Goal: Transaction & Acquisition: Purchase product/service

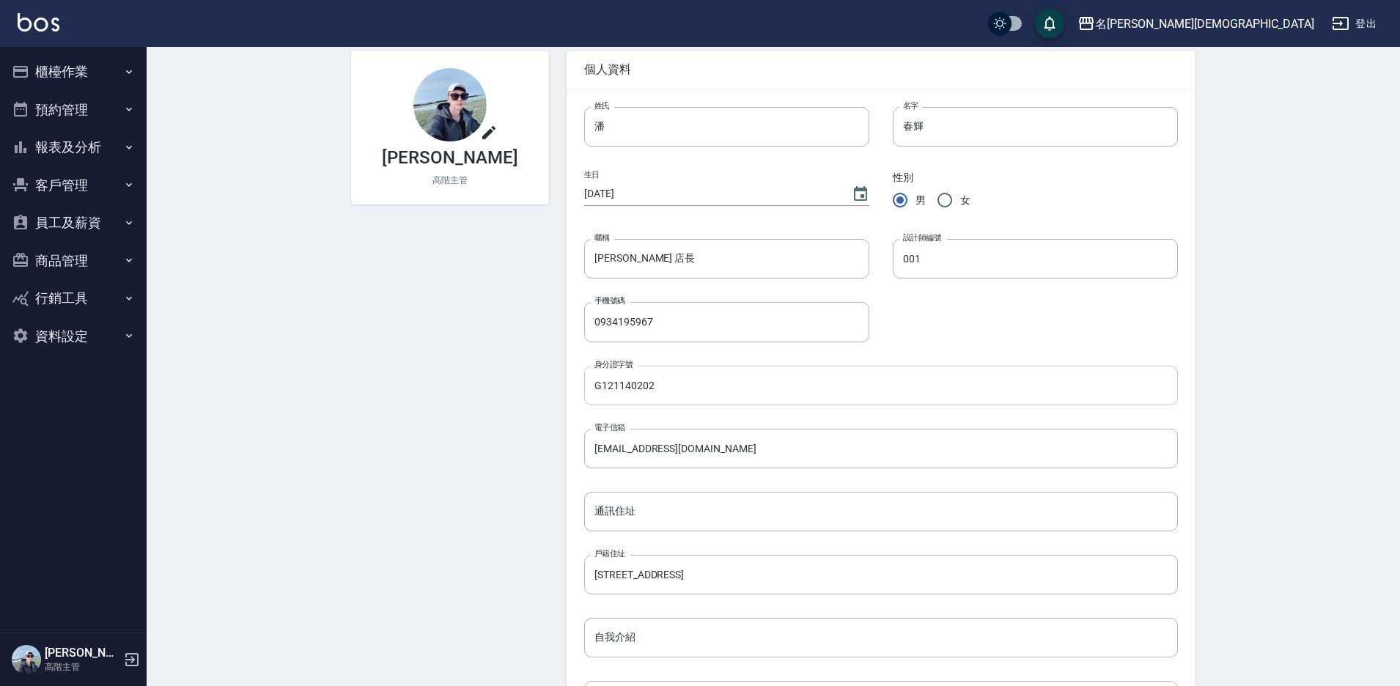
scroll to position [230, 0]
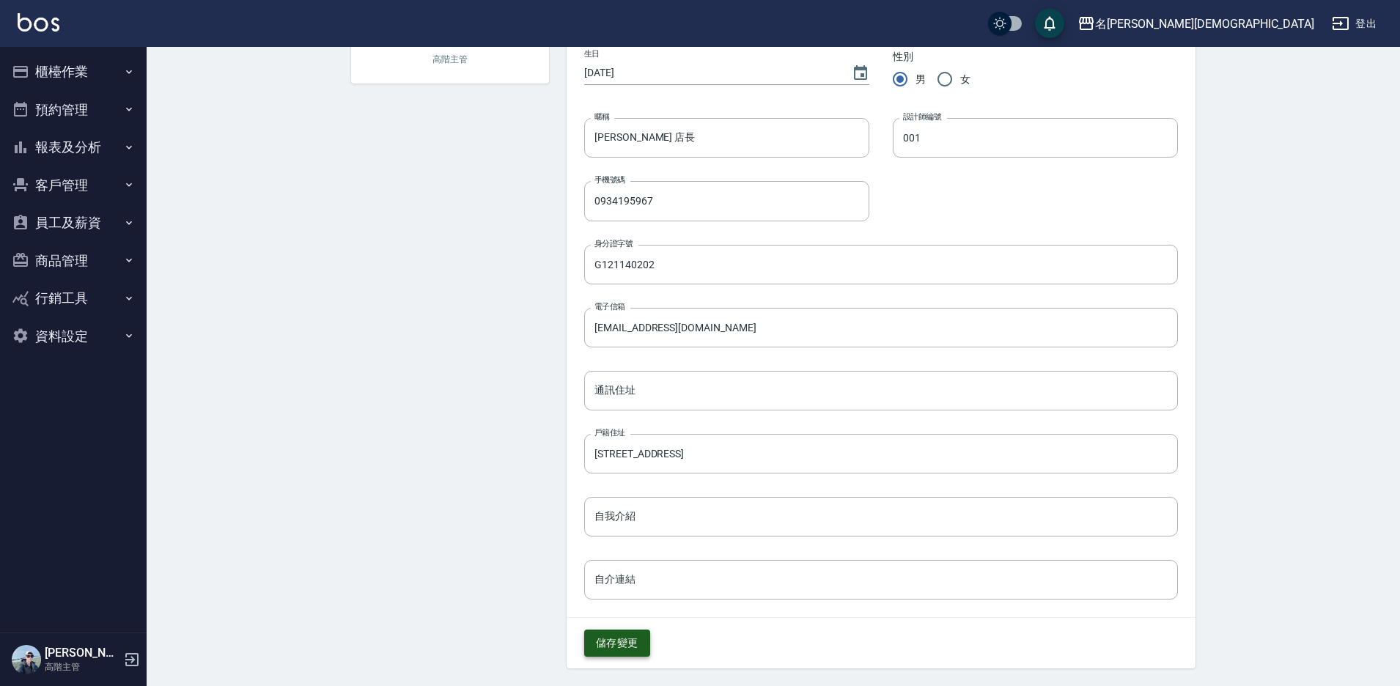
click at [605, 636] on button "儲存變更" at bounding box center [617, 643] width 66 height 27
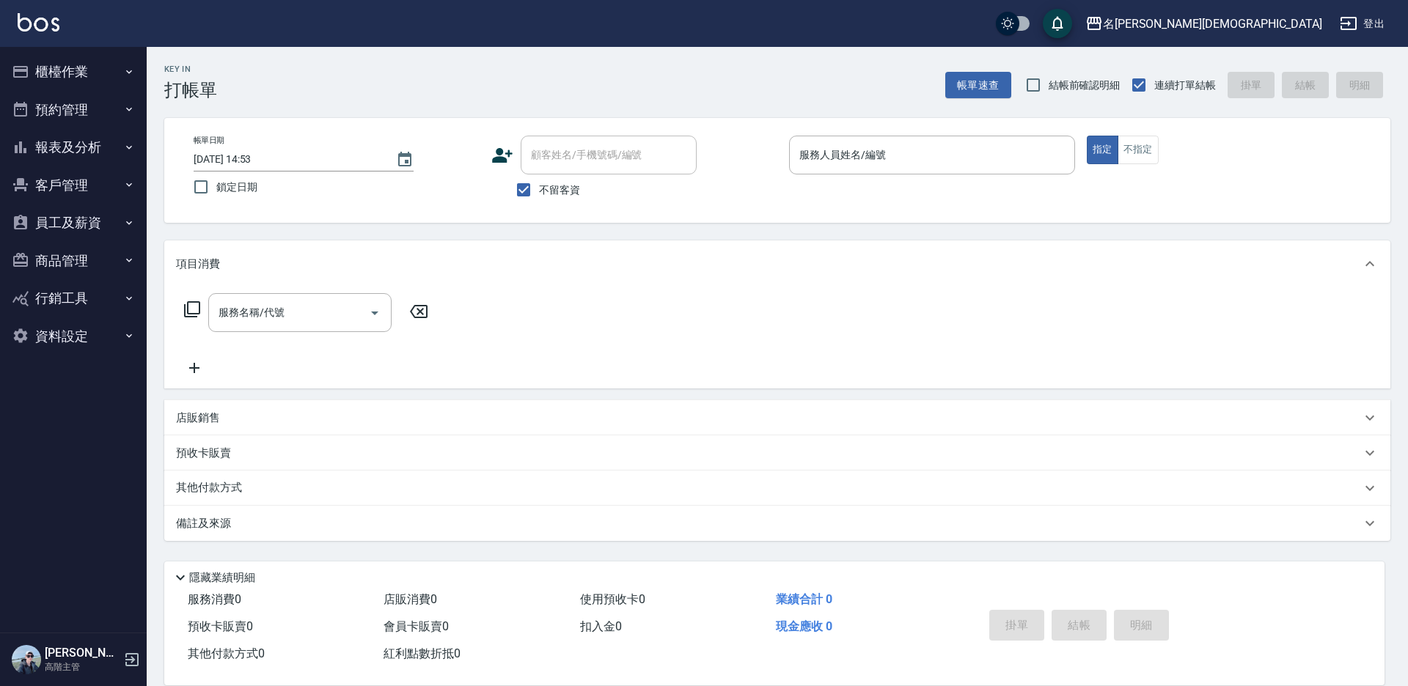
click at [861, 156] on div "服務人員姓名/編號 服務人員姓名/編號" at bounding box center [932, 155] width 286 height 39
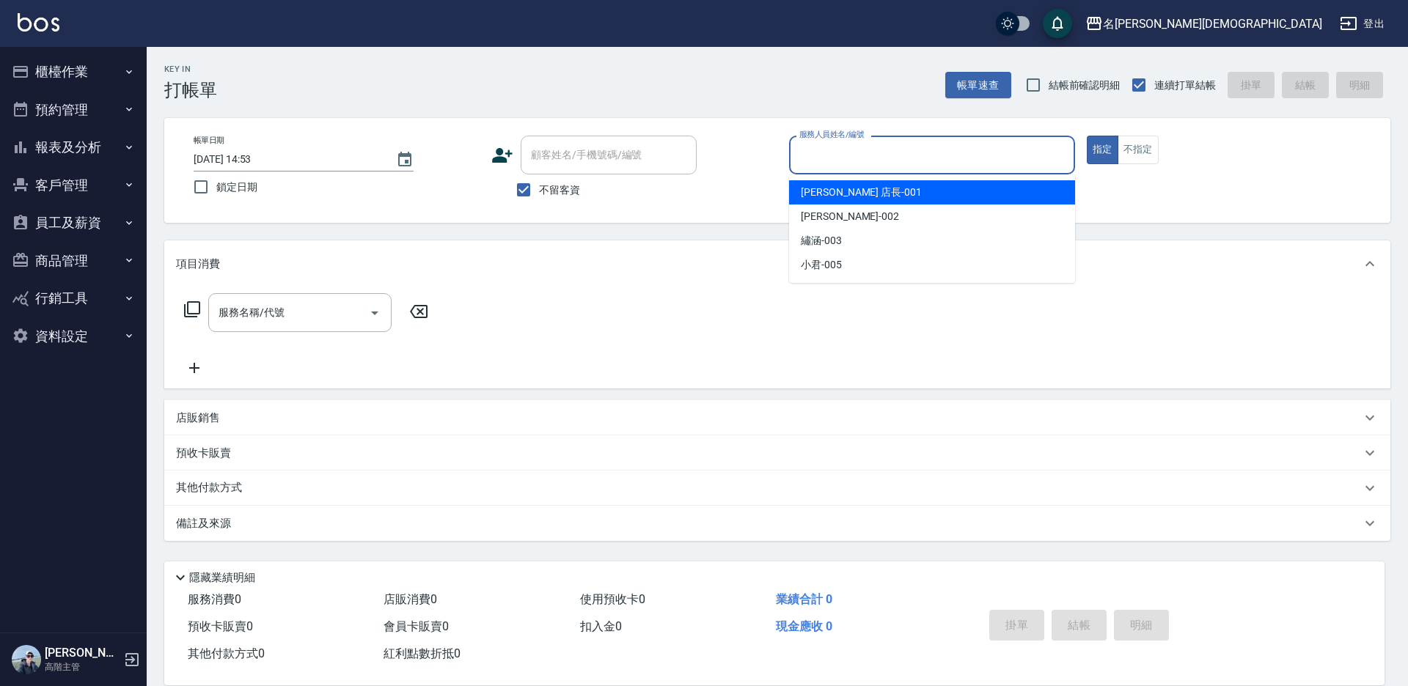
click at [873, 199] on div "[PERSON_NAME] 店長 -001" at bounding box center [932, 192] width 286 height 24
type input "[PERSON_NAME] 店長-001"
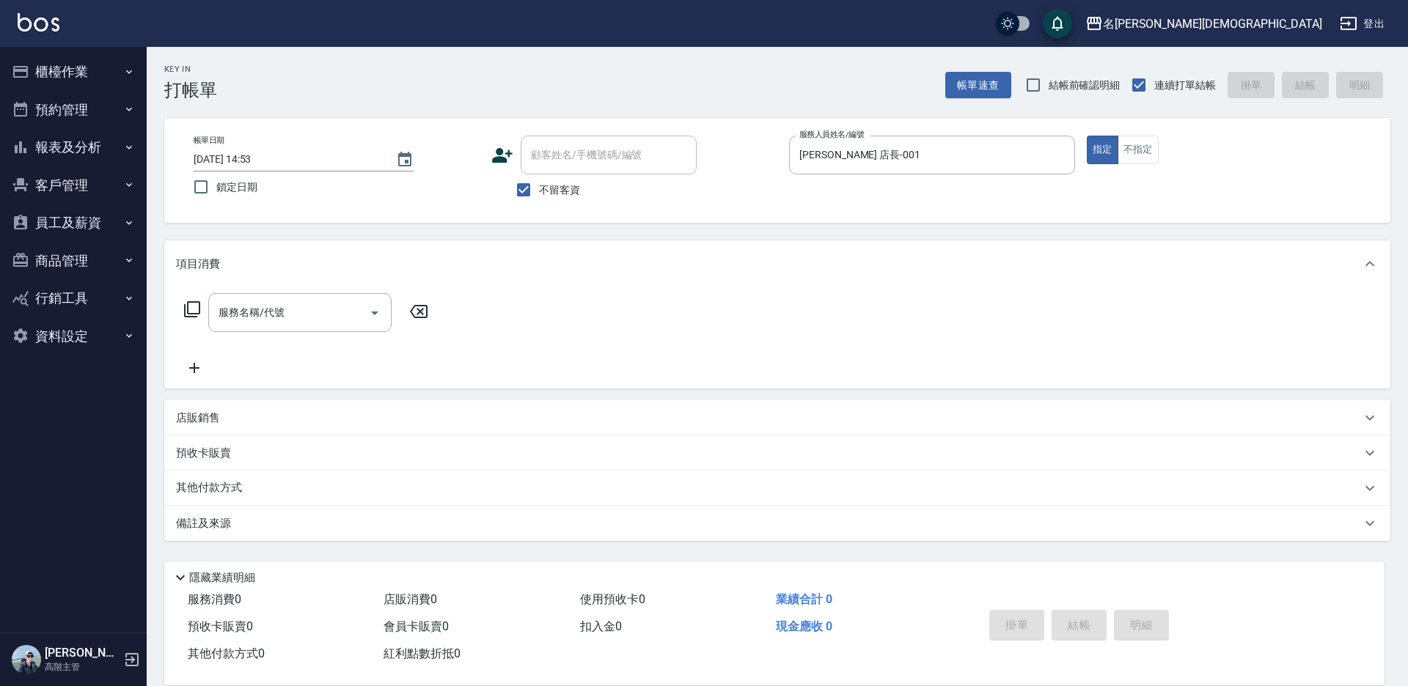
click at [188, 308] on icon at bounding box center [192, 309] width 16 height 16
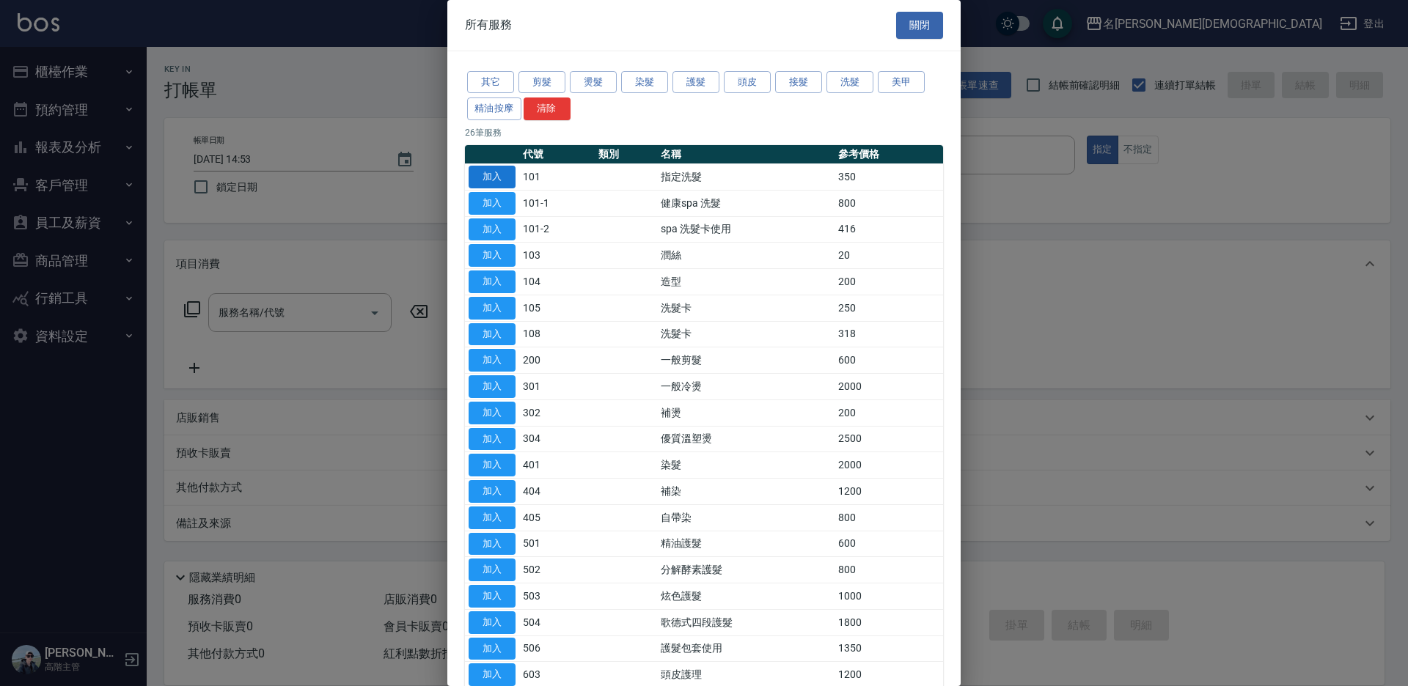
click at [482, 174] on button "加入" at bounding box center [491, 177] width 47 height 23
type input "指定洗髮(101)"
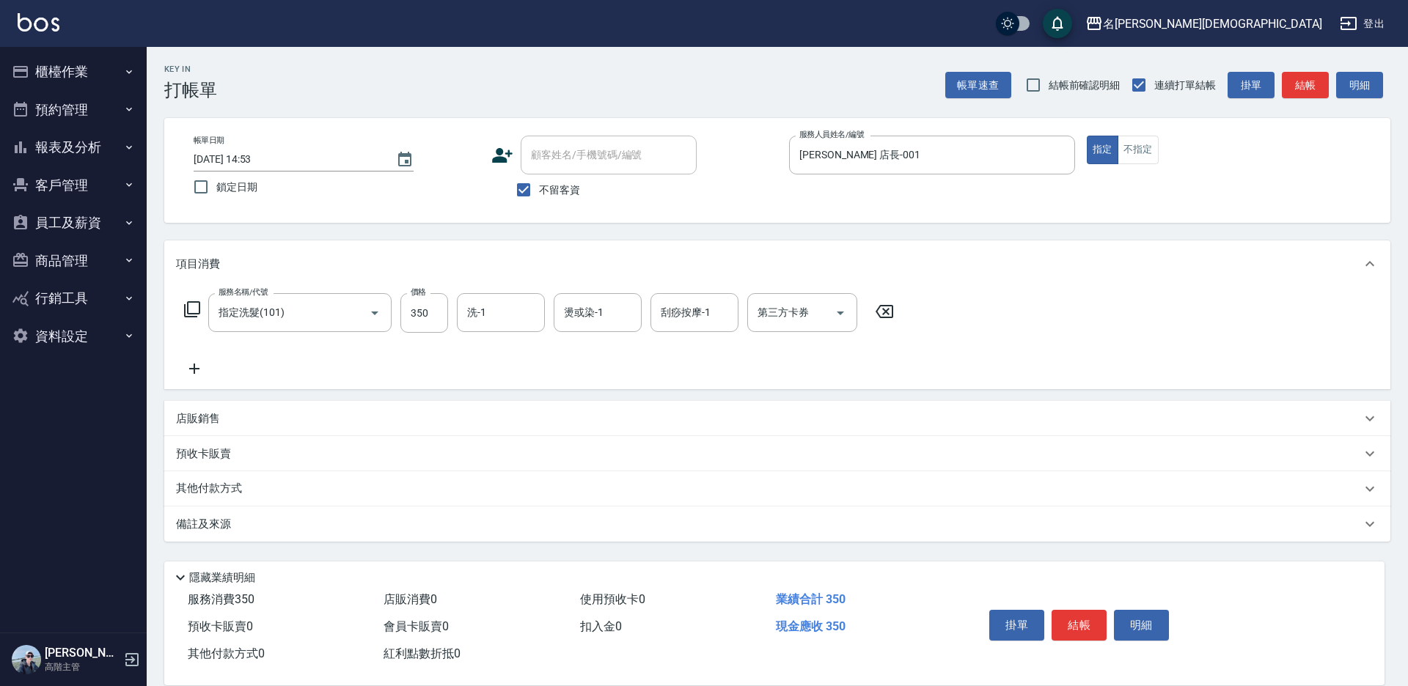
click at [194, 306] on icon at bounding box center [192, 310] width 18 height 18
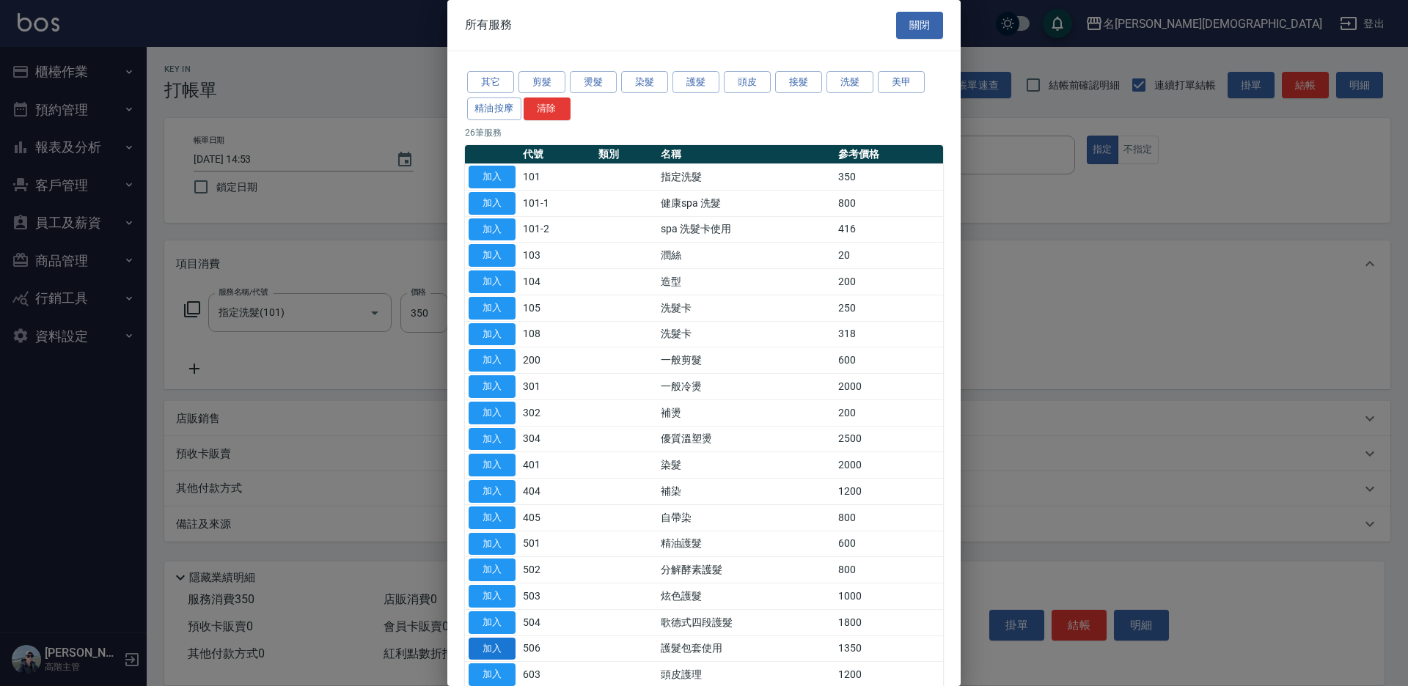
click at [509, 648] on button "加入" at bounding box center [491, 649] width 47 height 23
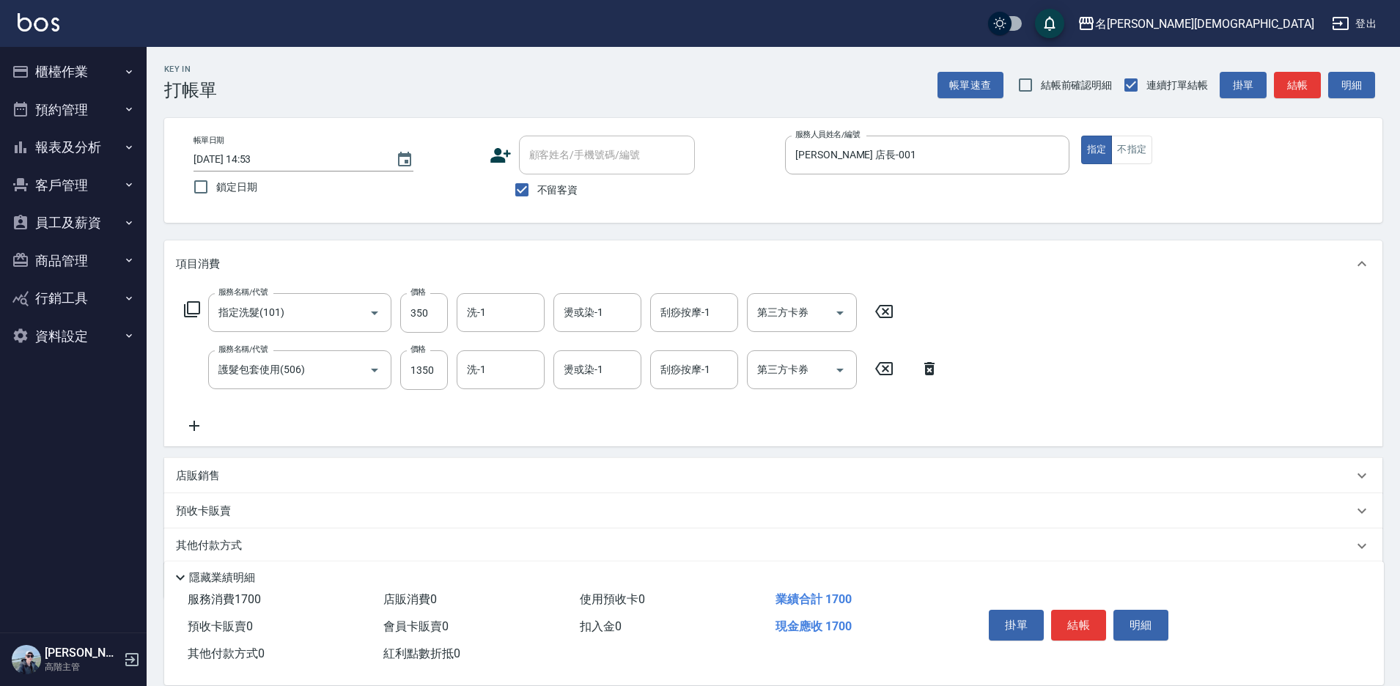
click at [188, 308] on icon at bounding box center [192, 309] width 16 height 16
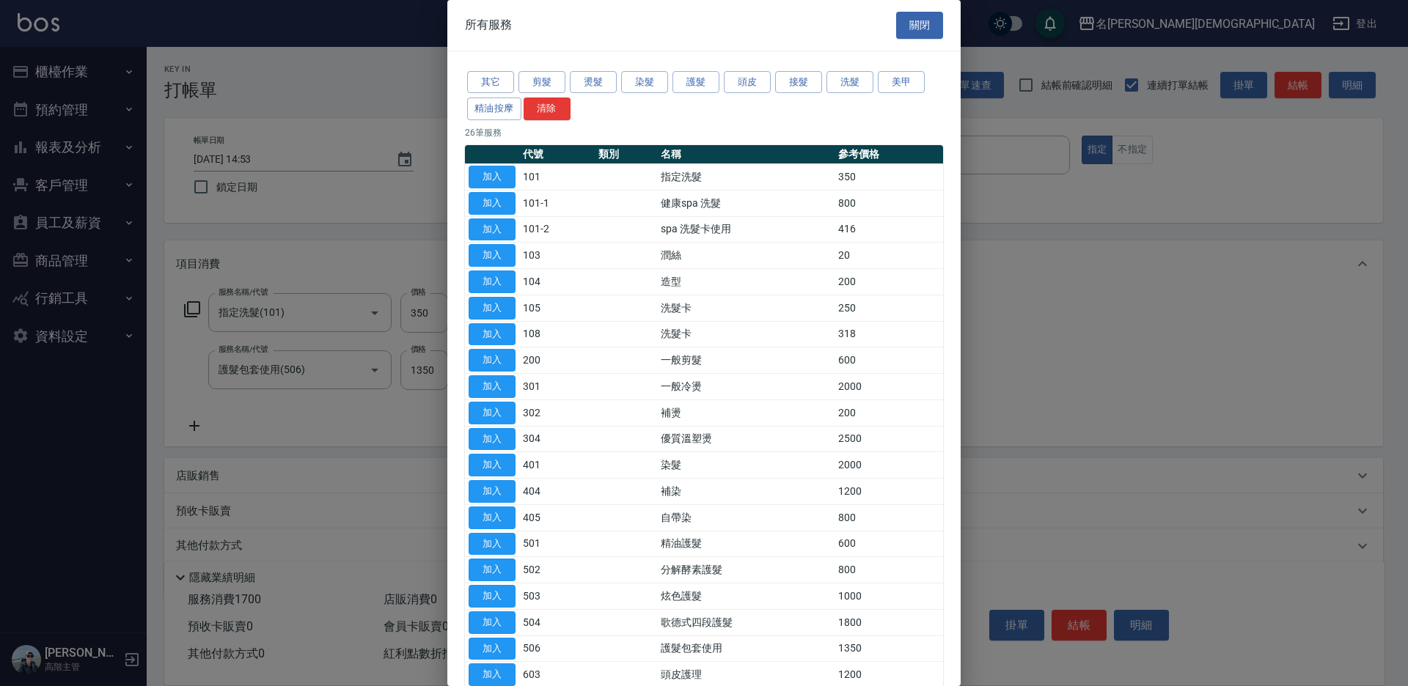
scroll to position [73, 0]
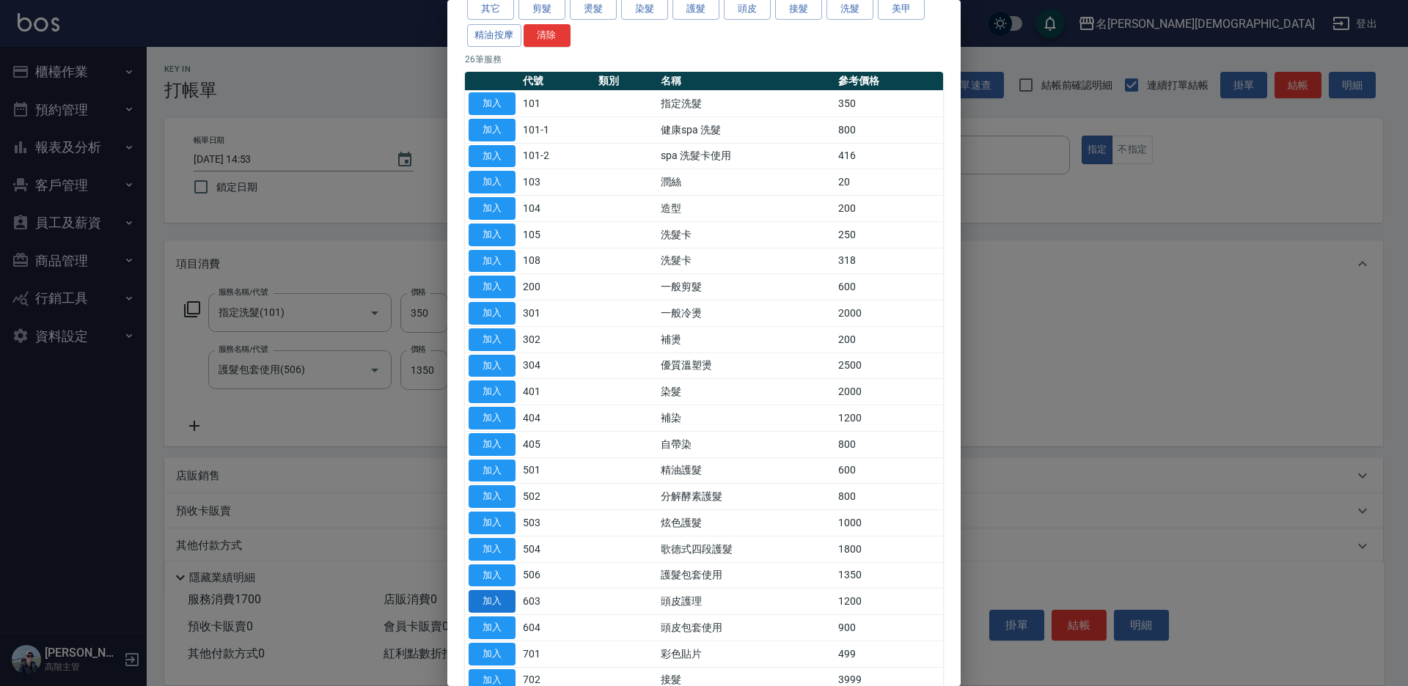
drag, startPoint x: 501, startPoint y: 625, endPoint x: 493, endPoint y: 612, distance: 15.5
click at [501, 625] on button "加入" at bounding box center [491, 628] width 47 height 23
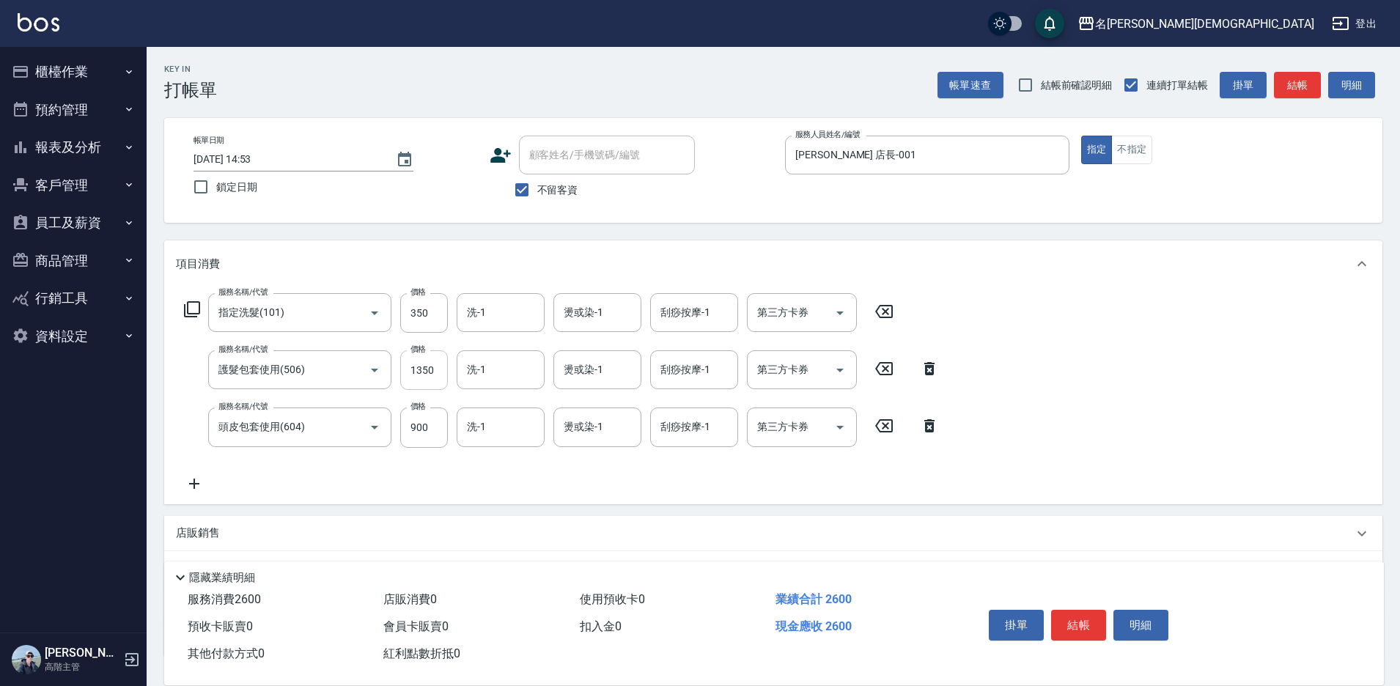
click at [429, 366] on input "1350" at bounding box center [424, 370] width 48 height 40
click at [429, 365] on input "1350" at bounding box center [424, 370] width 48 height 40
type input "750"
click at [503, 317] on input "洗-1" at bounding box center [500, 313] width 75 height 26
click at [513, 402] on div "繡涵 -003" at bounding box center [501, 414] width 88 height 24
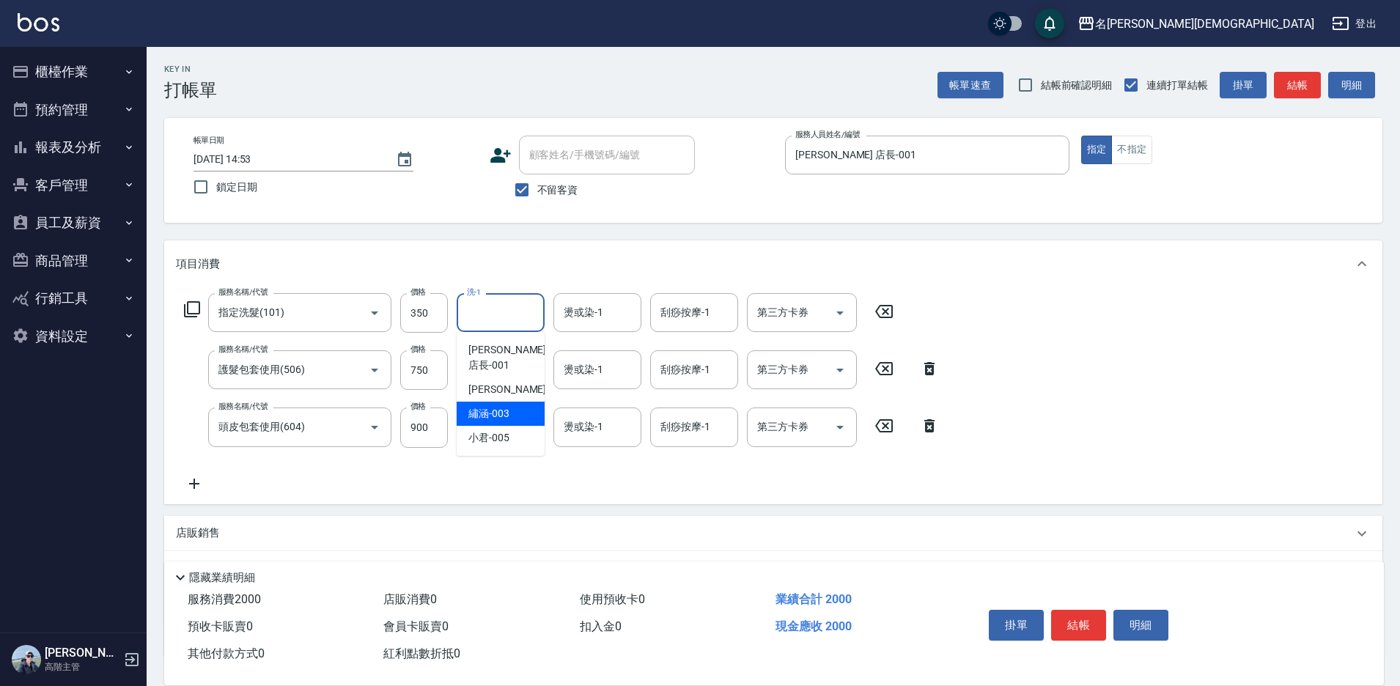
type input "繡涵-003"
click at [510, 370] on input "洗-1" at bounding box center [500, 370] width 75 height 26
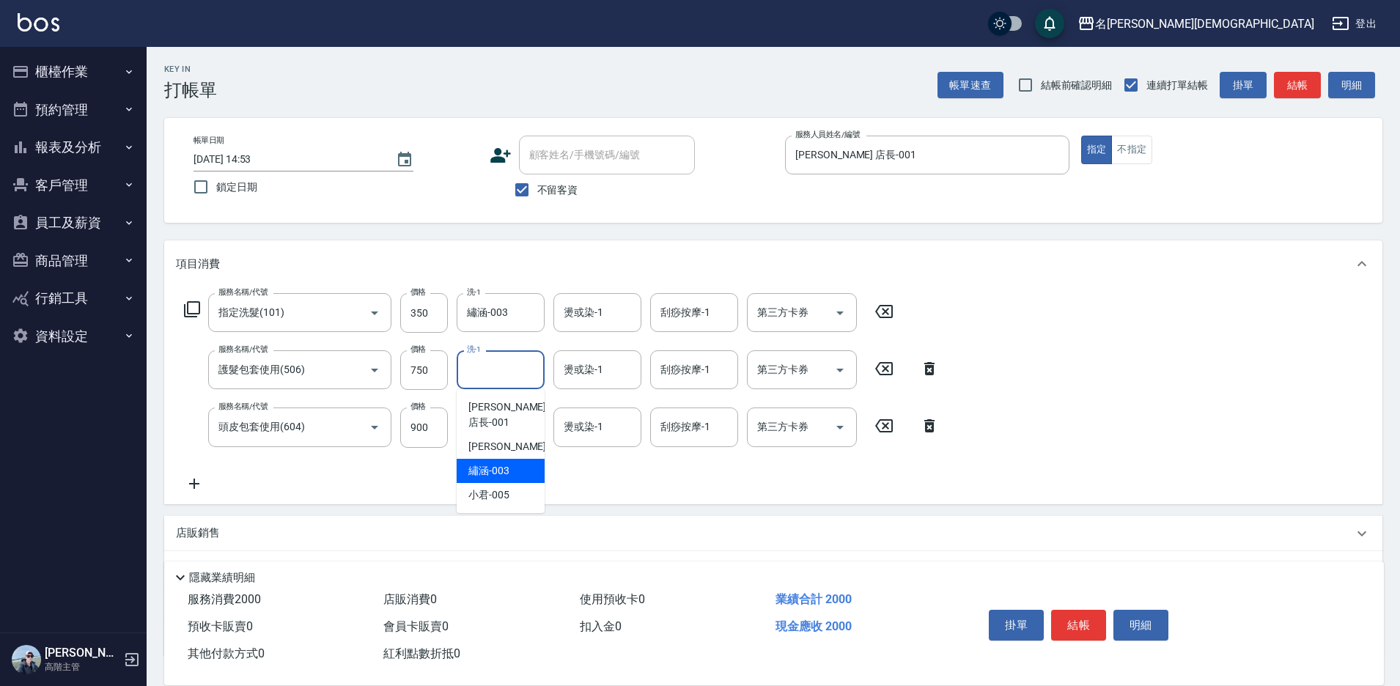
click at [506, 463] on span "繡涵 -003" at bounding box center [488, 470] width 41 height 15
type input "繡涵-003"
click at [504, 433] on input "洗-1" at bounding box center [500, 427] width 75 height 26
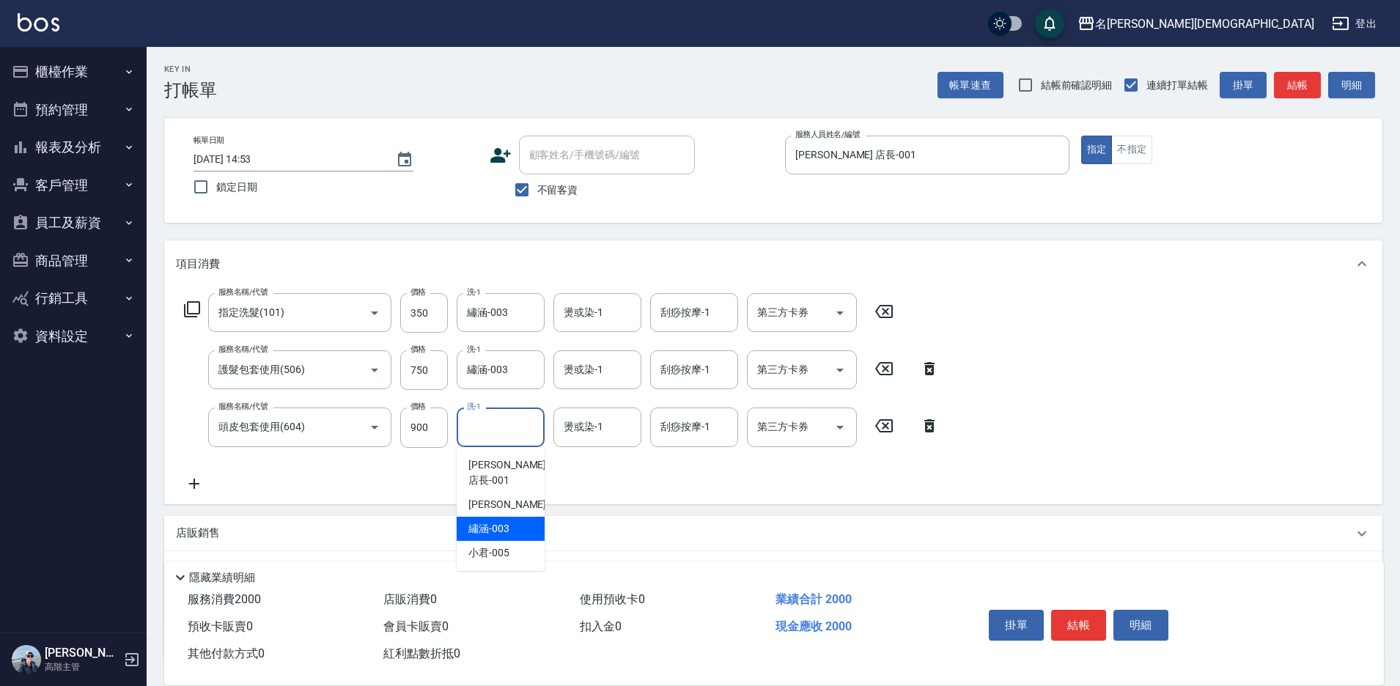
drag, startPoint x: 496, startPoint y: 515, endPoint x: 593, endPoint y: 475, distance: 104.8
click at [501, 521] on span "繡涵 -003" at bounding box center [488, 528] width 41 height 15
type input "繡涵-003"
click at [790, 311] on div "第三方卡券 第三方卡券" at bounding box center [802, 312] width 110 height 39
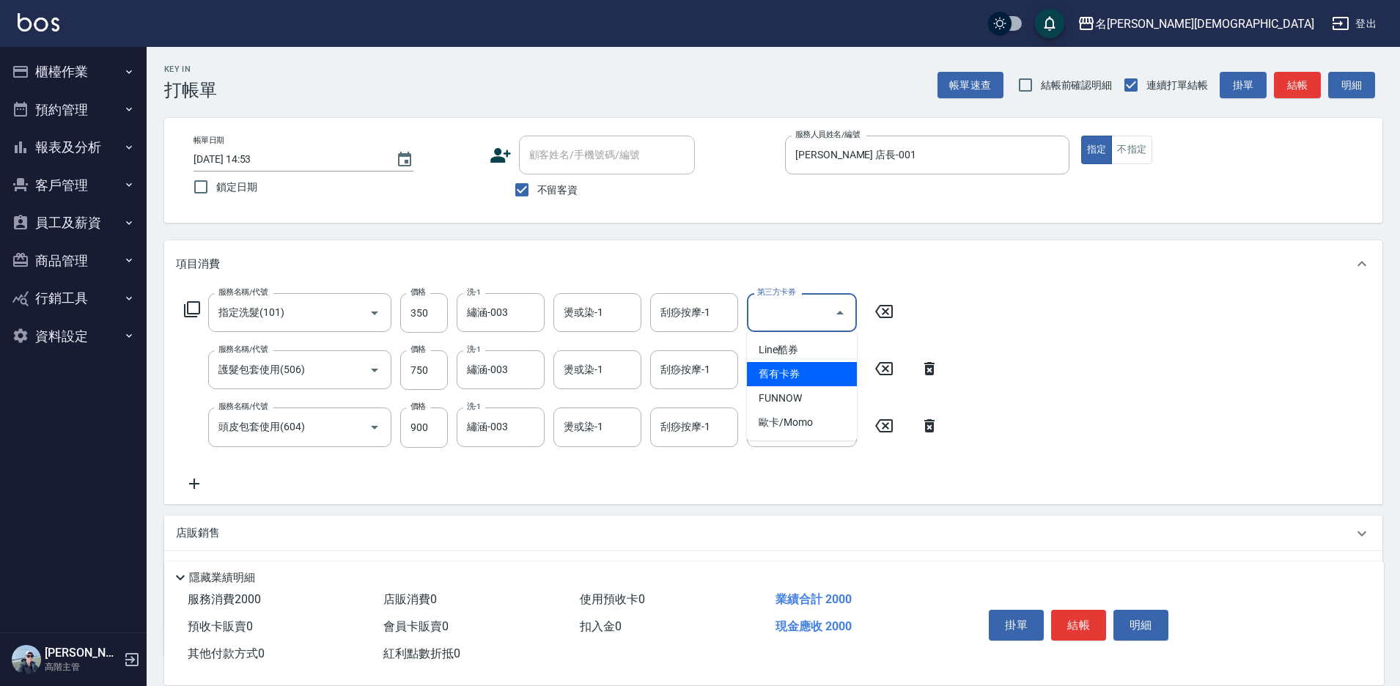
click at [766, 378] on span "舊有卡券" at bounding box center [802, 374] width 110 height 24
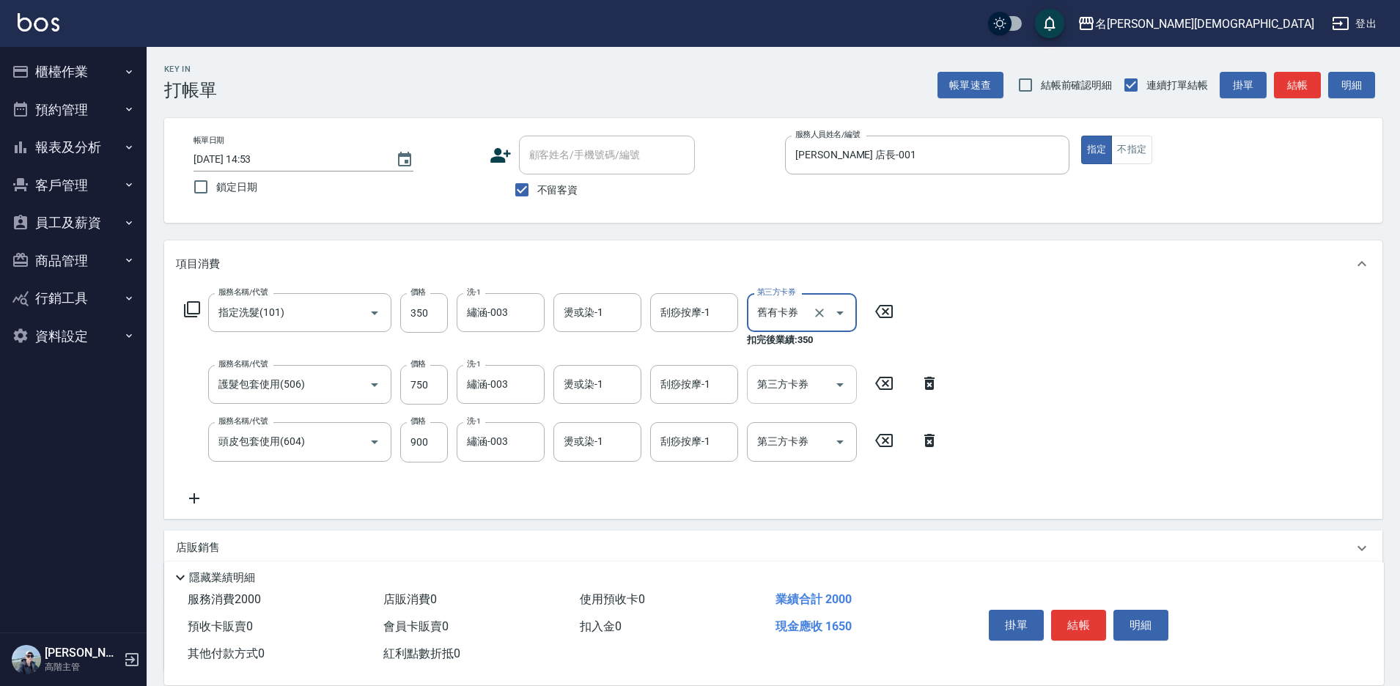
type input "舊有卡券"
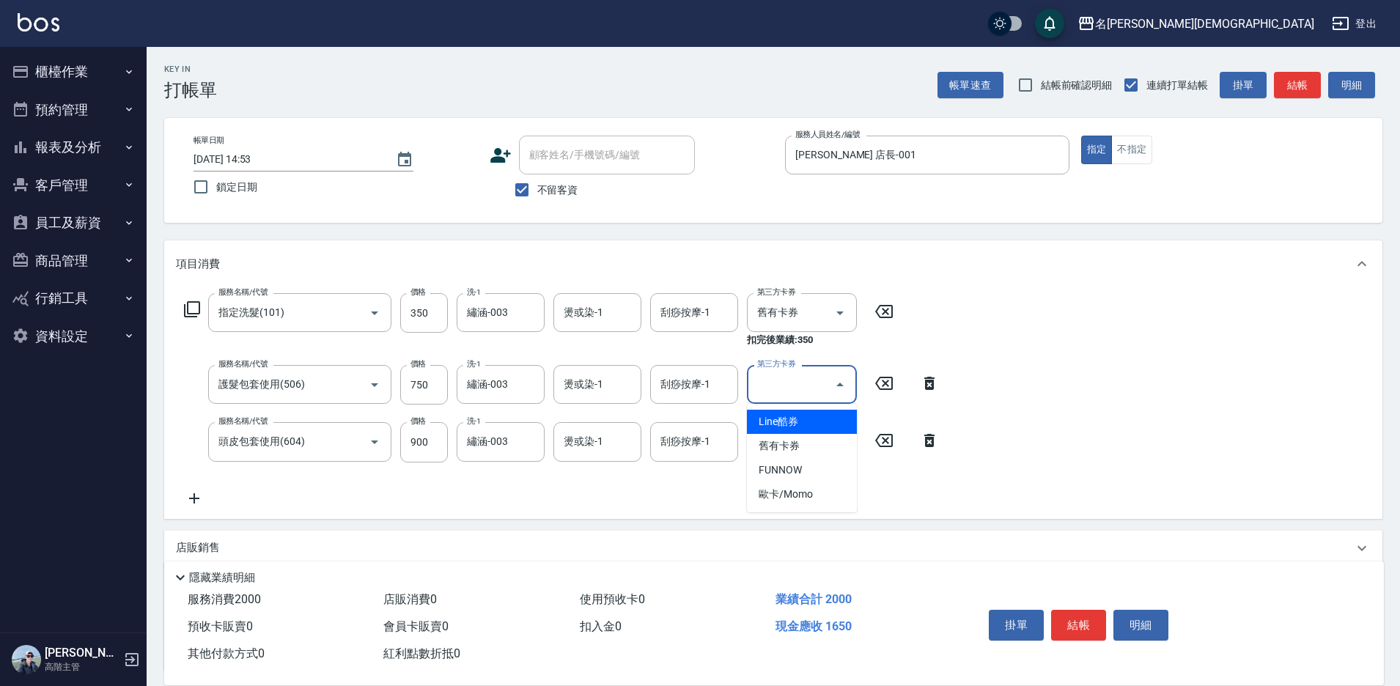
click at [768, 375] on div "第三方卡券 第三方卡券" at bounding box center [802, 384] width 110 height 39
click at [771, 447] on span "舊有卡券" at bounding box center [802, 446] width 110 height 24
type input "舊有卡券"
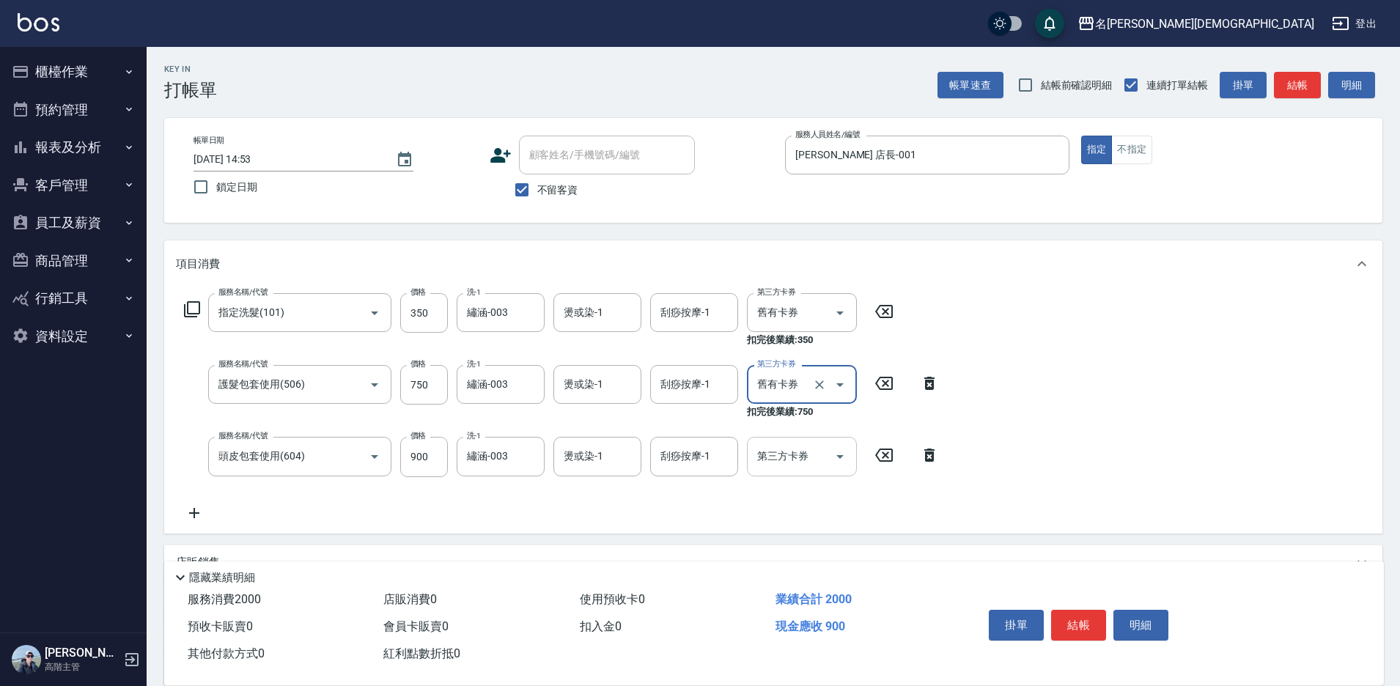
click at [777, 463] on input "第三方卡券" at bounding box center [791, 457] width 75 height 26
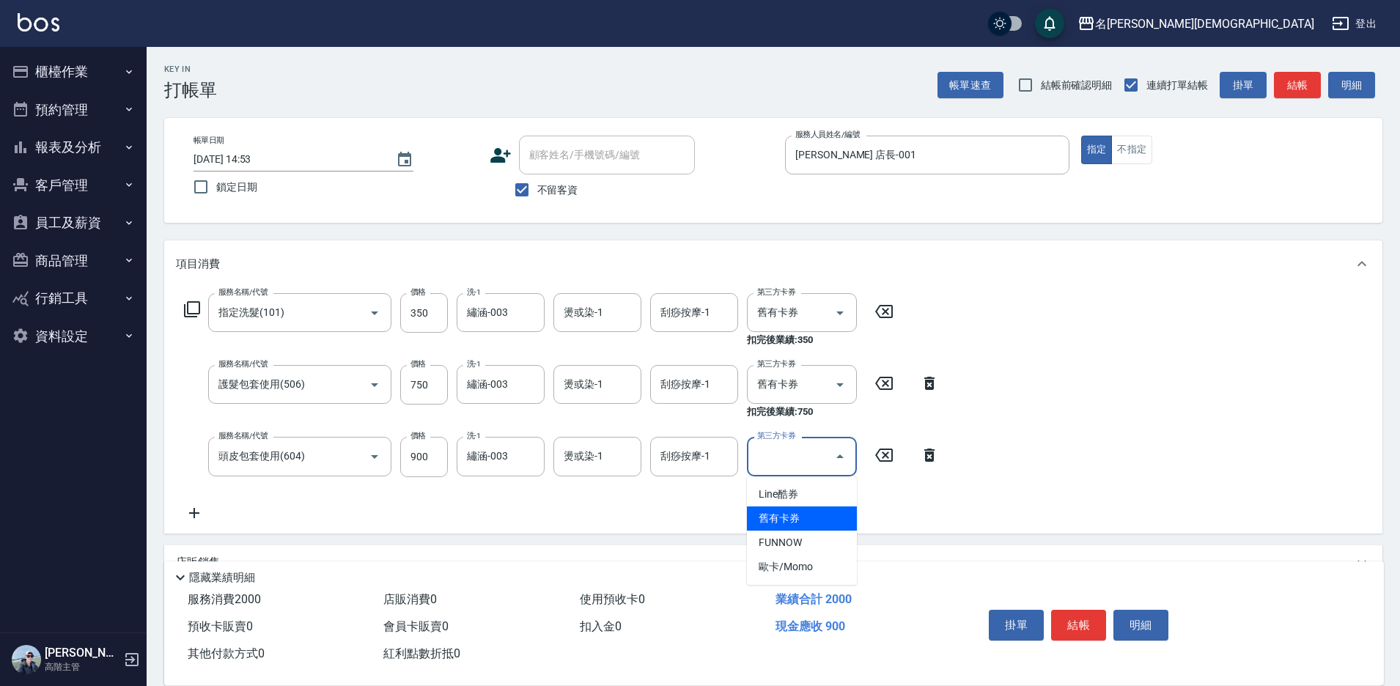
click at [801, 514] on span "舊有卡券" at bounding box center [802, 519] width 110 height 24
type input "舊有卡券"
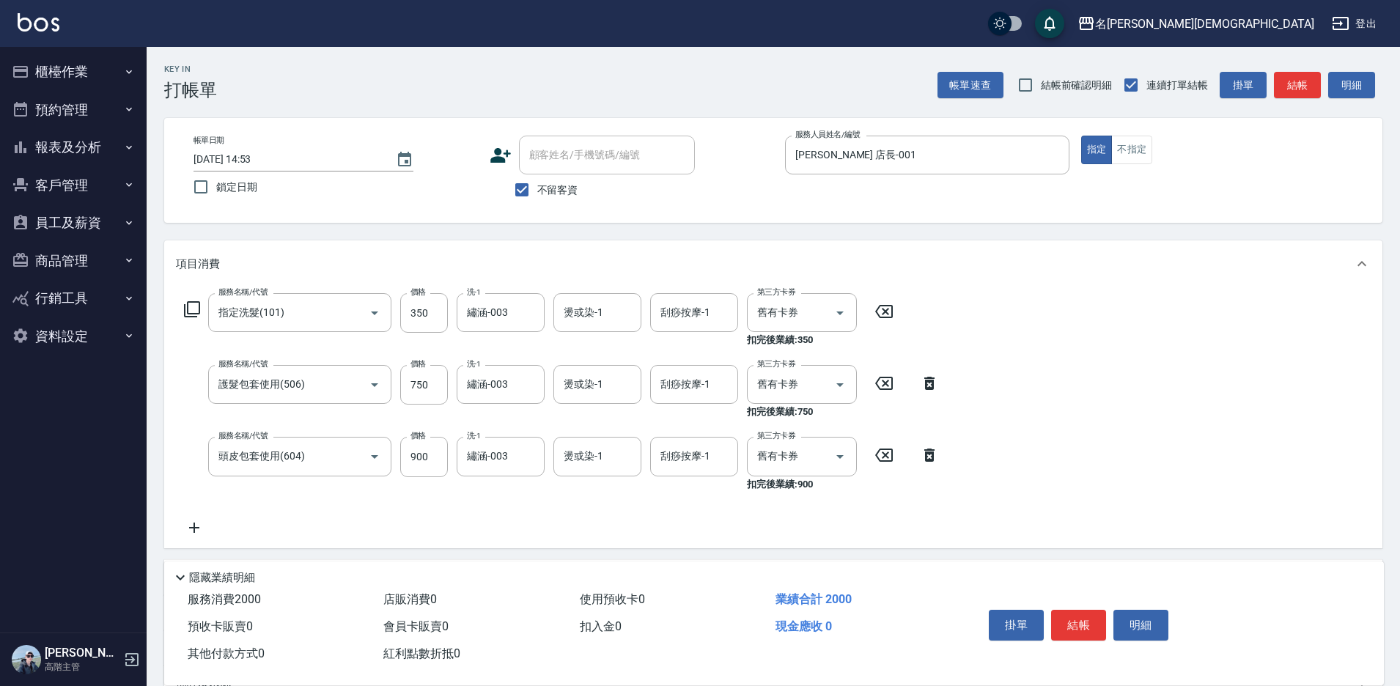
click at [1033, 320] on div "服務名稱/代號 指定洗髮(101) 服務名稱/代號 價格 350 價格 洗-1 繡涵-003 洗-1 燙或染-1 燙或染-1 刮痧按摩-1 刮痧按摩-1 第三…" at bounding box center [773, 417] width 1218 height 260
click at [1083, 616] on button "結帳" at bounding box center [1078, 625] width 55 height 31
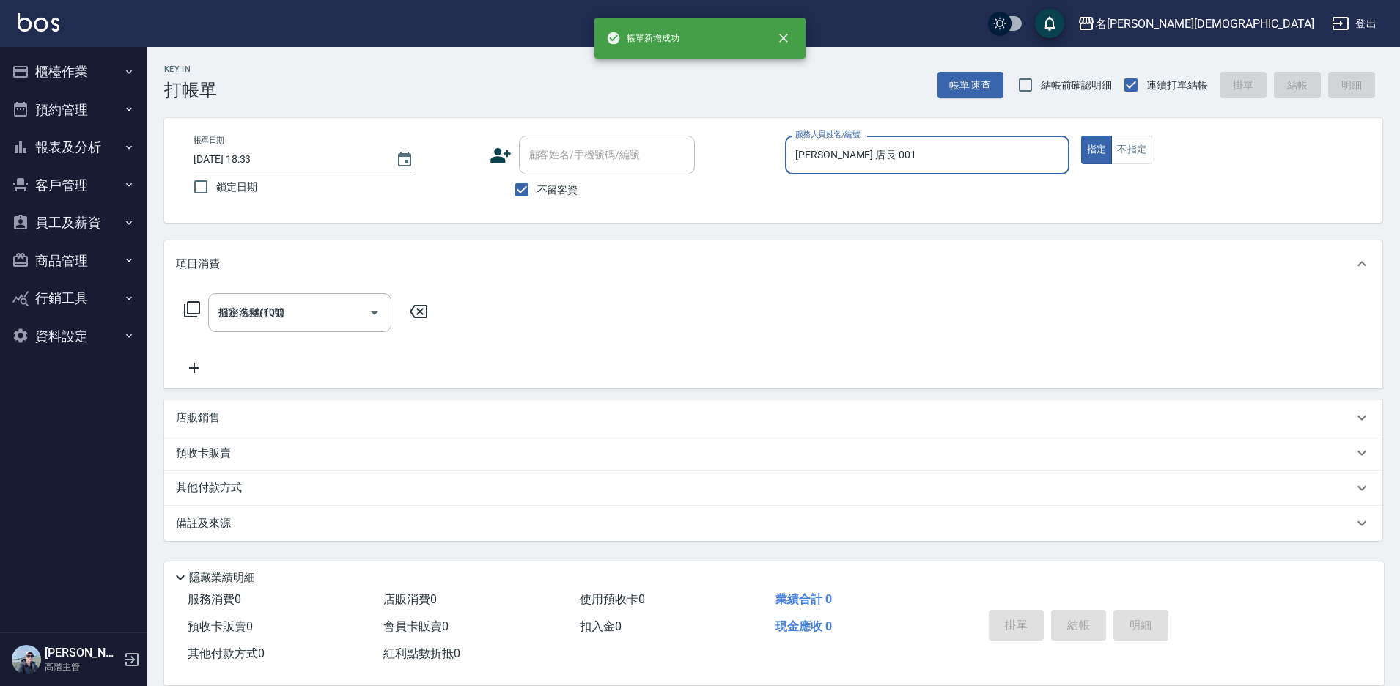
type input "[DATE] 18:33"
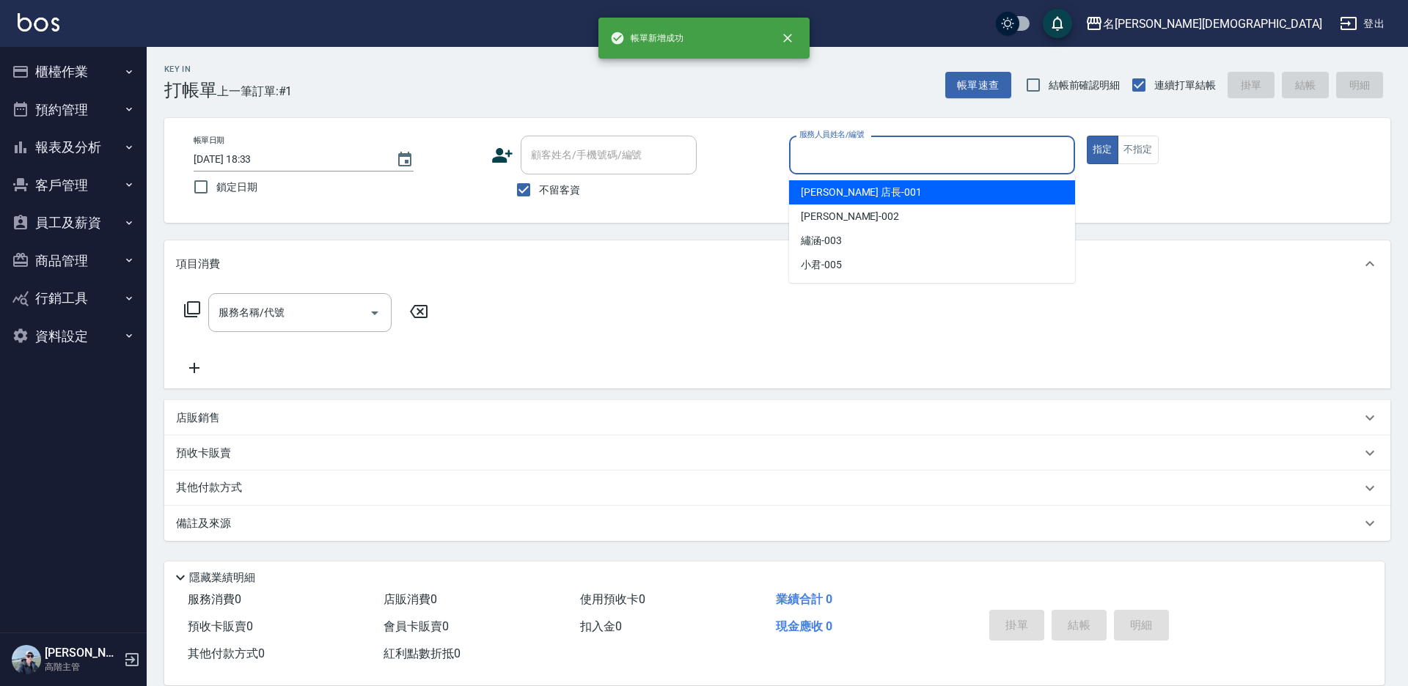
click at [817, 155] on input "服務人員姓名/編號" at bounding box center [931, 155] width 273 height 26
drag, startPoint x: 820, startPoint y: 194, endPoint x: 526, endPoint y: 212, distance: 295.3
click at [820, 193] on span "[PERSON_NAME] 店長 -001" at bounding box center [861, 192] width 121 height 15
type input "[PERSON_NAME] 店長-001"
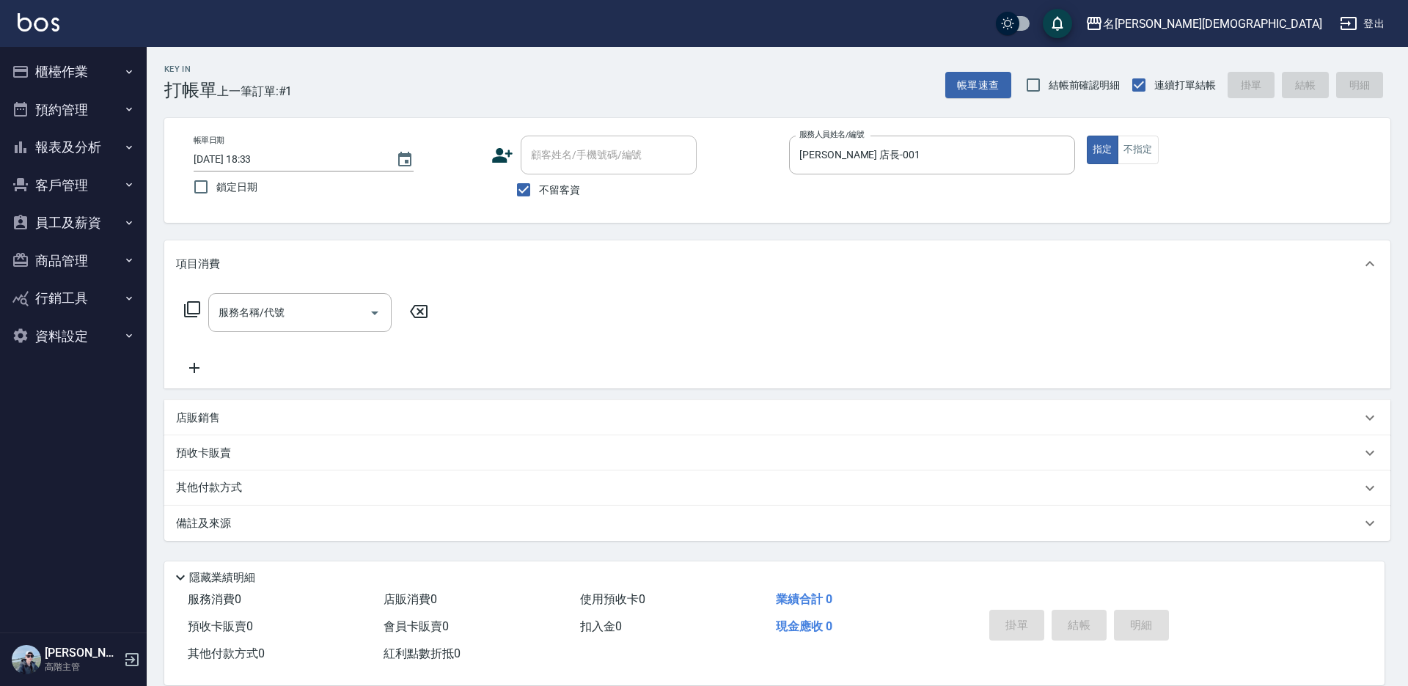
click at [183, 453] on p "預收卡販賣" at bounding box center [203, 453] width 55 height 15
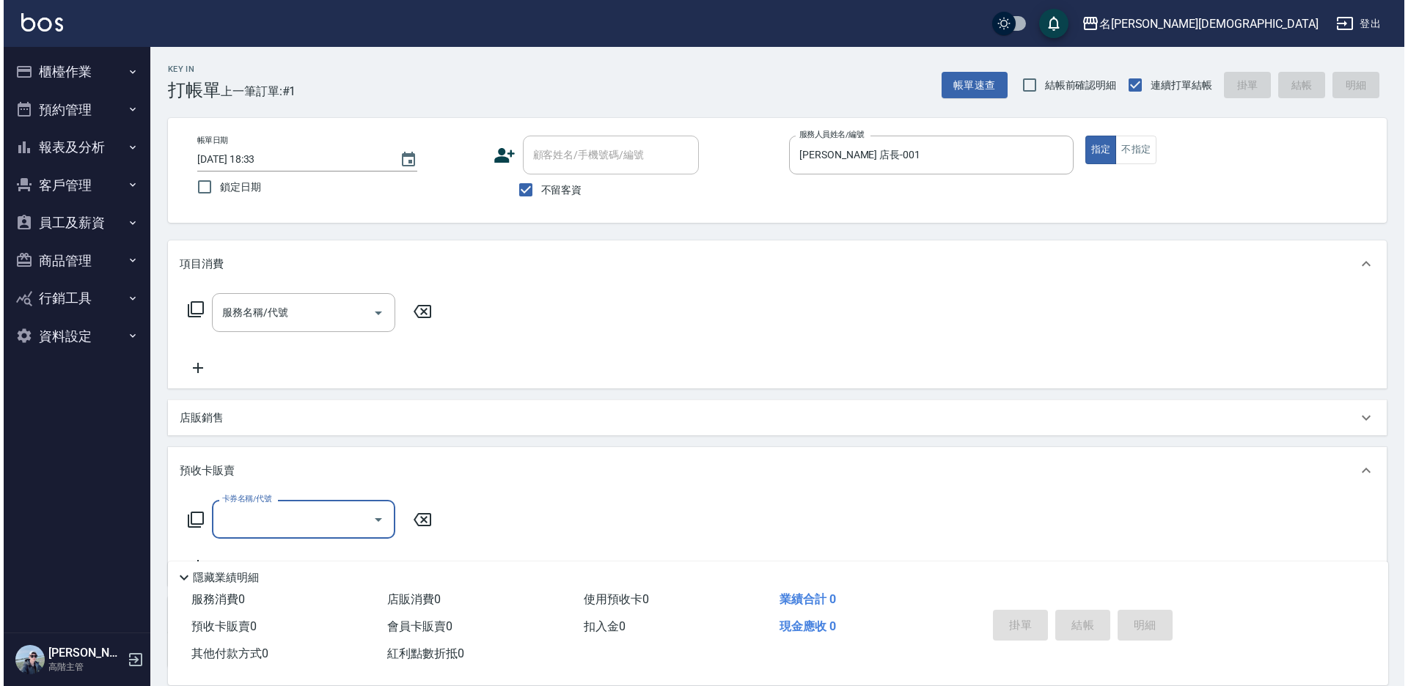
scroll to position [0, 0]
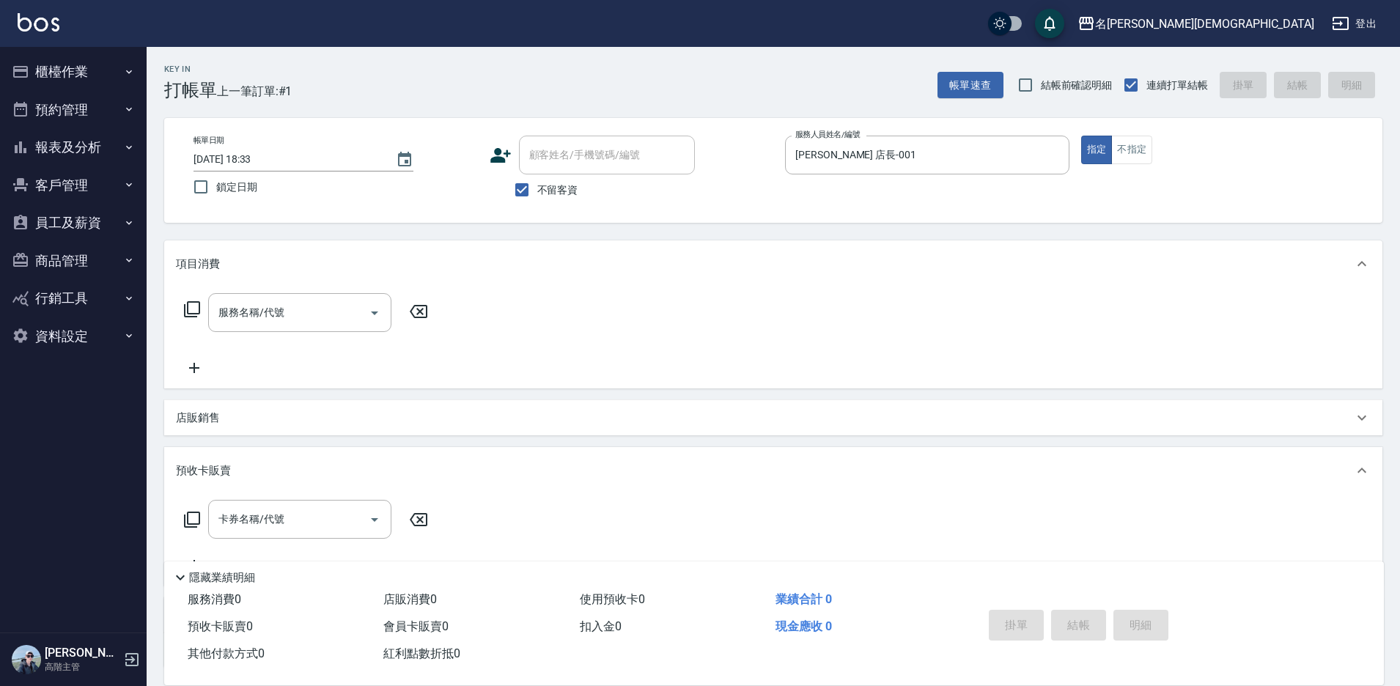
click at [192, 515] on icon at bounding box center [192, 520] width 18 height 18
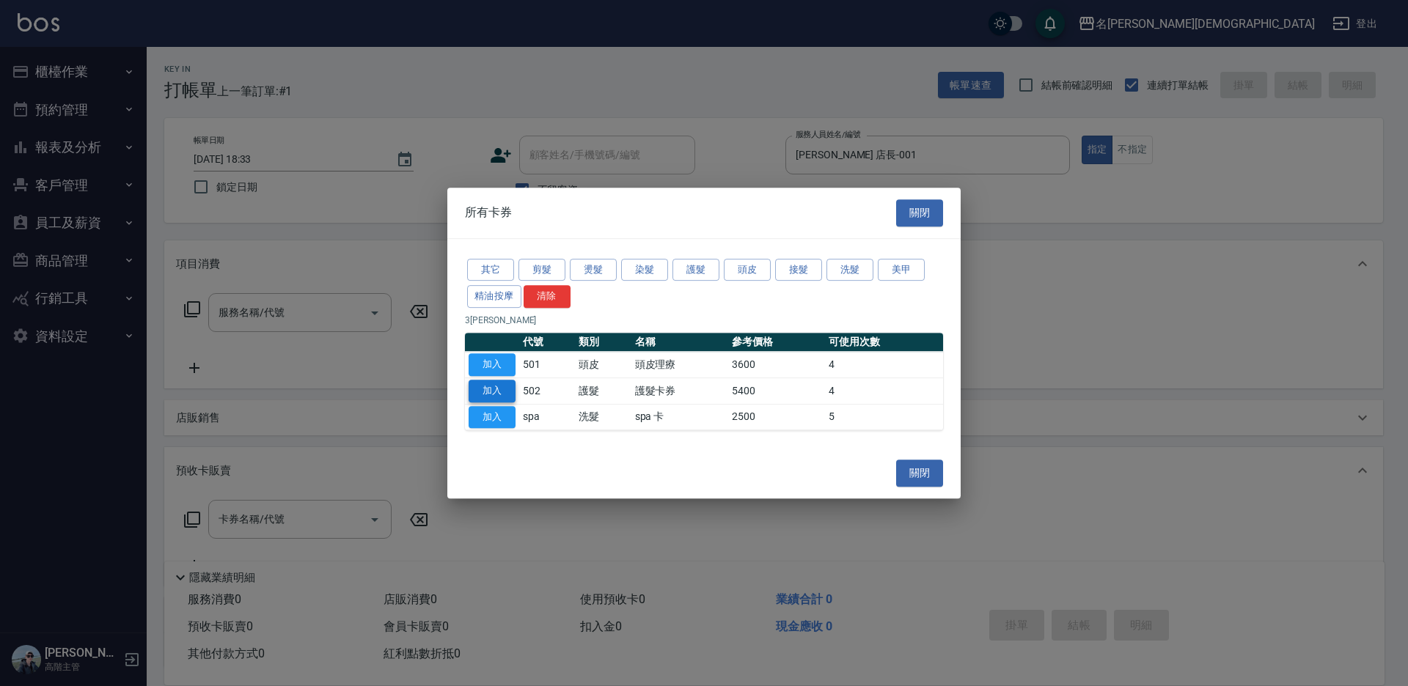
click at [500, 386] on button "加入" at bounding box center [491, 391] width 47 height 23
type input "護髮卡券(502)"
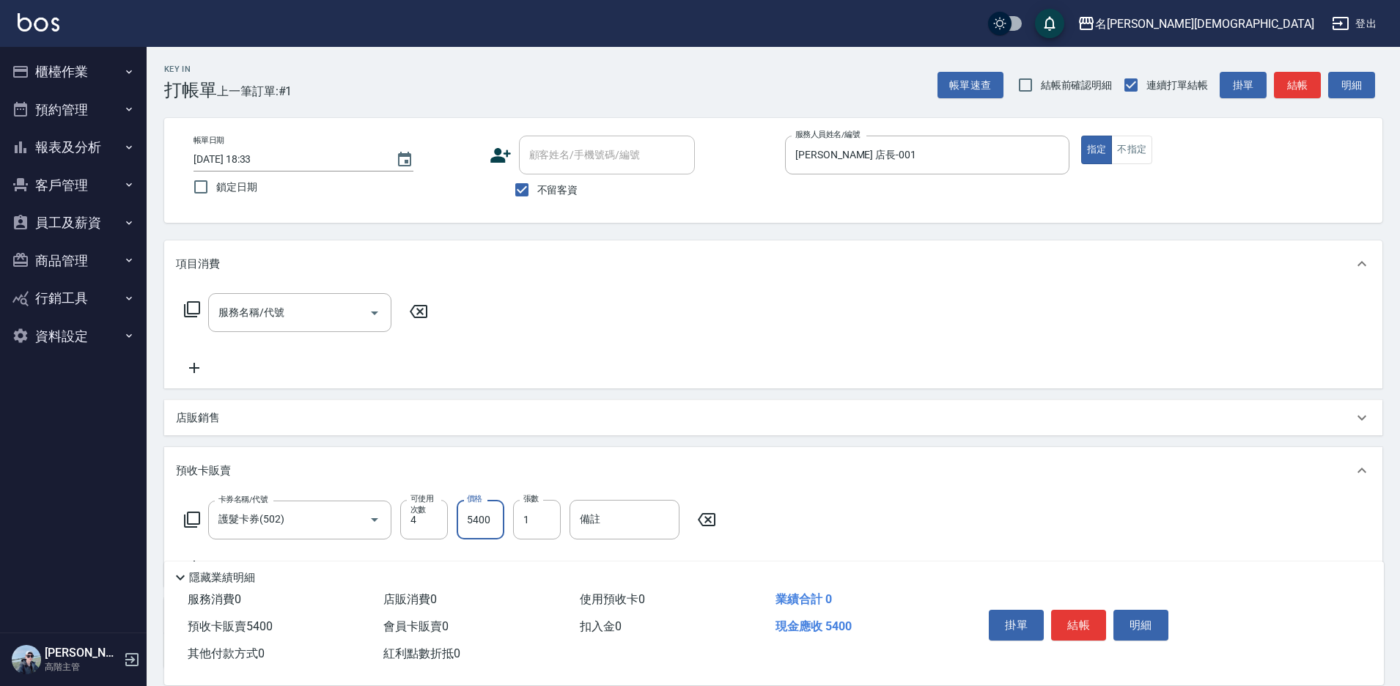
click at [470, 522] on input "5400" at bounding box center [481, 520] width 48 height 40
type input "3000"
click at [1078, 614] on button "結帳" at bounding box center [1078, 625] width 55 height 31
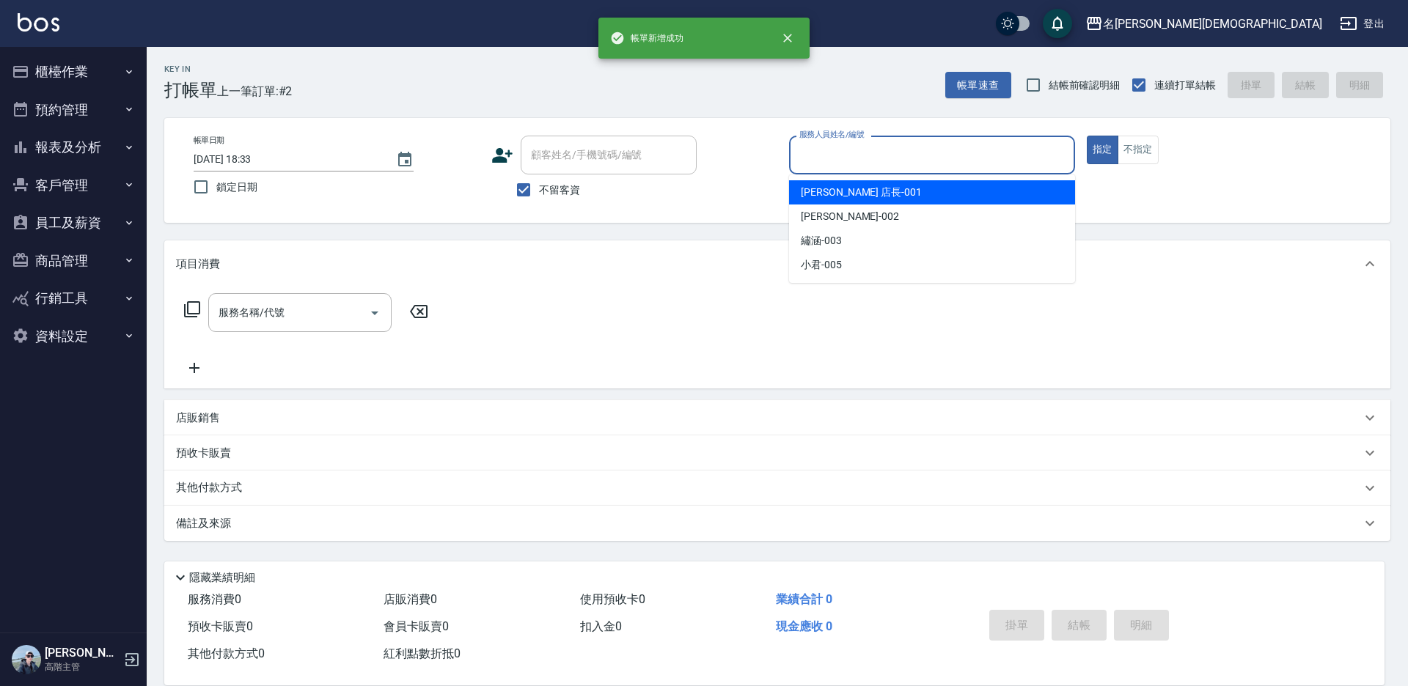
drag, startPoint x: 830, startPoint y: 150, endPoint x: 842, endPoint y: 193, distance: 44.3
click at [831, 151] on input "服務人員姓名/編號" at bounding box center [931, 155] width 273 height 26
click at [844, 196] on span "[PERSON_NAME] 店長 -001" at bounding box center [861, 192] width 121 height 15
type input "[PERSON_NAME] 店長-001"
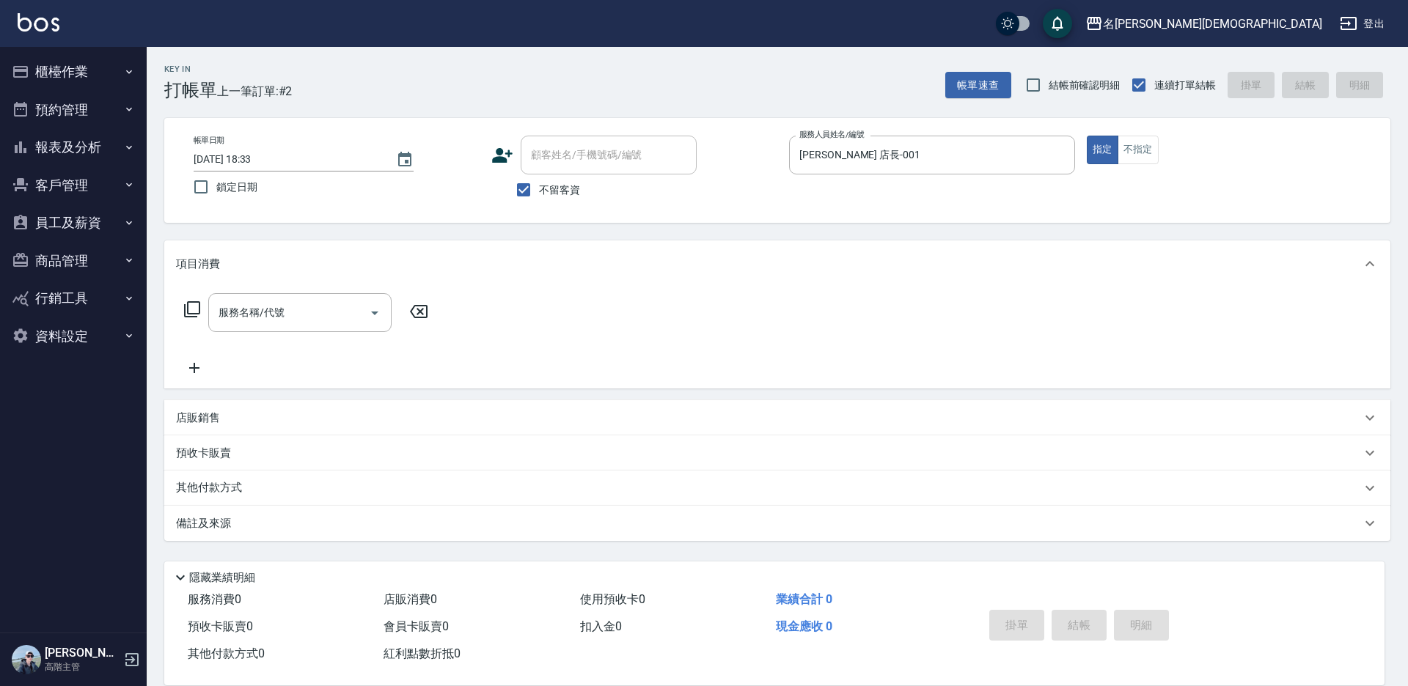
click at [193, 309] on icon at bounding box center [192, 310] width 18 height 18
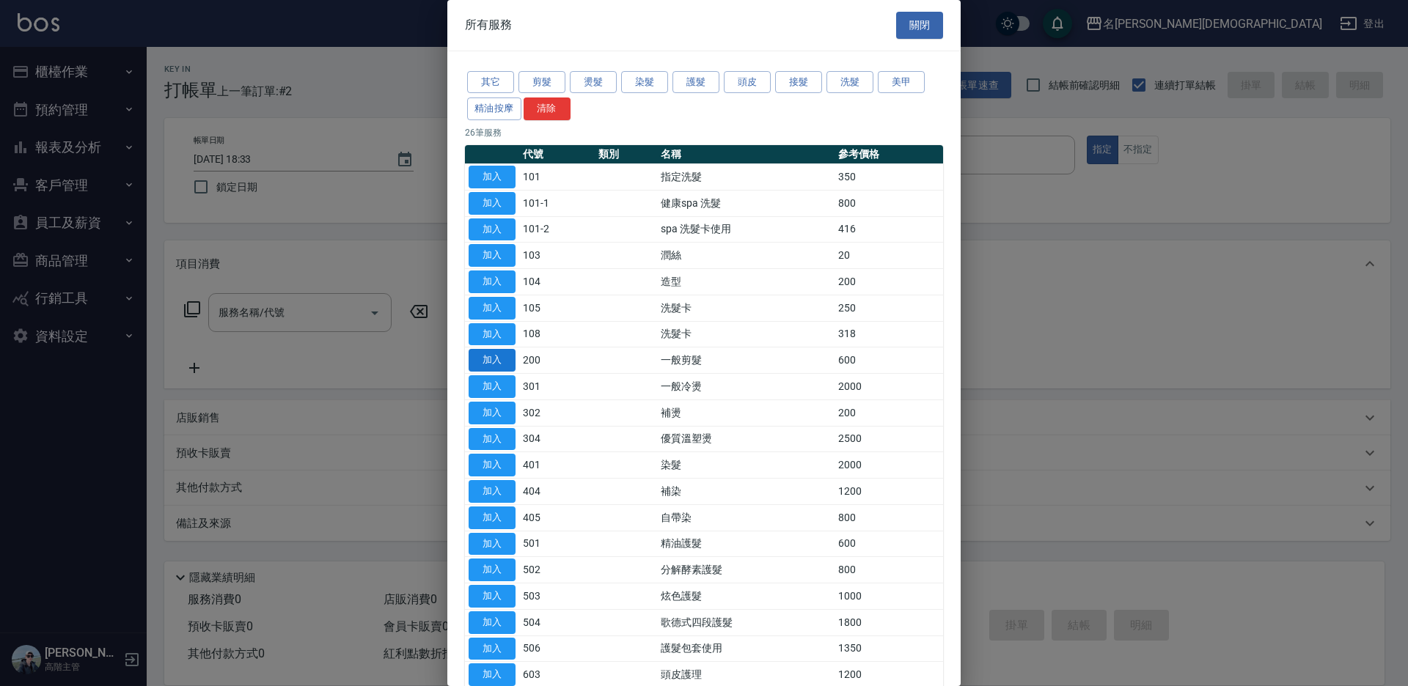
click at [485, 359] on button "加入" at bounding box center [491, 360] width 47 height 23
type input "一般剪髮(200)"
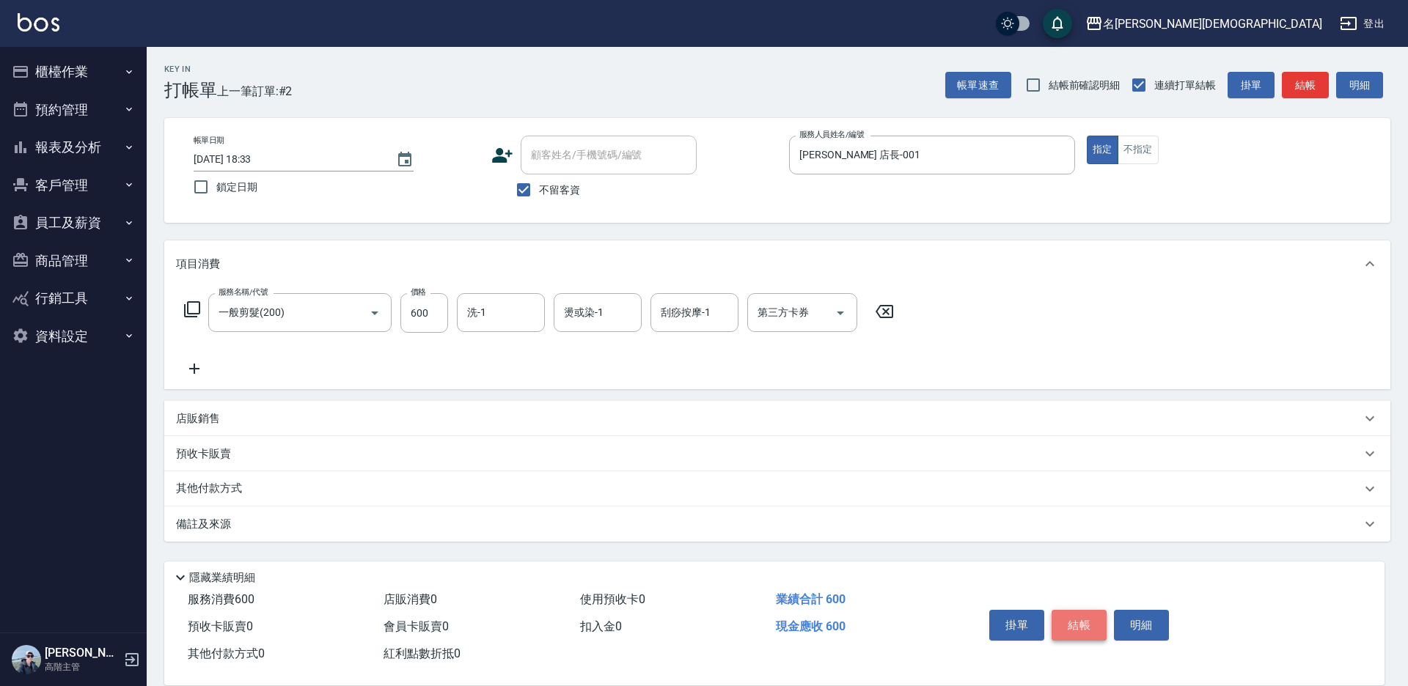
click at [1074, 613] on button "結帳" at bounding box center [1078, 625] width 55 height 31
type input "[DATE] 18:34"
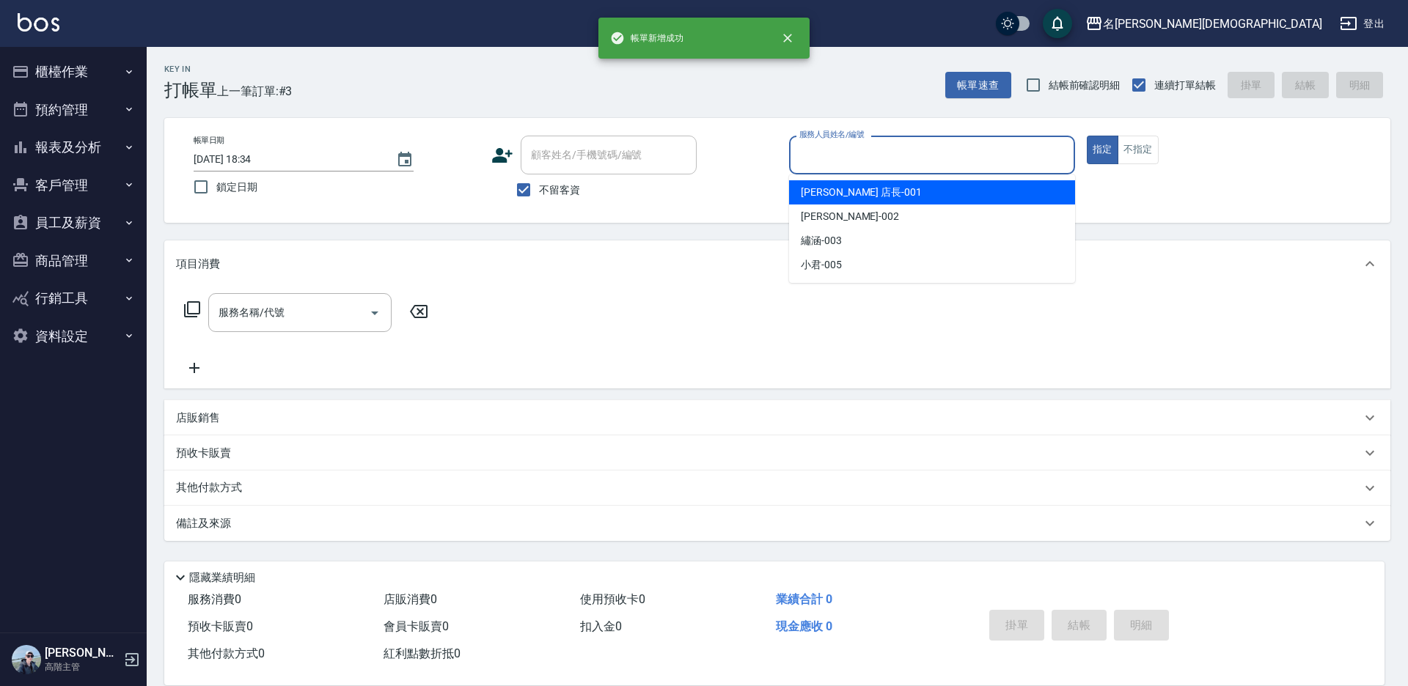
drag, startPoint x: 823, startPoint y: 150, endPoint x: 829, endPoint y: 180, distance: 31.3
click at [825, 152] on input "服務人員姓名/編號" at bounding box center [931, 155] width 273 height 26
click at [826, 195] on span "[PERSON_NAME] 店長 -001" at bounding box center [861, 192] width 121 height 15
type input "[PERSON_NAME] 店長-001"
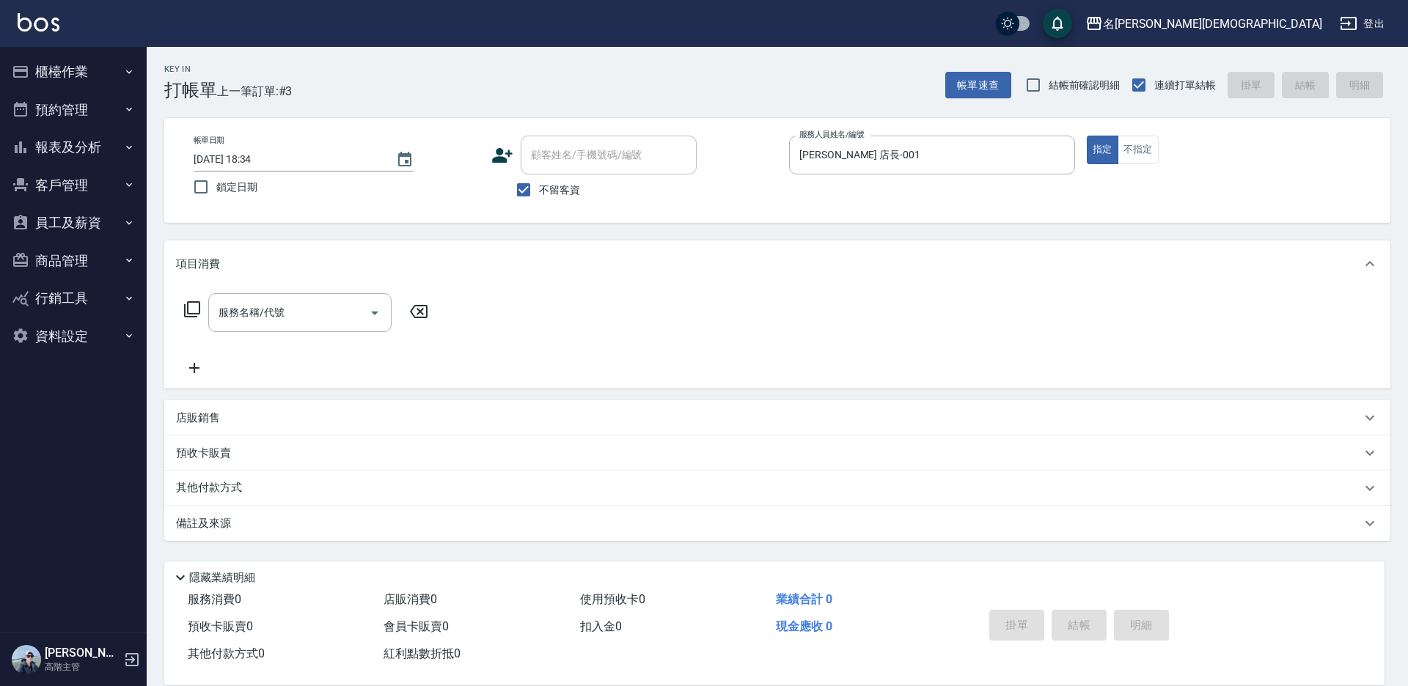
click at [191, 303] on icon at bounding box center [192, 310] width 18 height 18
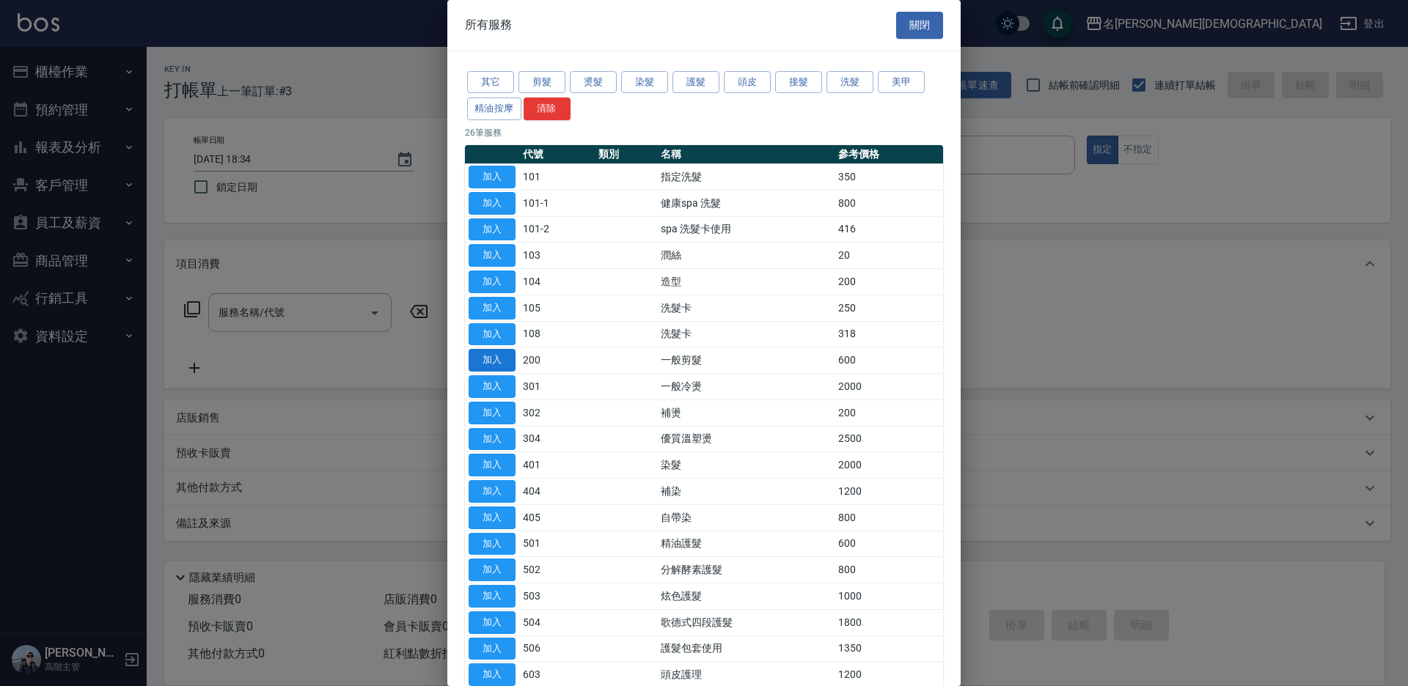
click at [489, 361] on button "加入" at bounding box center [491, 360] width 47 height 23
type input "一般剪髮(200)"
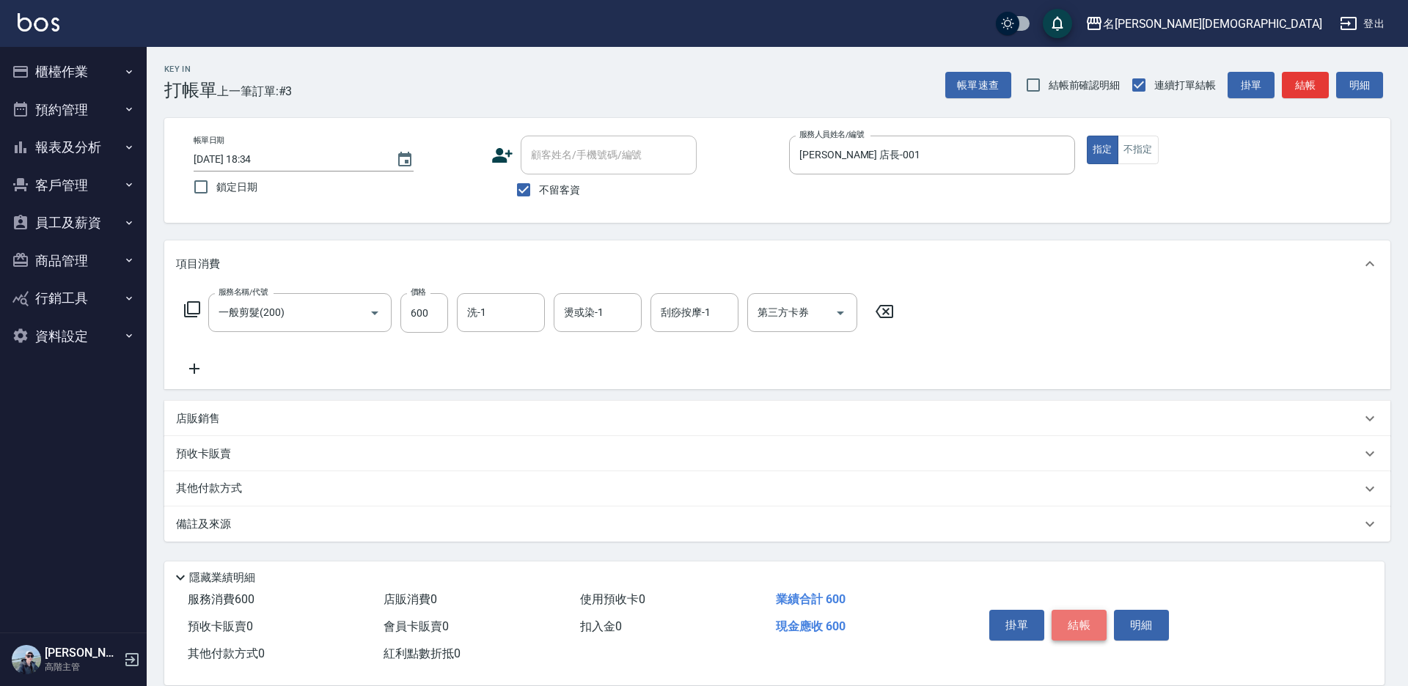
click at [1065, 612] on button "結帳" at bounding box center [1078, 625] width 55 height 31
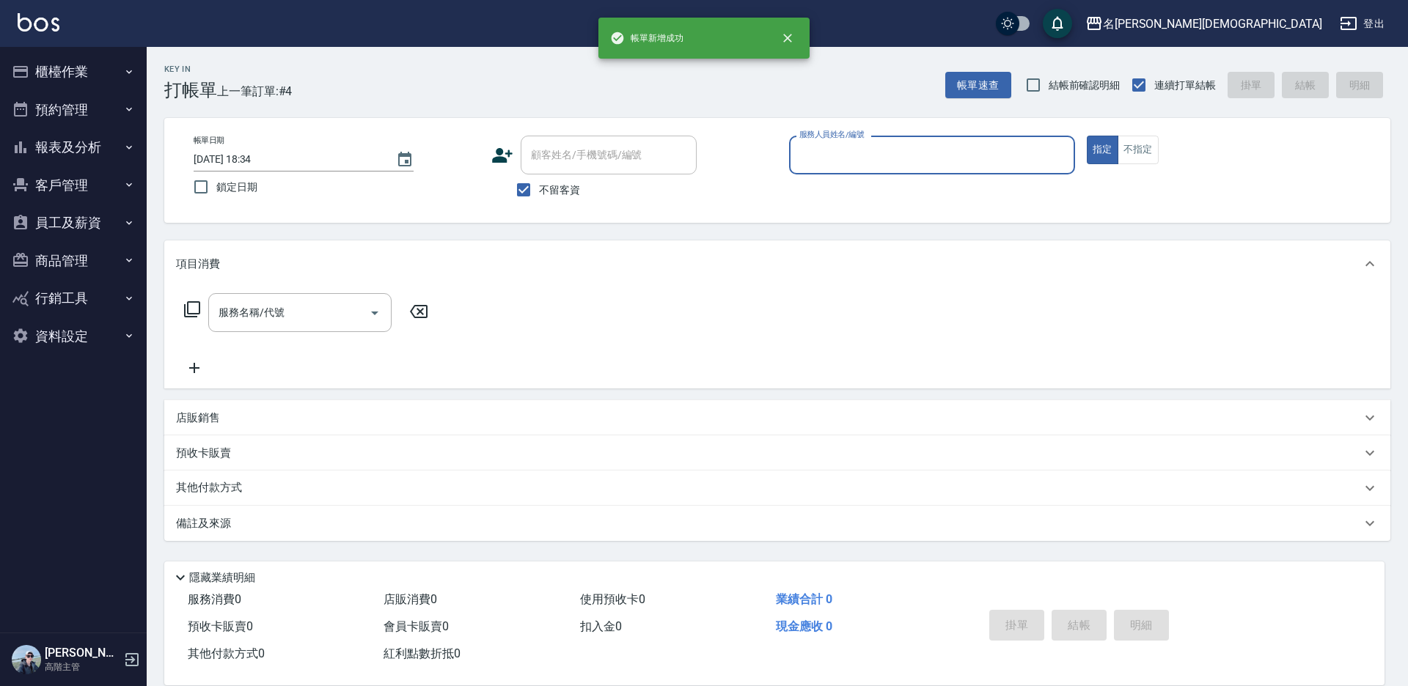
drag, startPoint x: 831, startPoint y: 148, endPoint x: 844, endPoint y: 169, distance: 24.6
click at [832, 149] on input "服務人員姓名/編號" at bounding box center [931, 155] width 273 height 26
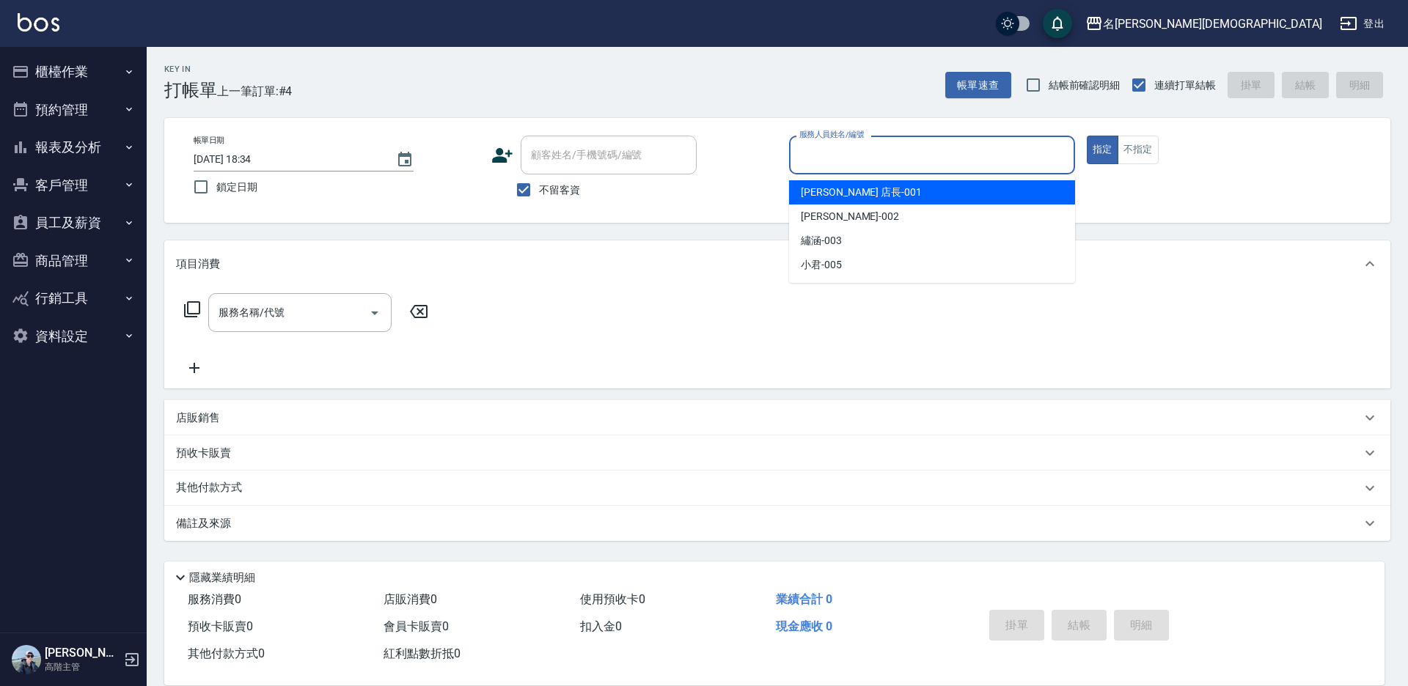
click at [825, 200] on div "[PERSON_NAME] 店長 -001" at bounding box center [932, 192] width 286 height 24
type input "[PERSON_NAME] 店長-001"
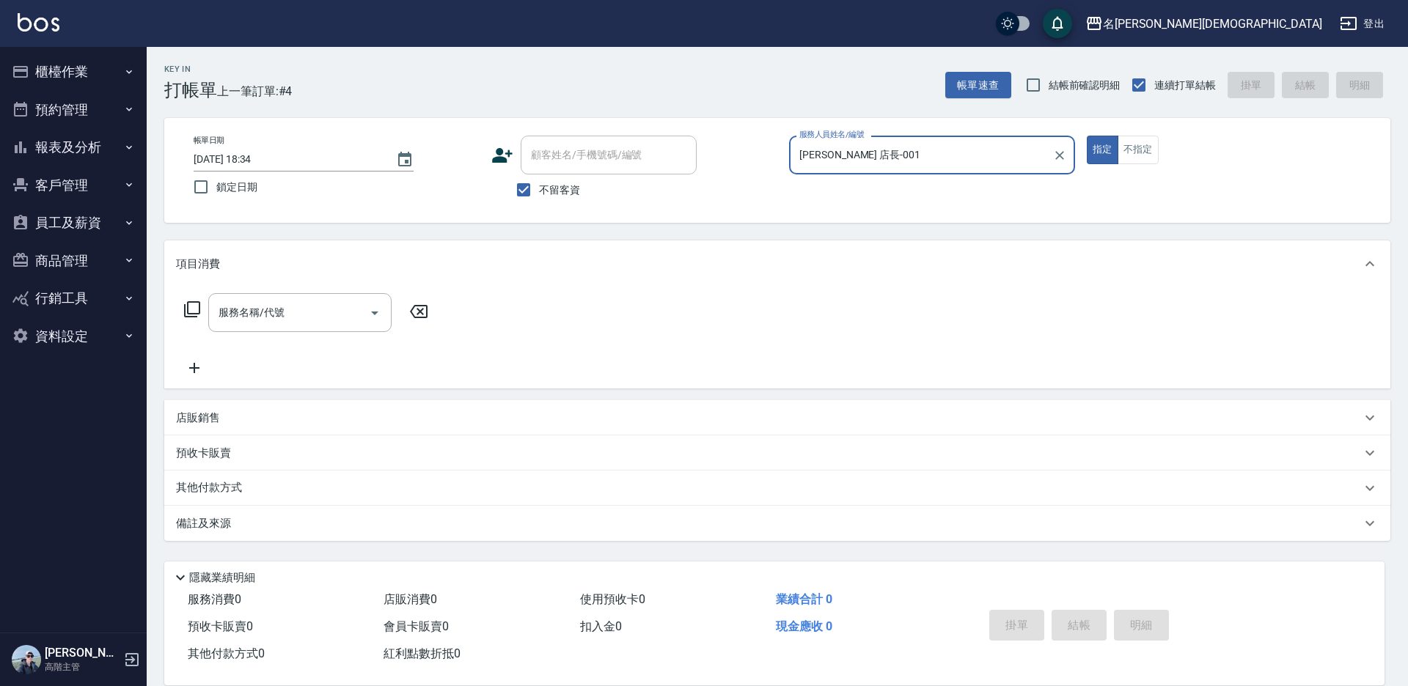
click at [190, 312] on icon at bounding box center [192, 310] width 18 height 18
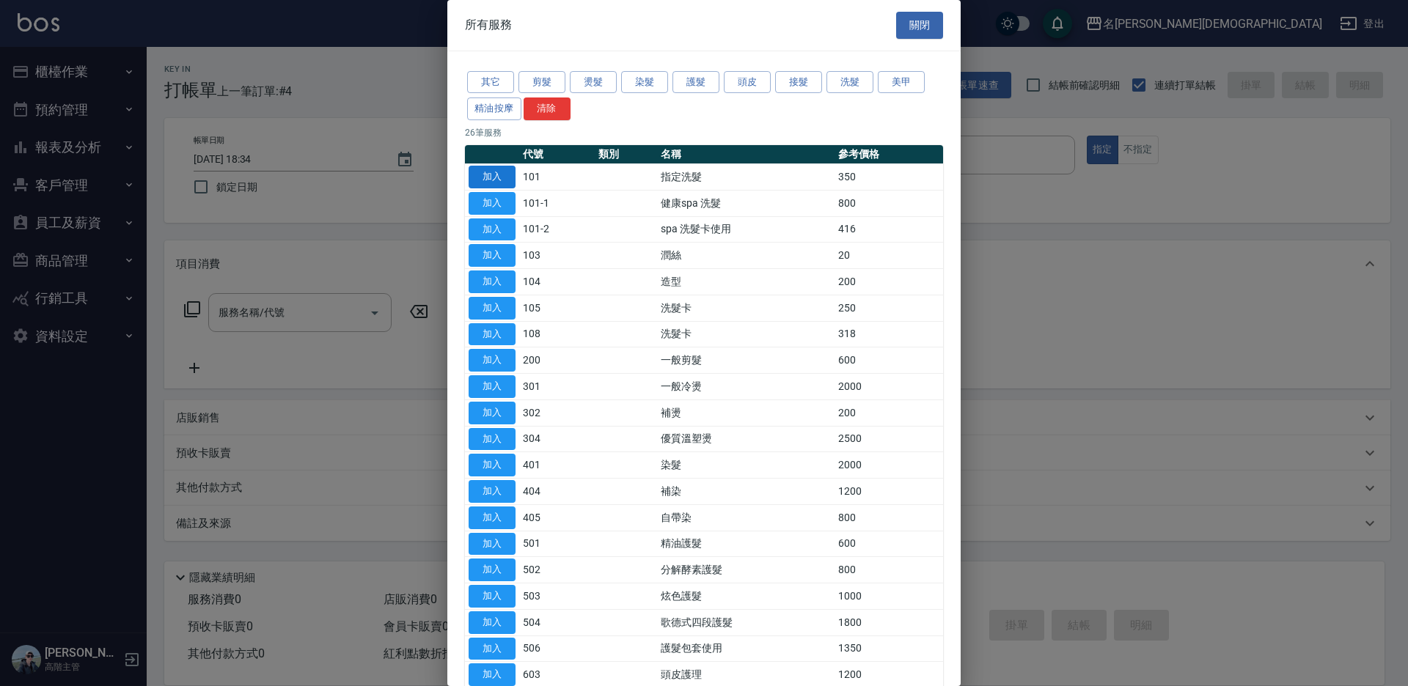
click at [499, 179] on button "加入" at bounding box center [491, 177] width 47 height 23
type input "指定洗髮(101)"
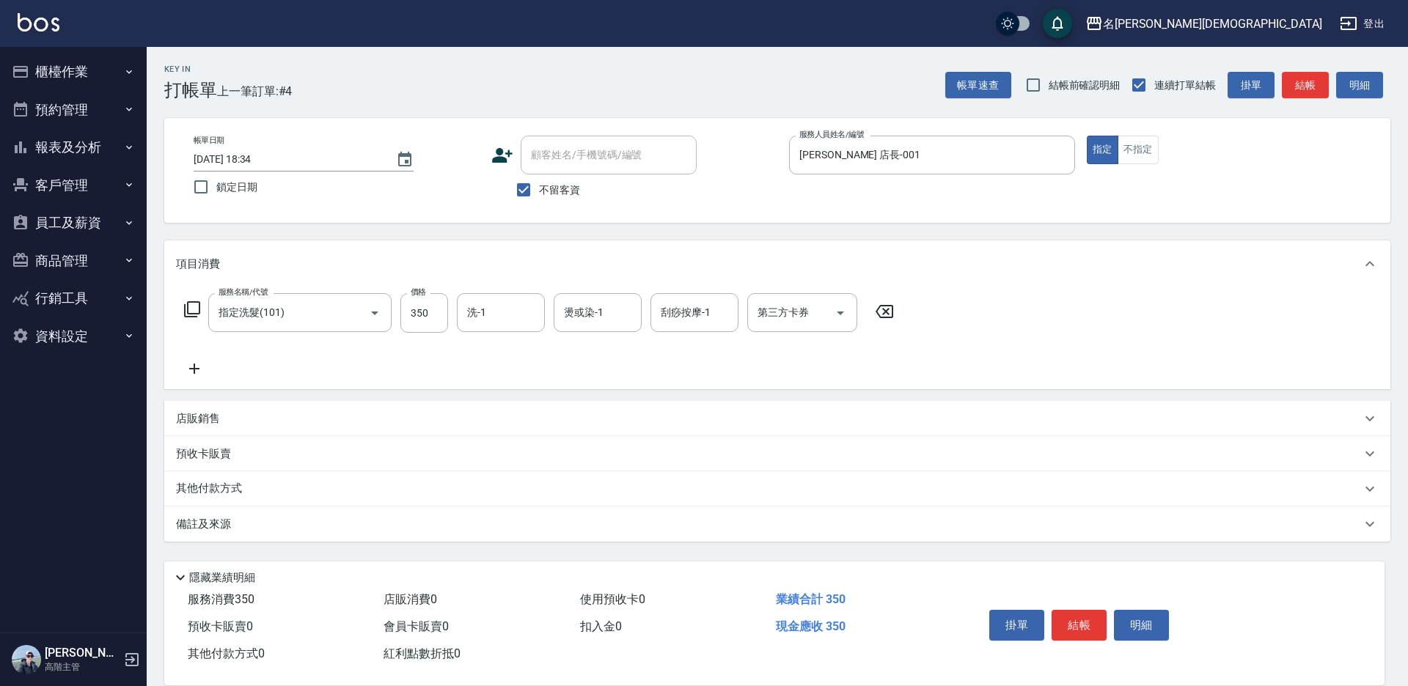
drag, startPoint x: 1087, startPoint y: 622, endPoint x: 1017, endPoint y: 586, distance: 79.3
click at [1087, 621] on button "結帳" at bounding box center [1078, 625] width 55 height 31
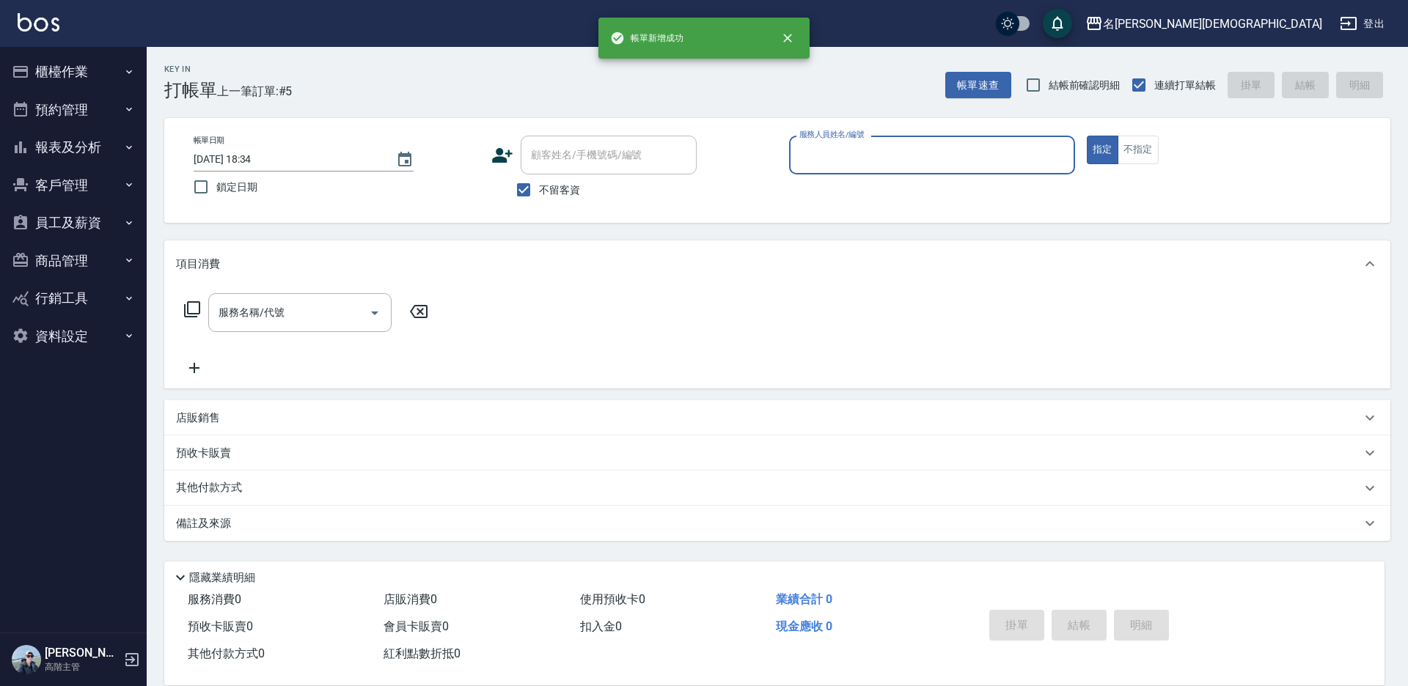
click at [827, 149] on input "服務人員姓名/編號" at bounding box center [931, 155] width 273 height 26
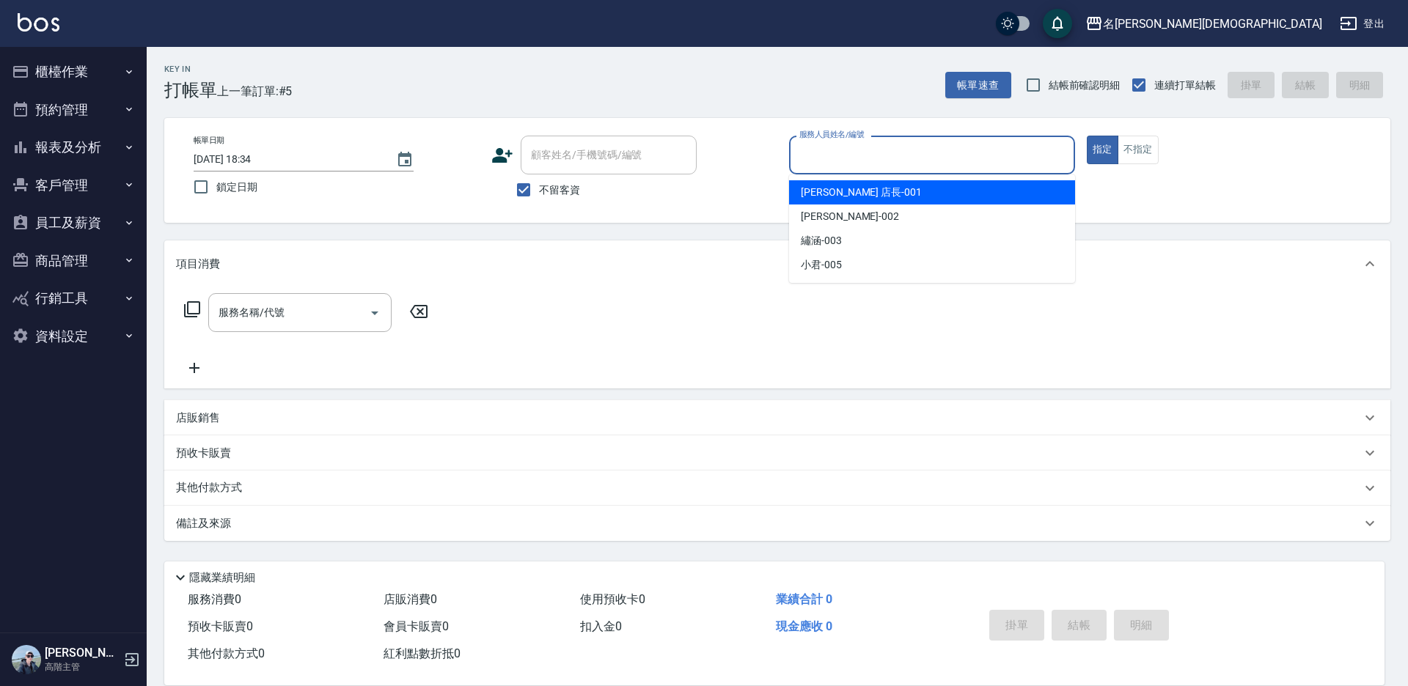
drag, startPoint x: 820, startPoint y: 194, endPoint x: 709, endPoint y: 210, distance: 111.9
click at [818, 194] on span "[PERSON_NAME] 店長 -001" at bounding box center [861, 192] width 121 height 15
type input "[PERSON_NAME] 店長-001"
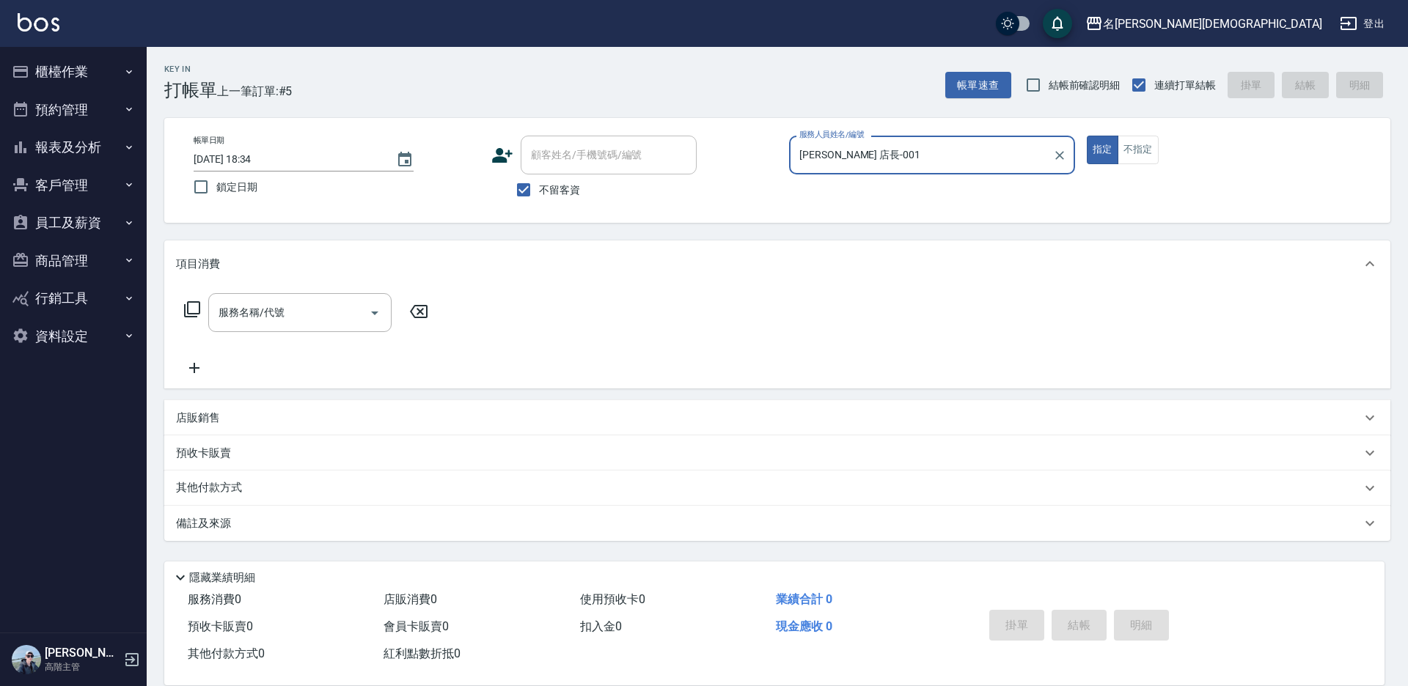
click at [196, 308] on icon at bounding box center [192, 310] width 18 height 18
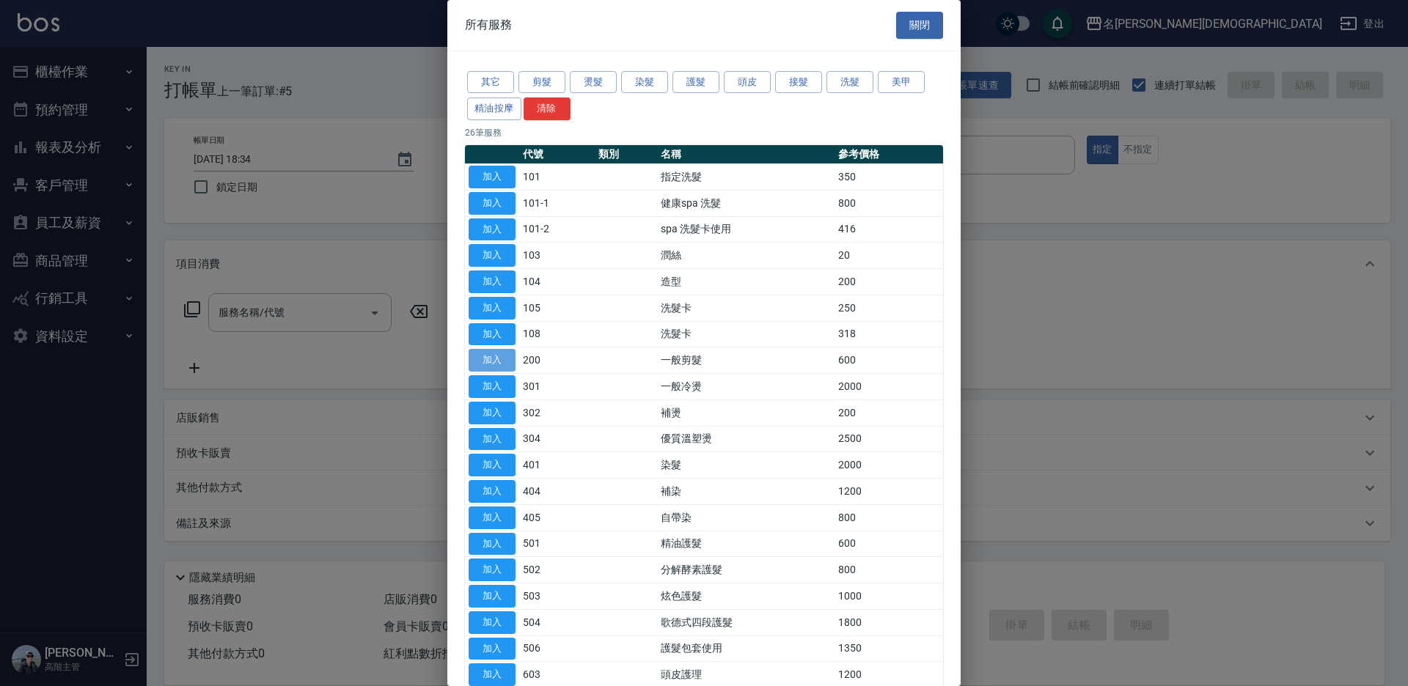
click at [487, 356] on button "加入" at bounding box center [491, 360] width 47 height 23
type input "一般剪髮(200)"
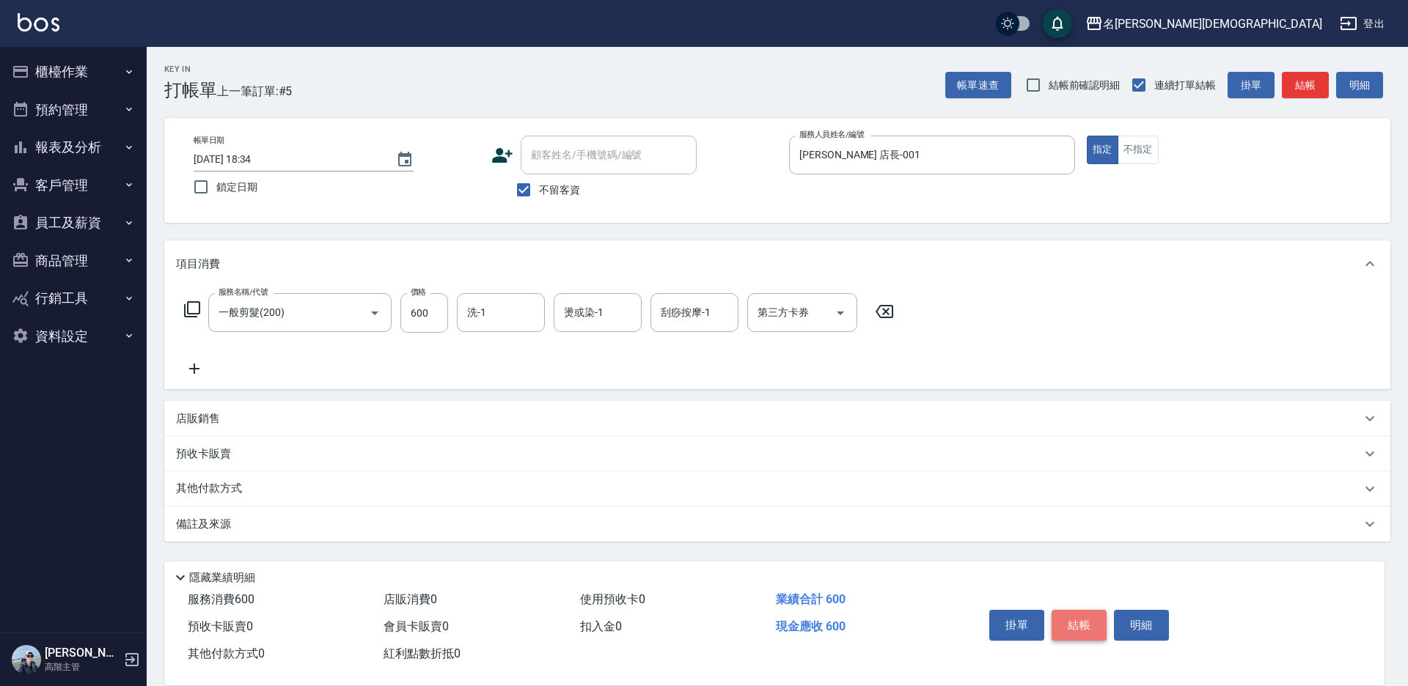
click at [1091, 617] on button "結帳" at bounding box center [1078, 625] width 55 height 31
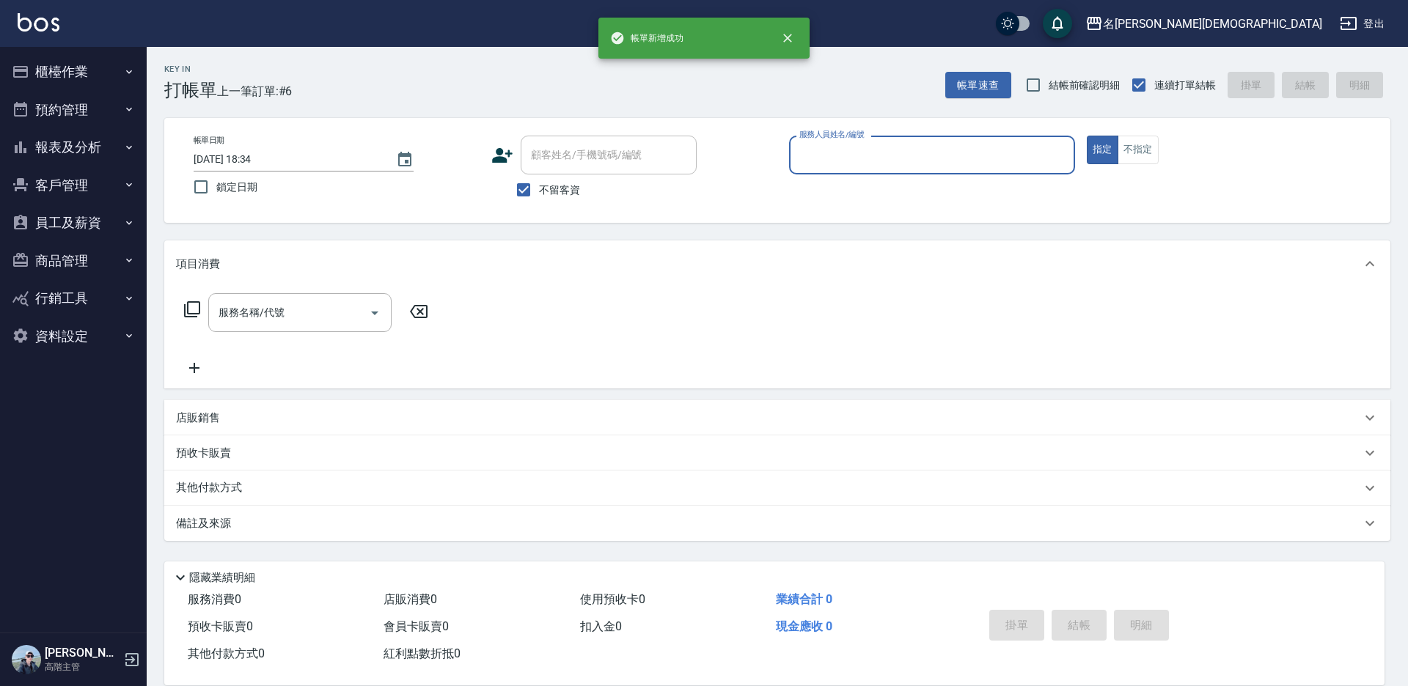
click at [814, 159] on input "服務人員姓名/編號" at bounding box center [931, 155] width 273 height 26
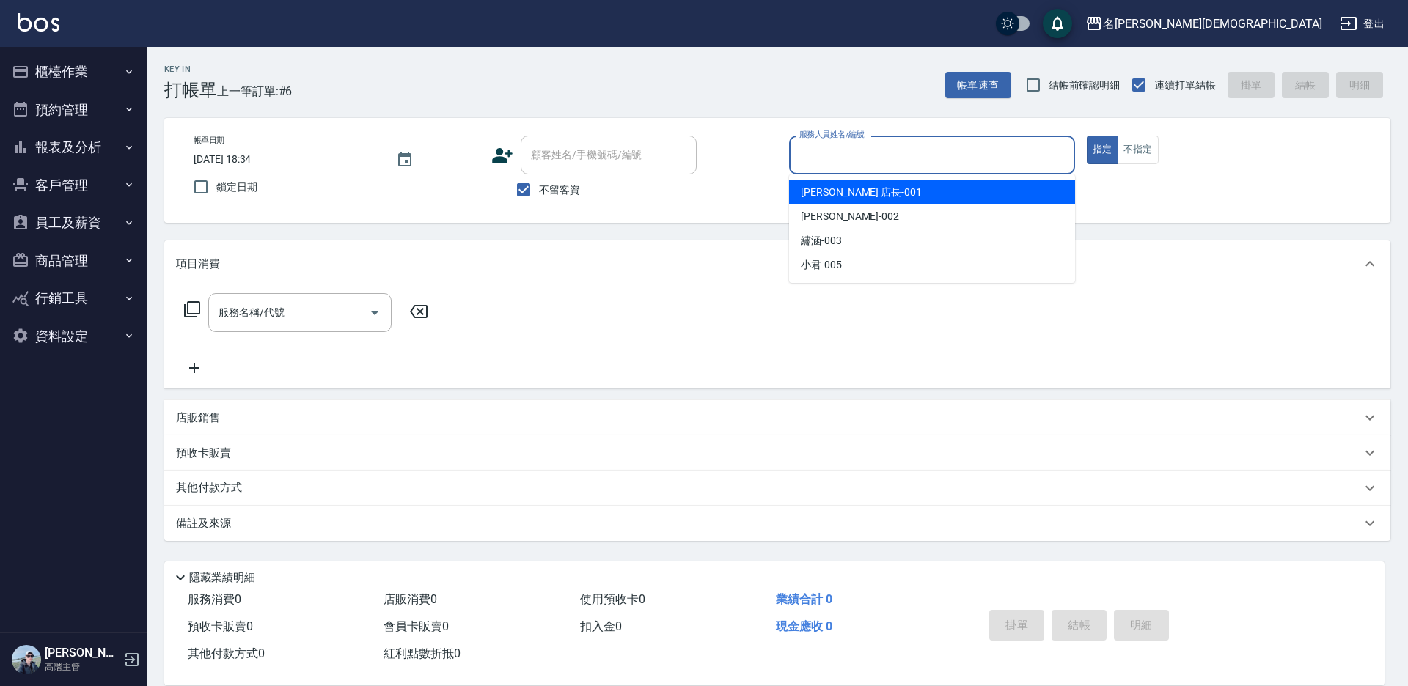
drag, startPoint x: 820, startPoint y: 189, endPoint x: 705, endPoint y: 199, distance: 114.8
click at [818, 189] on span "[PERSON_NAME] 店長 -001" at bounding box center [861, 192] width 121 height 15
type input "[PERSON_NAME] 店長-001"
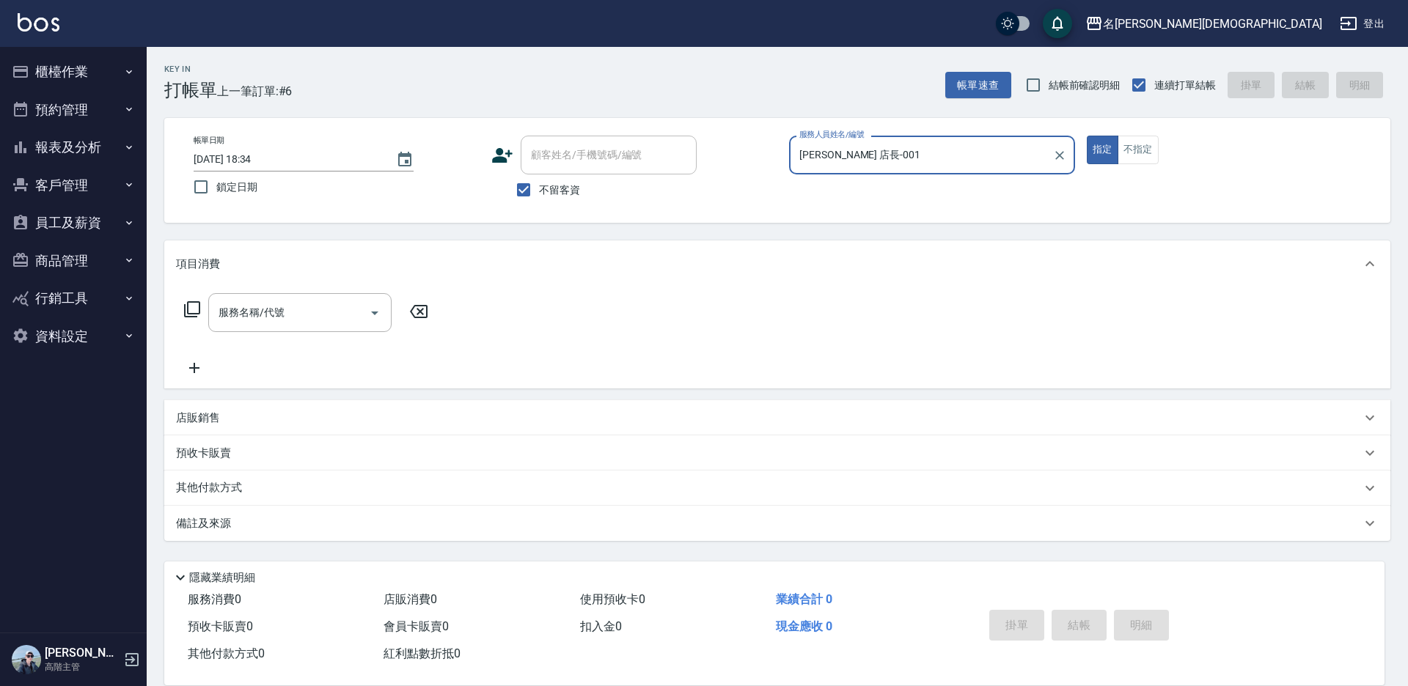
click at [186, 309] on icon at bounding box center [192, 310] width 18 height 18
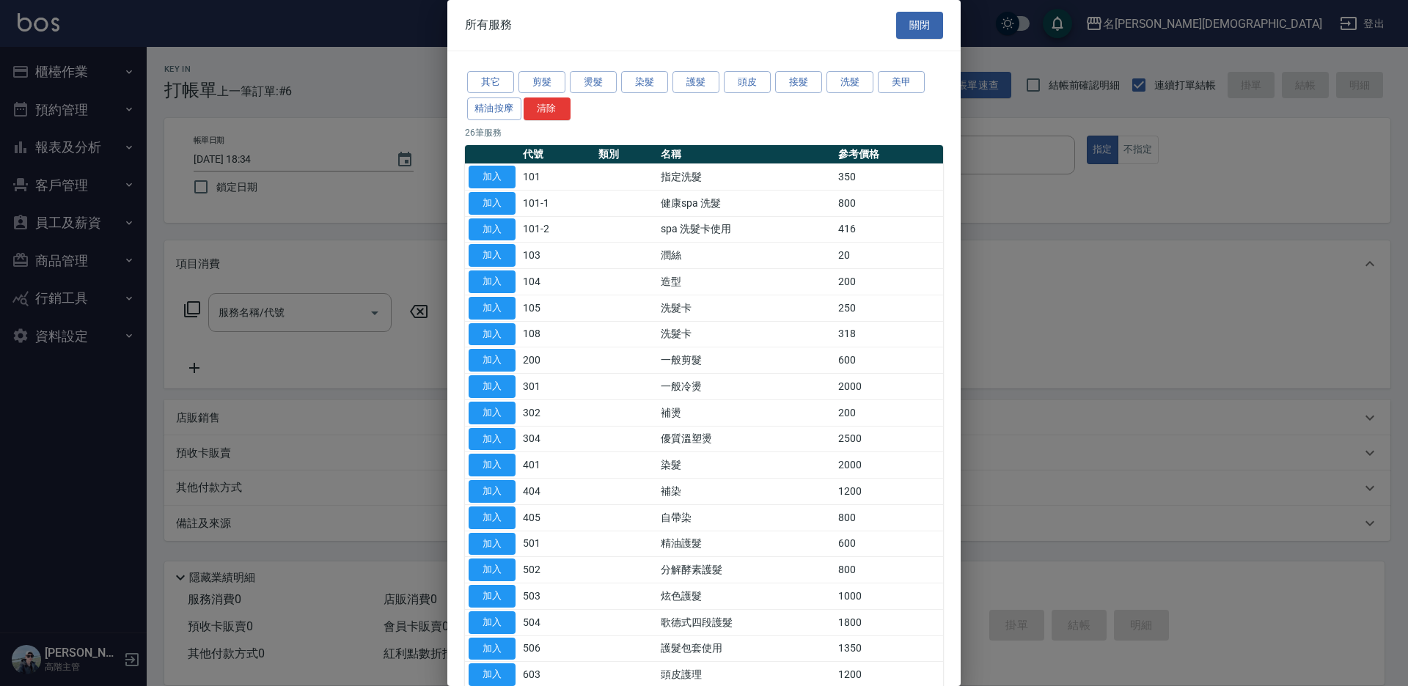
drag, startPoint x: 504, startPoint y: 330, endPoint x: 559, endPoint y: 332, distance: 54.3
click at [506, 330] on button "加入" at bounding box center [491, 334] width 47 height 23
type input "洗髮卡(108)"
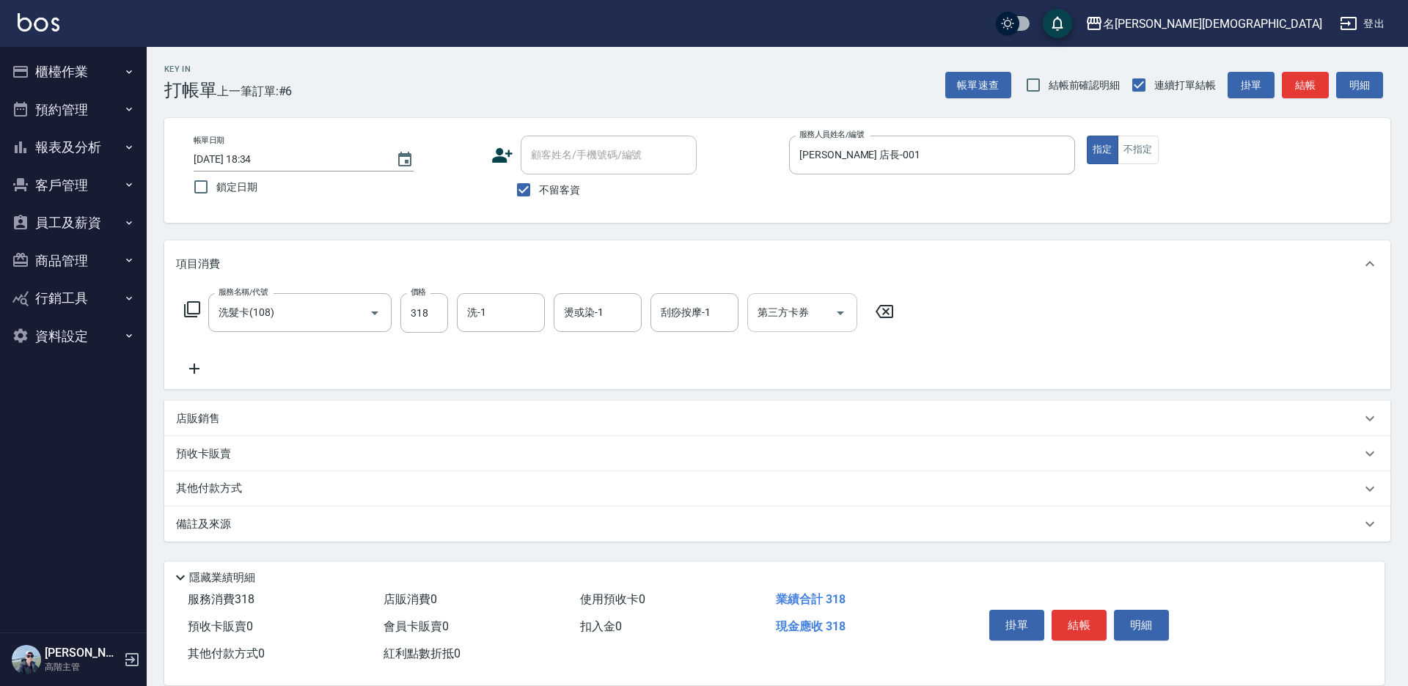
drag, startPoint x: 787, startPoint y: 319, endPoint x: 786, endPoint y: 327, distance: 8.2
click at [787, 320] on input "第三方卡券" at bounding box center [791, 313] width 75 height 26
click at [768, 369] on span "舊有卡券" at bounding box center [802, 374] width 110 height 24
type input "舊有卡券"
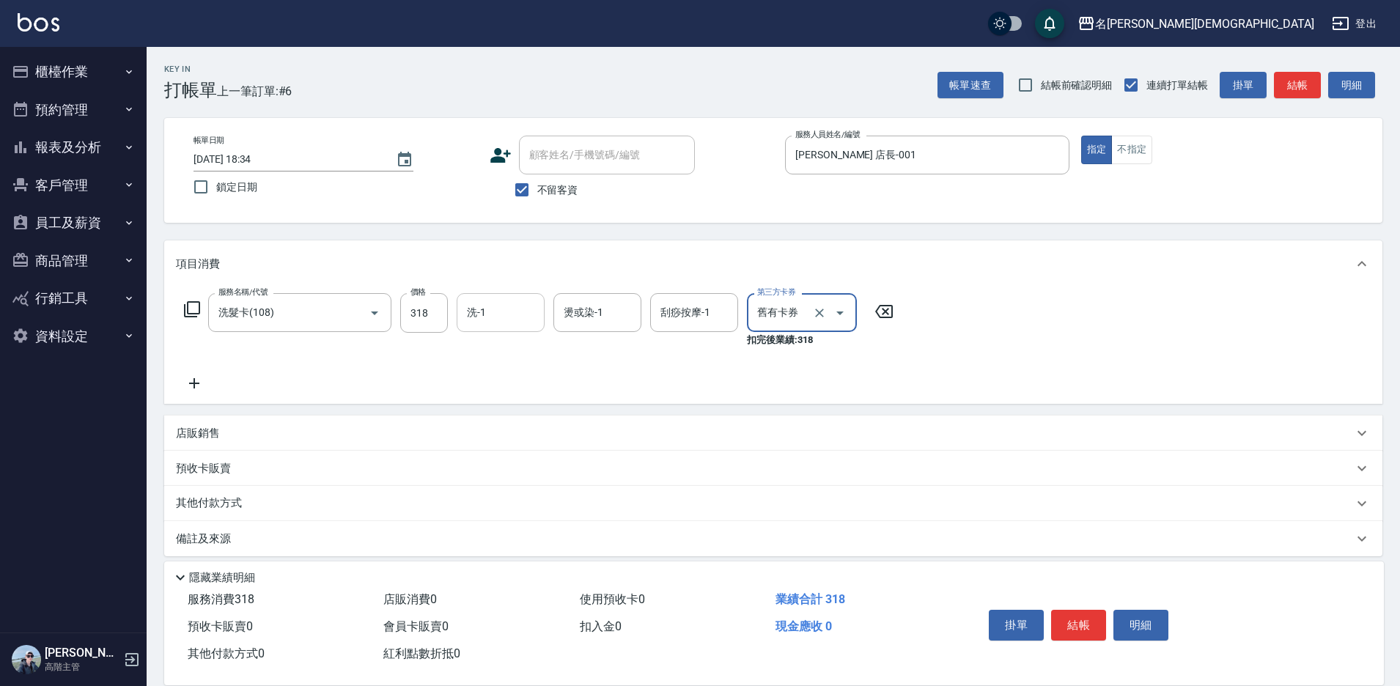
drag, startPoint x: 482, startPoint y: 313, endPoint x: 481, endPoint y: 329, distance: 16.2
click at [481, 315] on input "洗-1" at bounding box center [500, 313] width 75 height 26
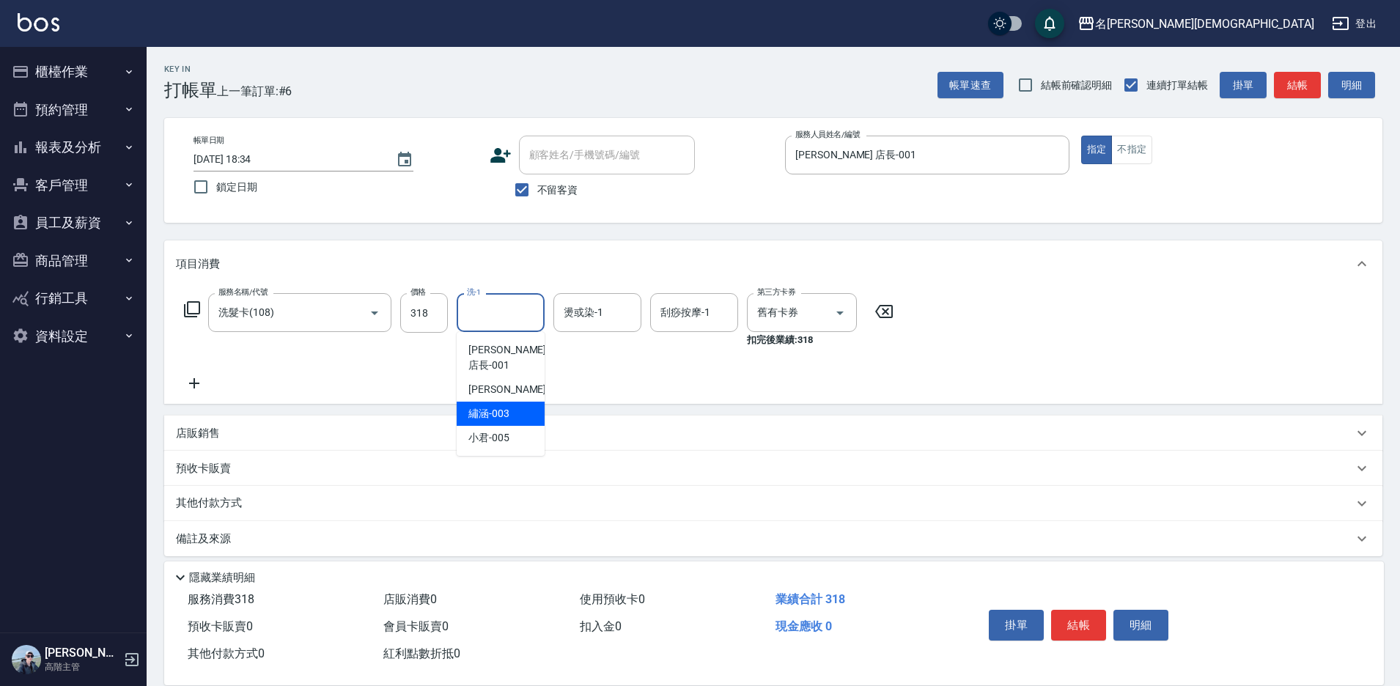
drag, startPoint x: 486, startPoint y: 397, endPoint x: 701, endPoint y: 417, distance: 215.8
click at [487, 406] on span "繡涵 -003" at bounding box center [488, 413] width 41 height 15
type input "繡涵-003"
click at [1067, 614] on button "結帳" at bounding box center [1078, 625] width 55 height 31
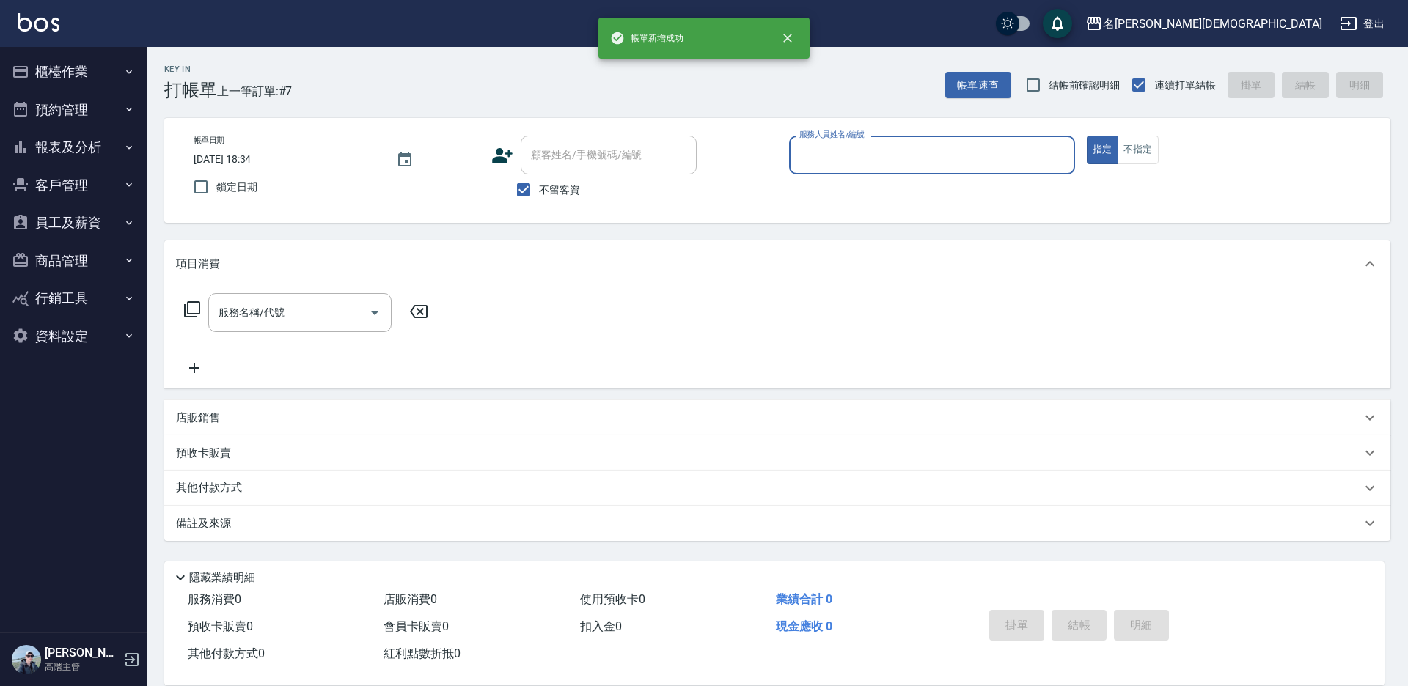
drag, startPoint x: 806, startPoint y: 149, endPoint x: 822, endPoint y: 167, distance: 23.9
click at [808, 149] on input "服務人員姓名/編號" at bounding box center [931, 155] width 273 height 26
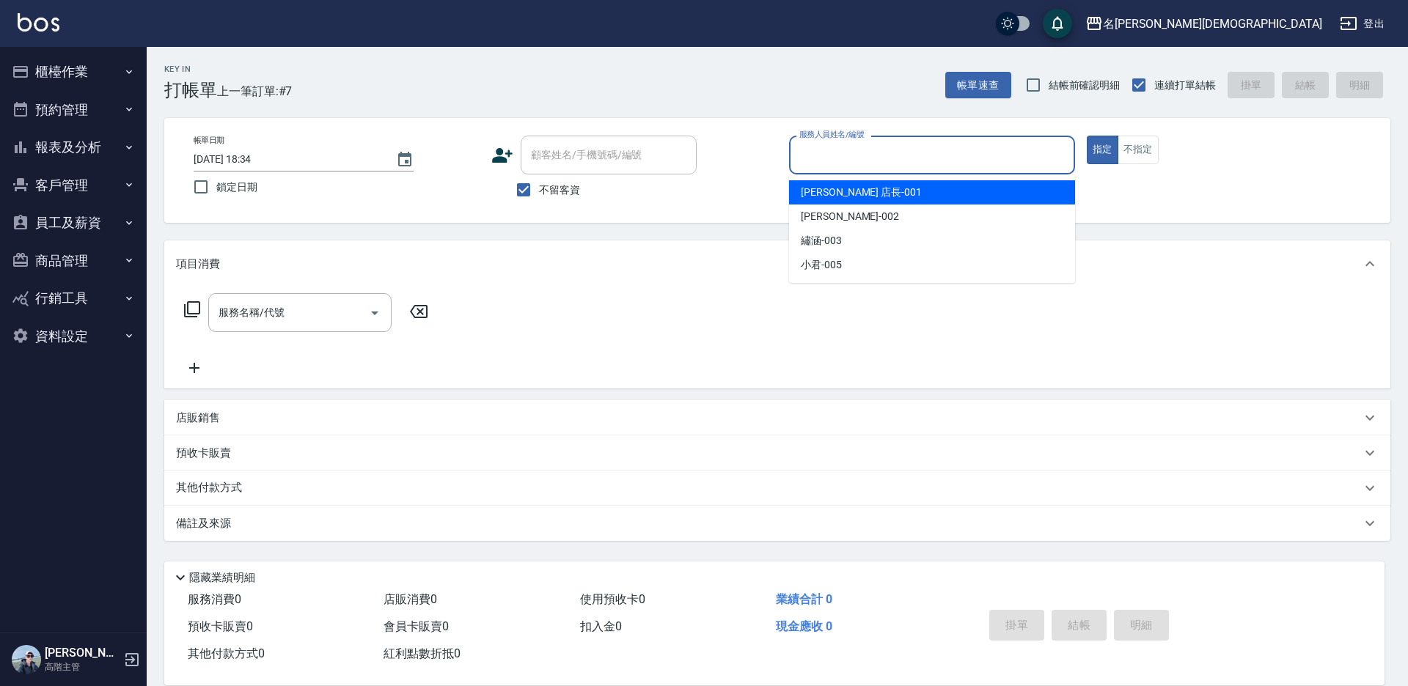
click at [831, 195] on span "[PERSON_NAME] 店長 -001" at bounding box center [861, 192] width 121 height 15
type input "[PERSON_NAME] 店長-001"
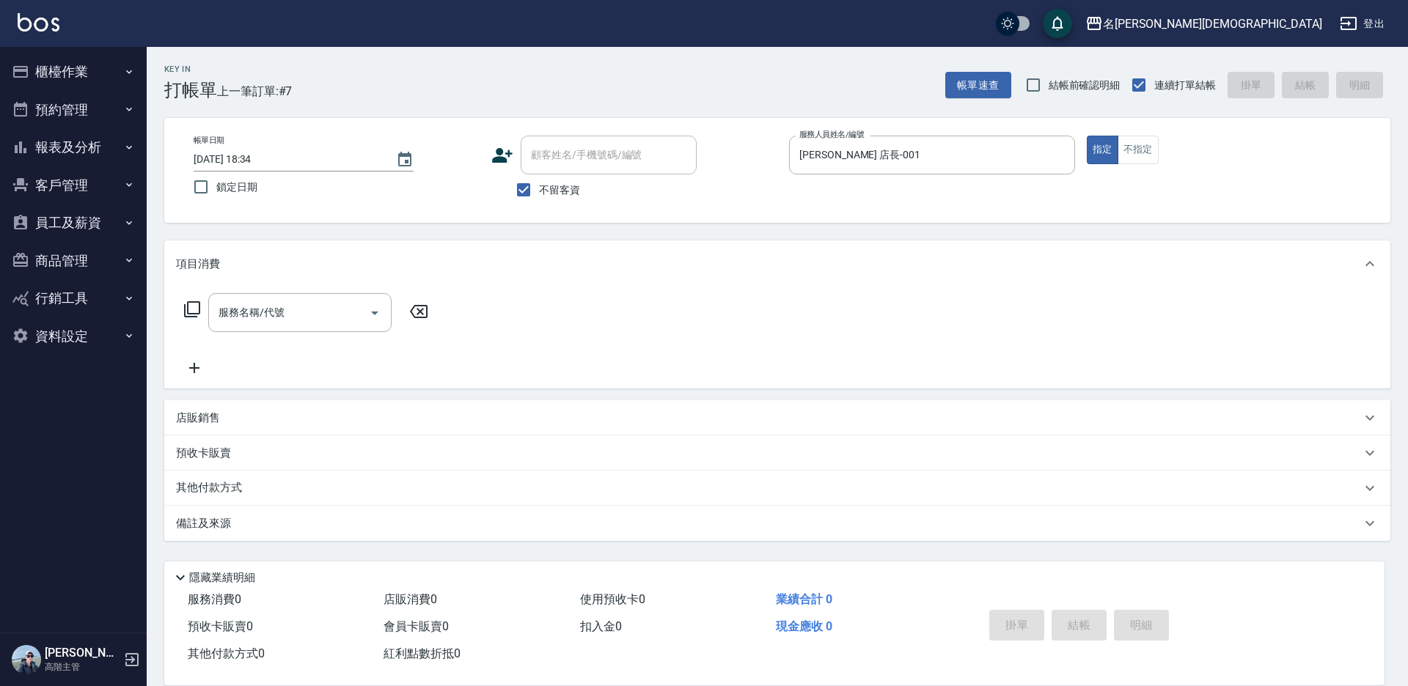
click at [188, 301] on icon at bounding box center [192, 310] width 18 height 18
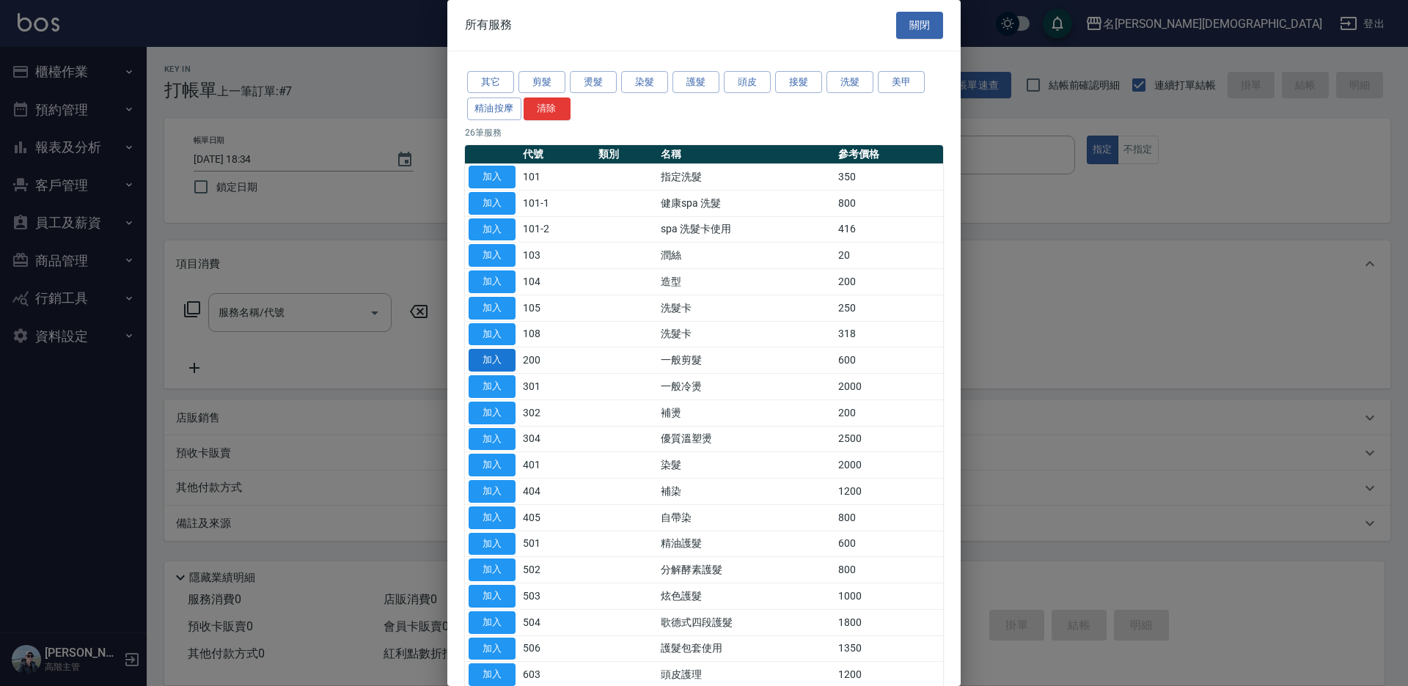
click at [483, 356] on button "加入" at bounding box center [491, 360] width 47 height 23
type input "一般剪髮(200)"
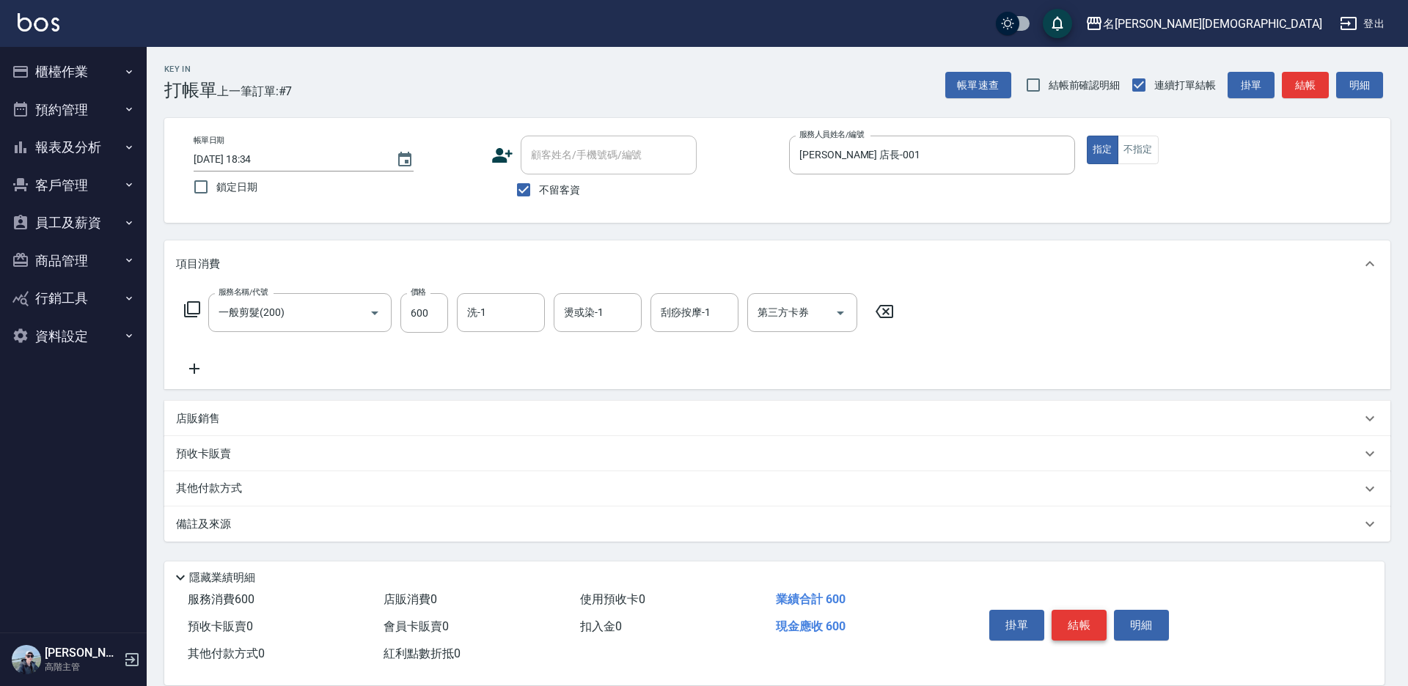
click at [1074, 623] on button "結帳" at bounding box center [1078, 625] width 55 height 31
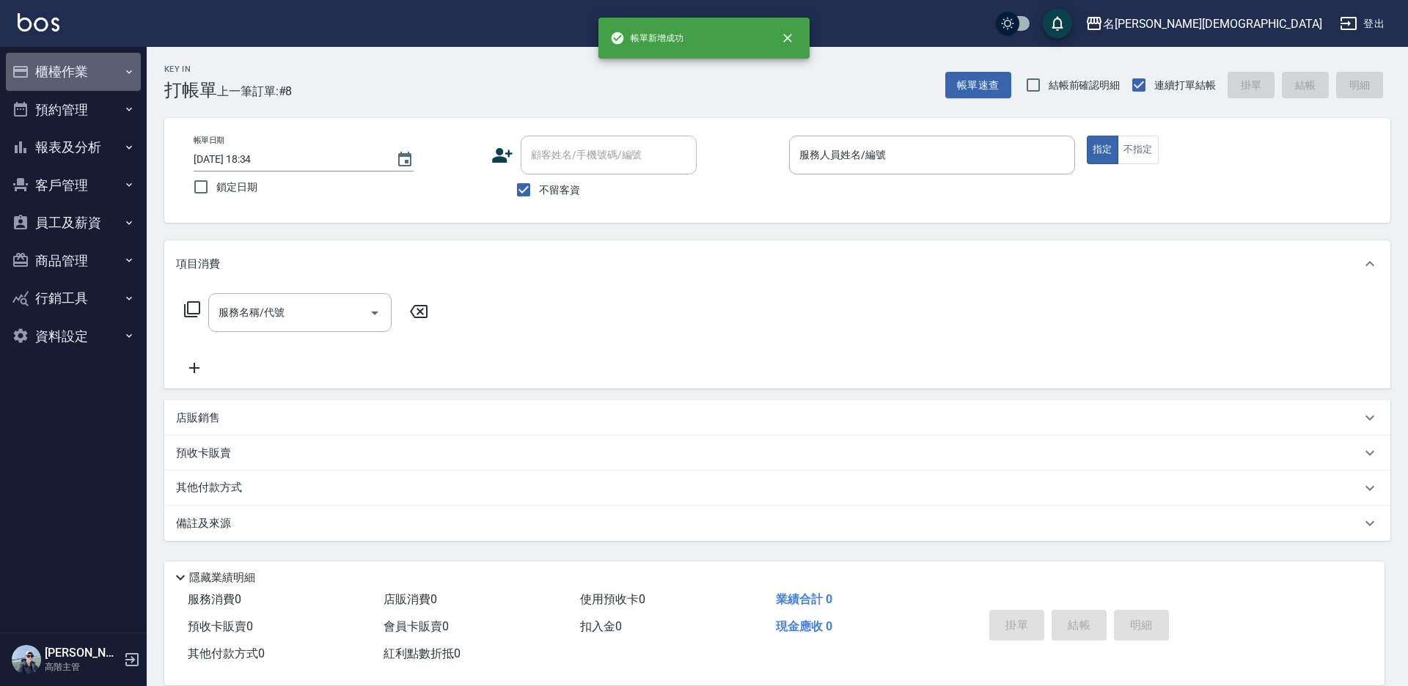
click at [59, 76] on button "櫃檯作業" at bounding box center [73, 72] width 135 height 38
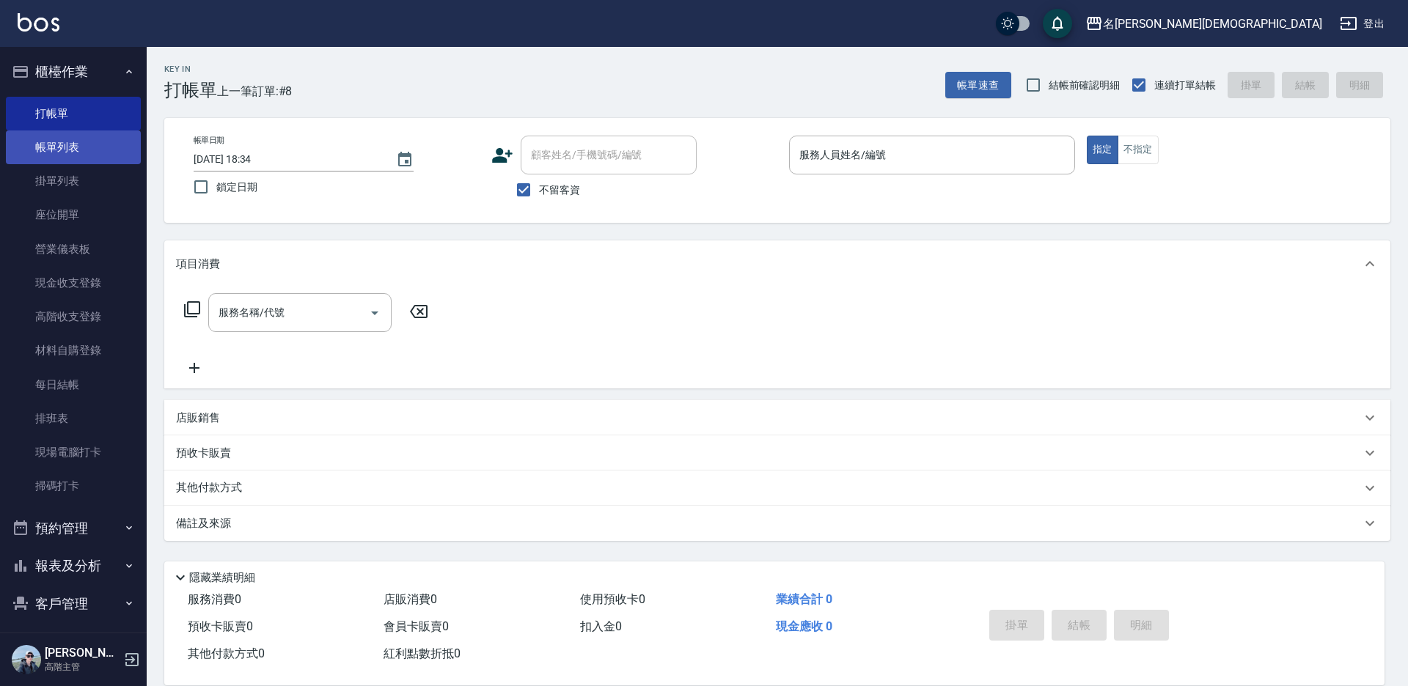
click at [60, 145] on link "帳單列表" at bounding box center [73, 147] width 135 height 34
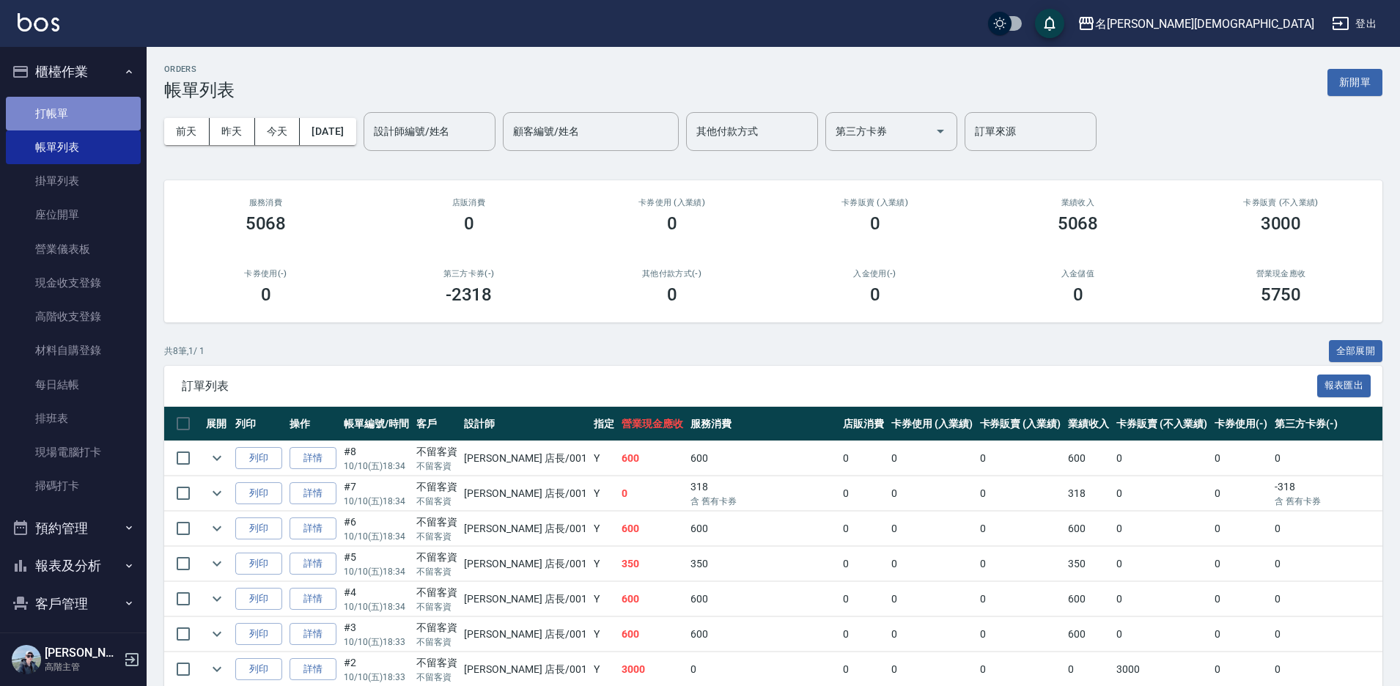
drag, startPoint x: 87, startPoint y: 97, endPoint x: 92, endPoint y: 106, distance: 10.6
click at [86, 98] on link "打帳單" at bounding box center [73, 114] width 135 height 34
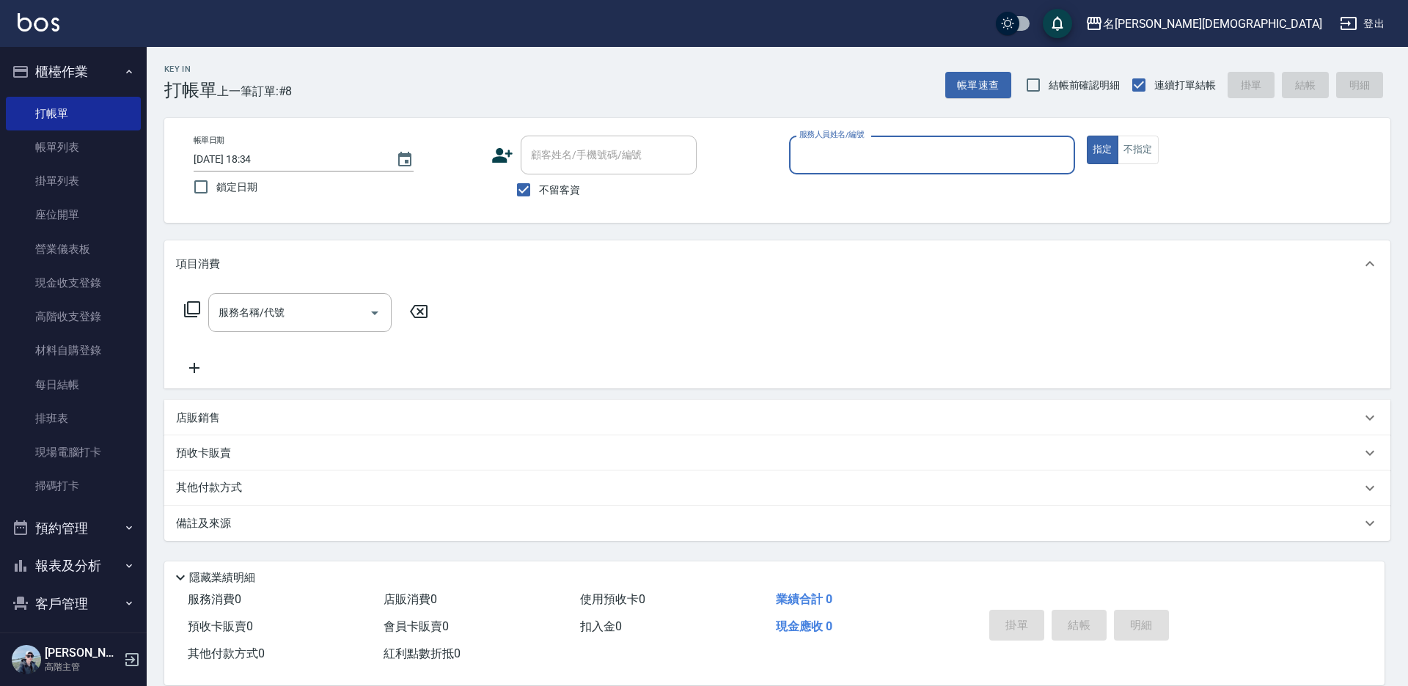
click at [854, 141] on div "服務人員姓名/編號" at bounding box center [932, 155] width 286 height 39
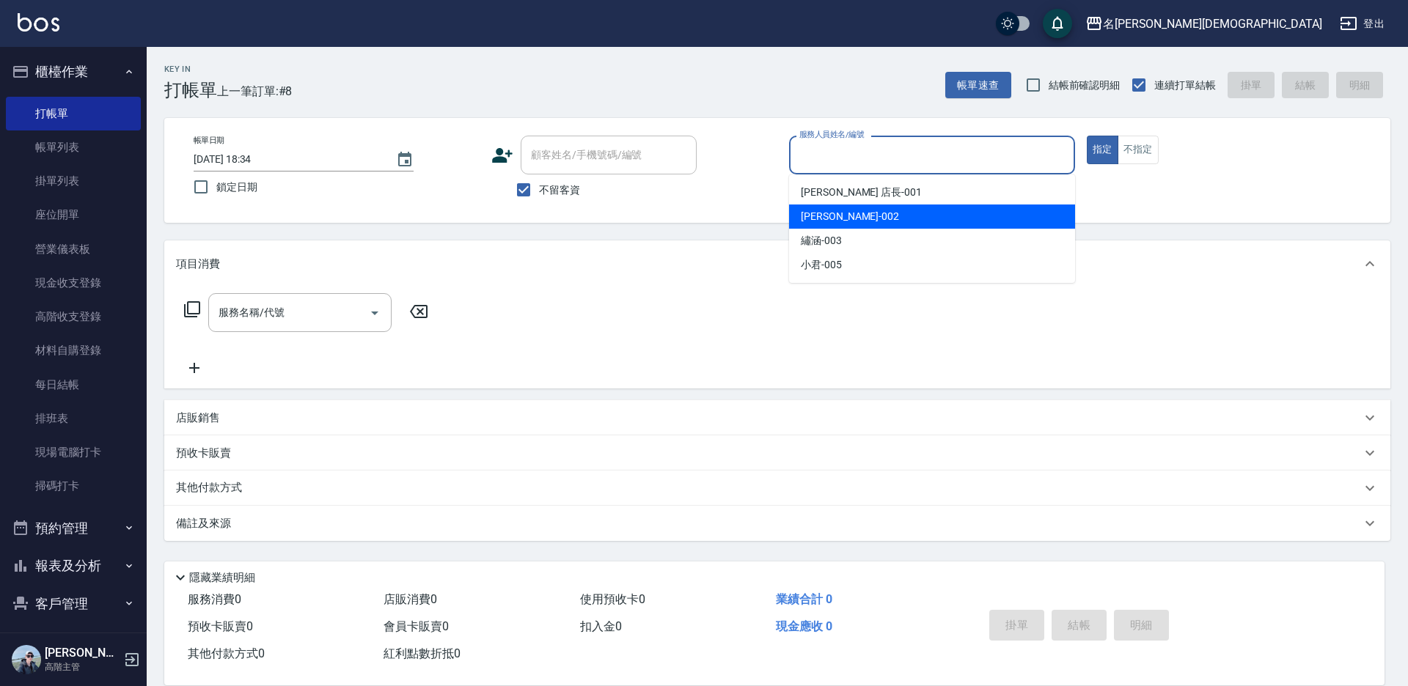
click at [842, 226] on div "香香 -002" at bounding box center [932, 217] width 286 height 24
type input "香香-002"
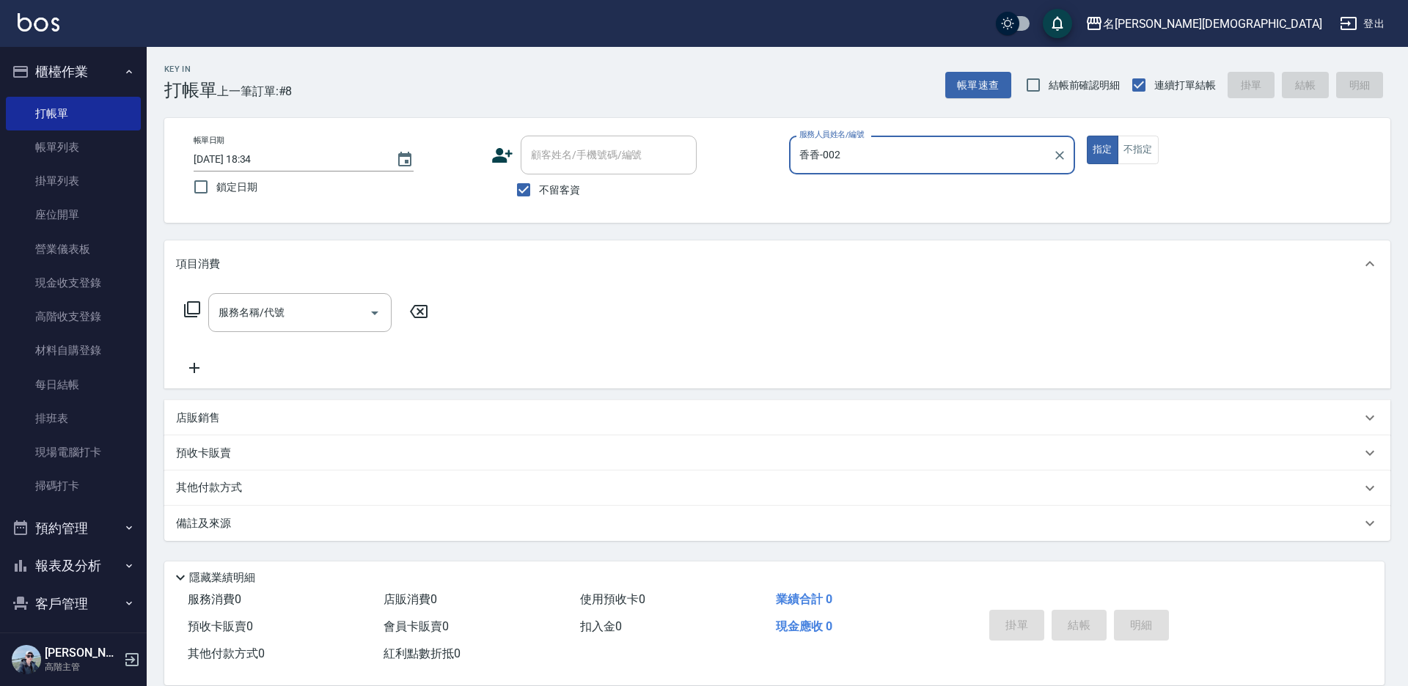
click at [186, 309] on icon at bounding box center [192, 310] width 18 height 18
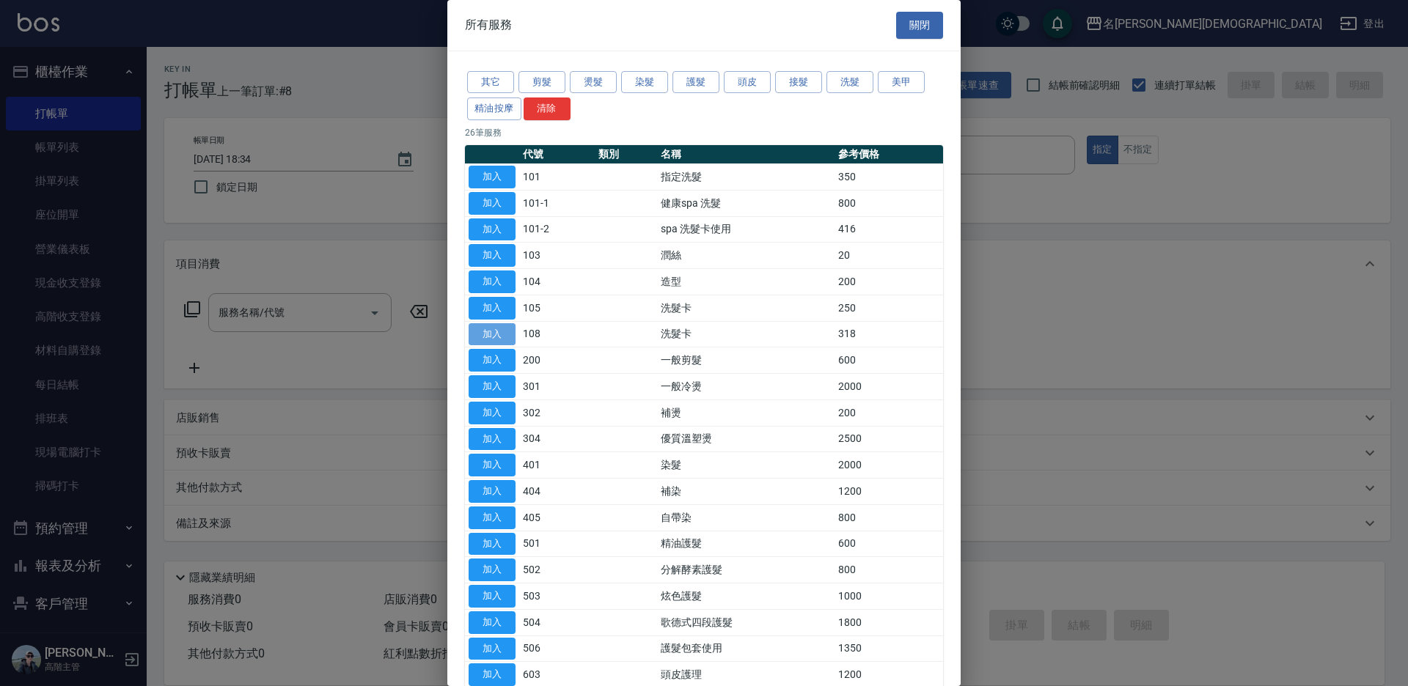
drag, startPoint x: 483, startPoint y: 331, endPoint x: 890, endPoint y: 370, distance: 408.7
click at [483, 331] on button "加入" at bounding box center [491, 334] width 47 height 23
type input "洗髮卡(108)"
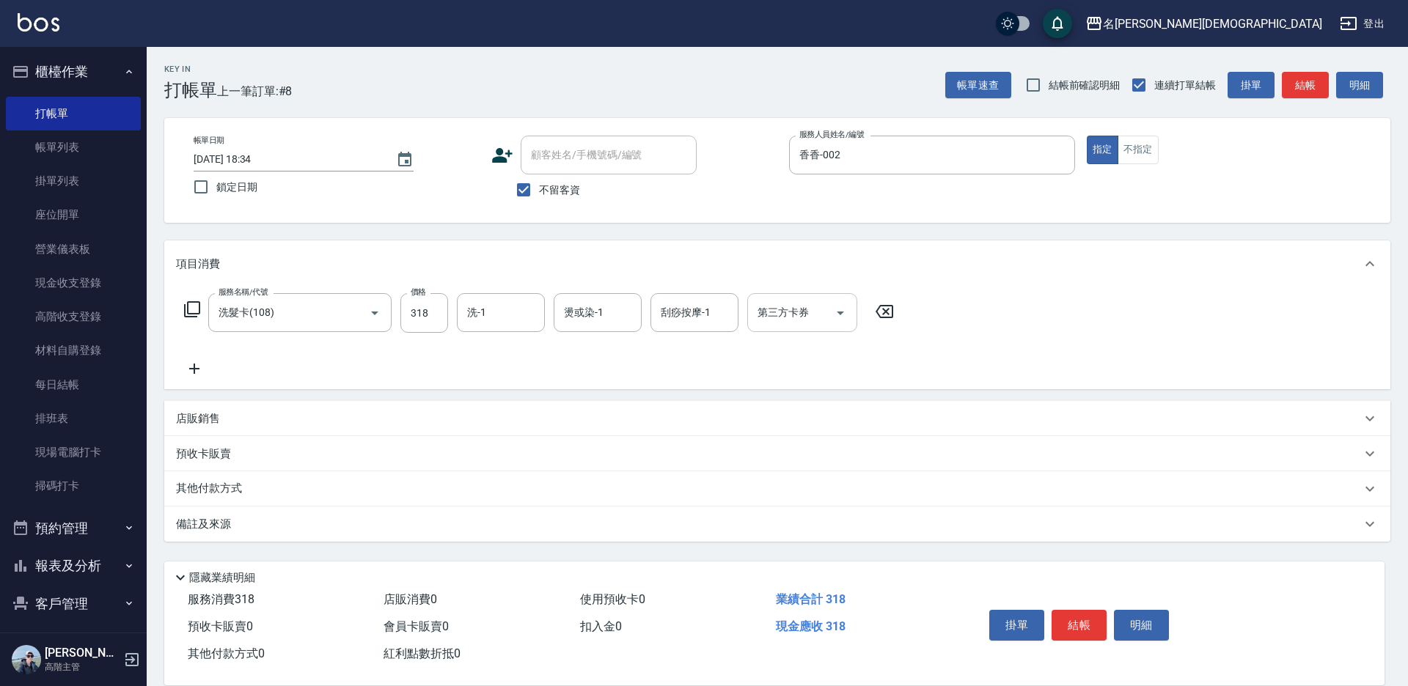
click at [776, 320] on input "第三方卡券" at bounding box center [791, 313] width 75 height 26
drag, startPoint x: 785, startPoint y: 365, endPoint x: 883, endPoint y: 432, distance: 118.1
click at [787, 366] on span "舊有卡券" at bounding box center [802, 374] width 110 height 24
type input "舊有卡券"
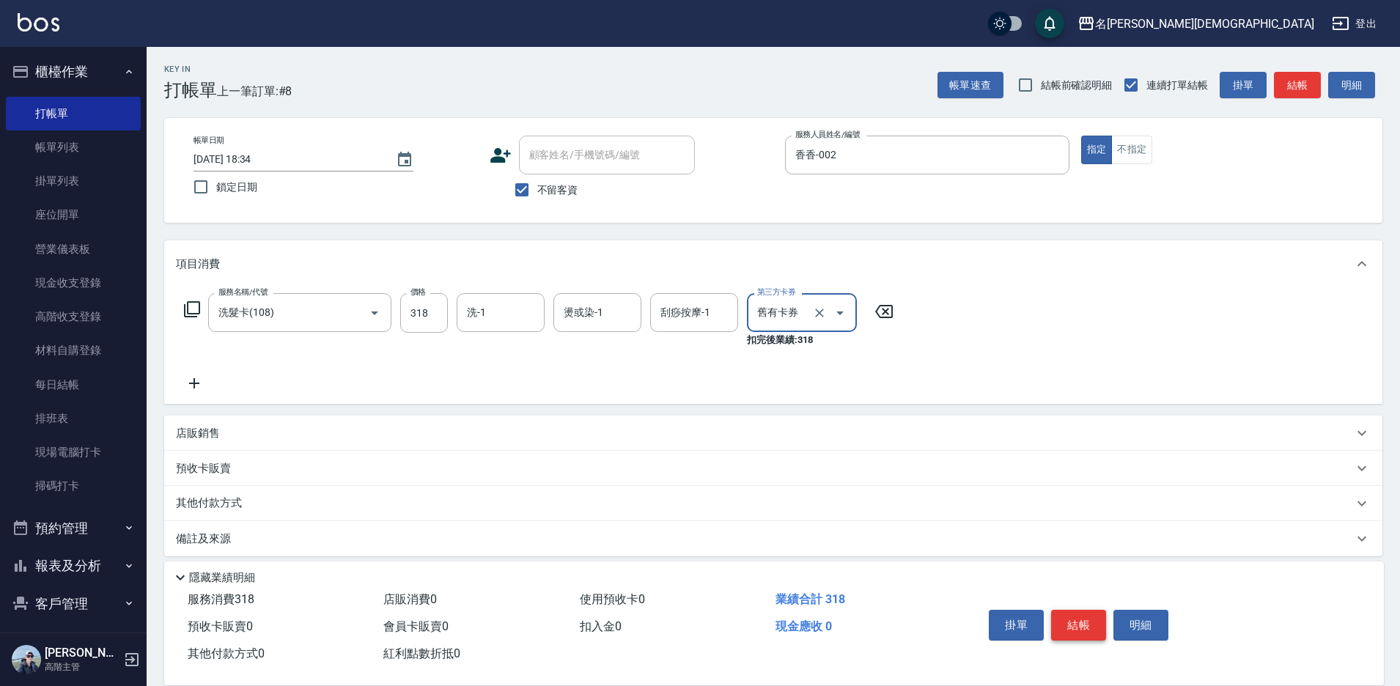
click at [1097, 622] on button "結帳" at bounding box center [1078, 625] width 55 height 31
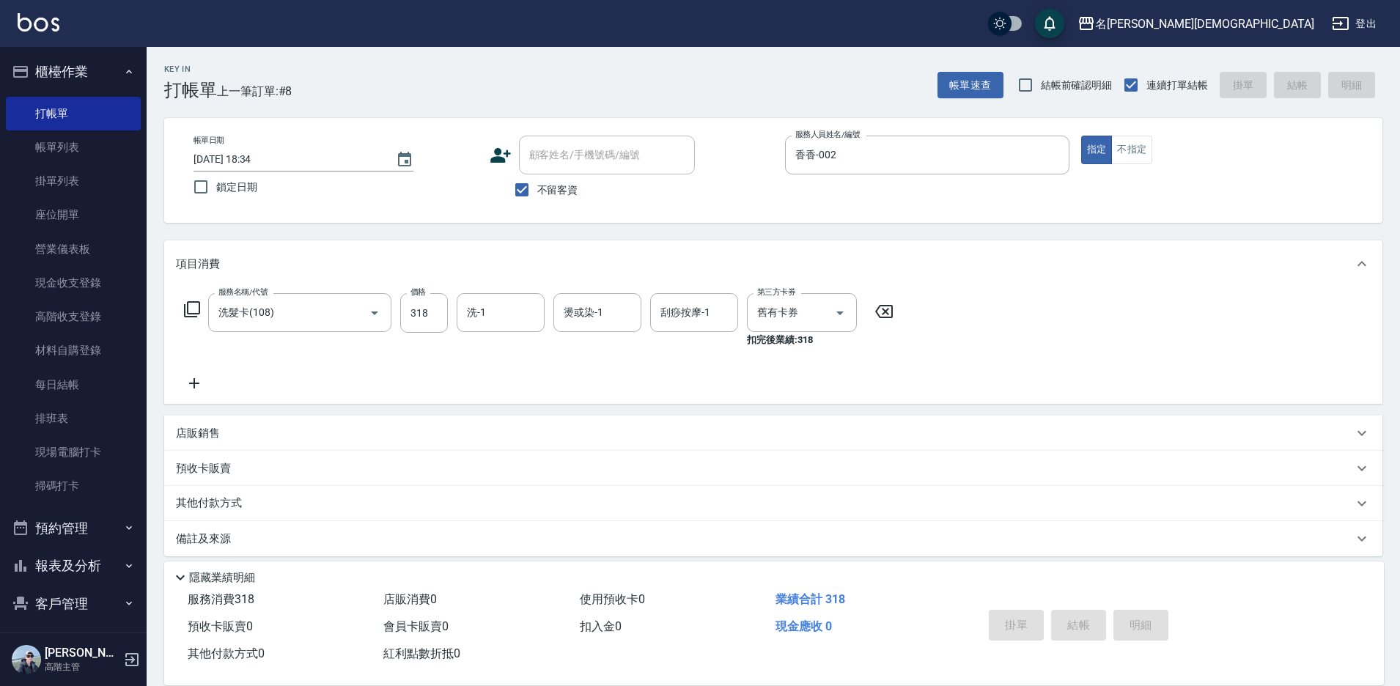
type input "[DATE] 18:35"
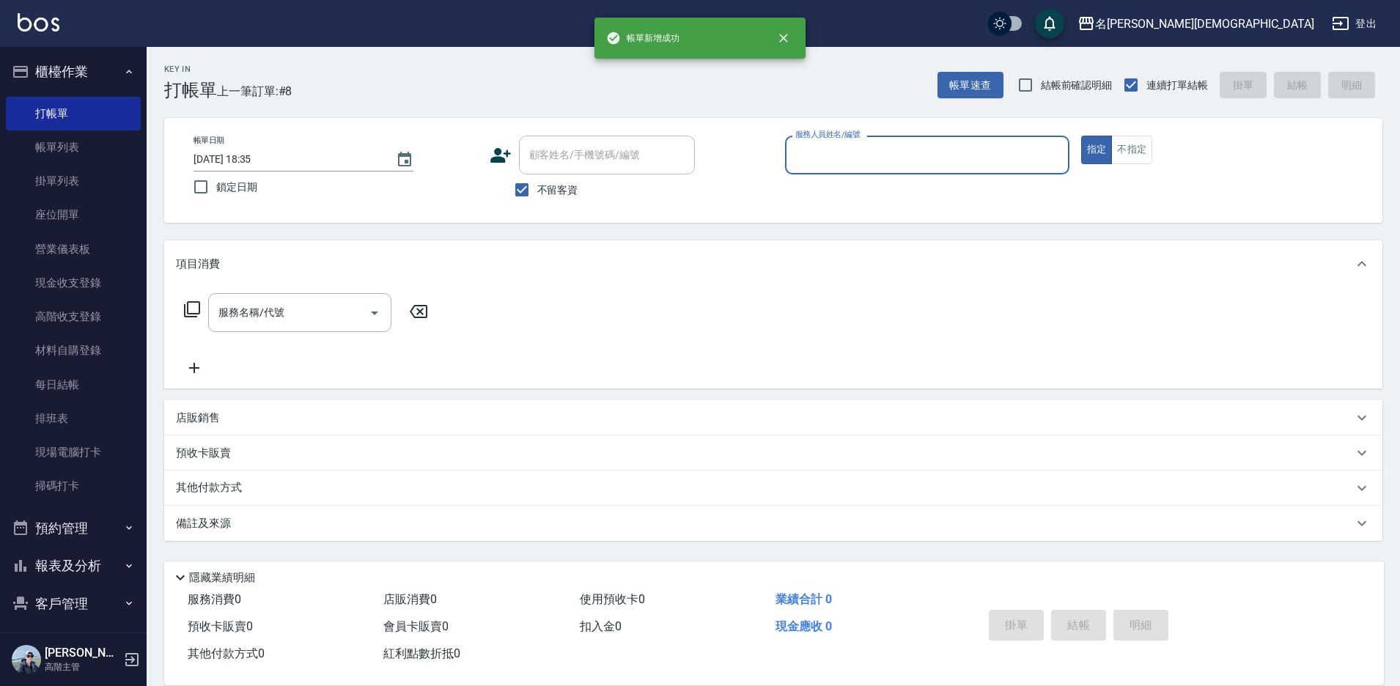
drag, startPoint x: 832, startPoint y: 142, endPoint x: 828, endPoint y: 155, distance: 13.7
click at [832, 141] on div "服務人員姓名/編號" at bounding box center [927, 155] width 284 height 39
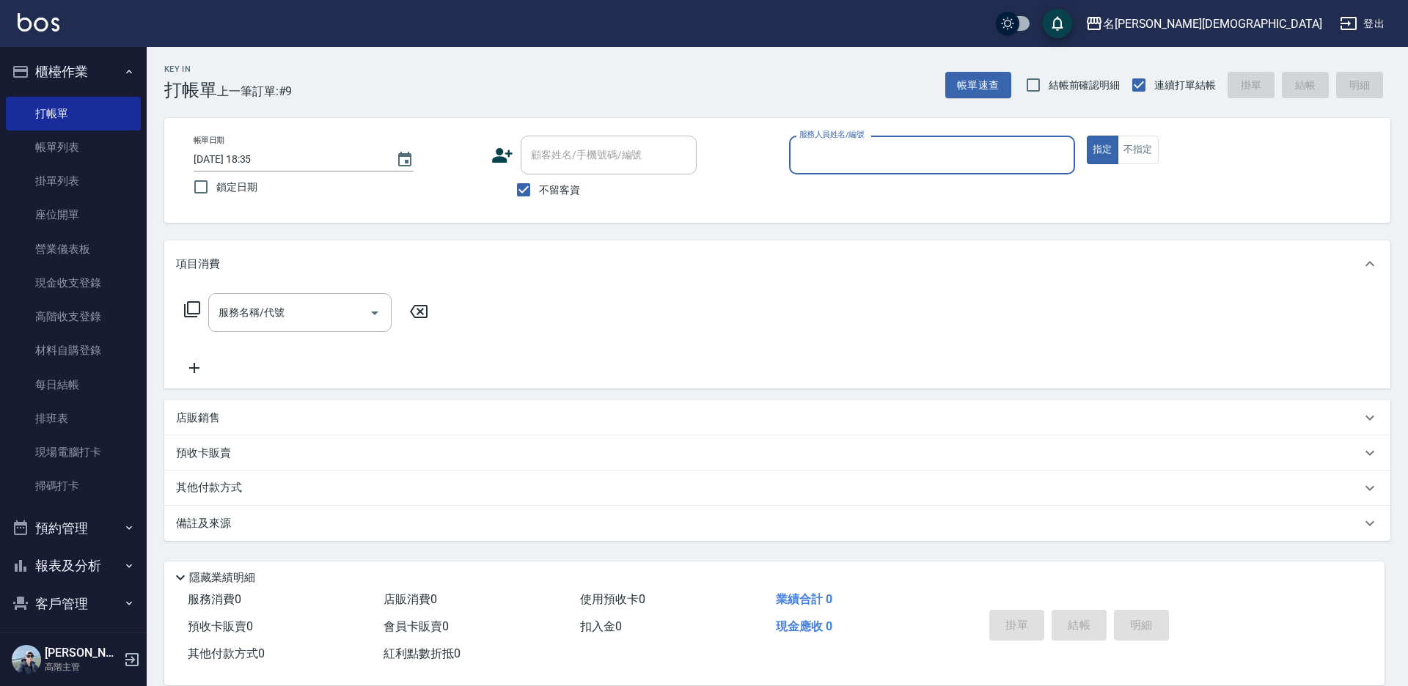
click at [828, 156] on input "服務人員姓名/編號" at bounding box center [931, 155] width 273 height 26
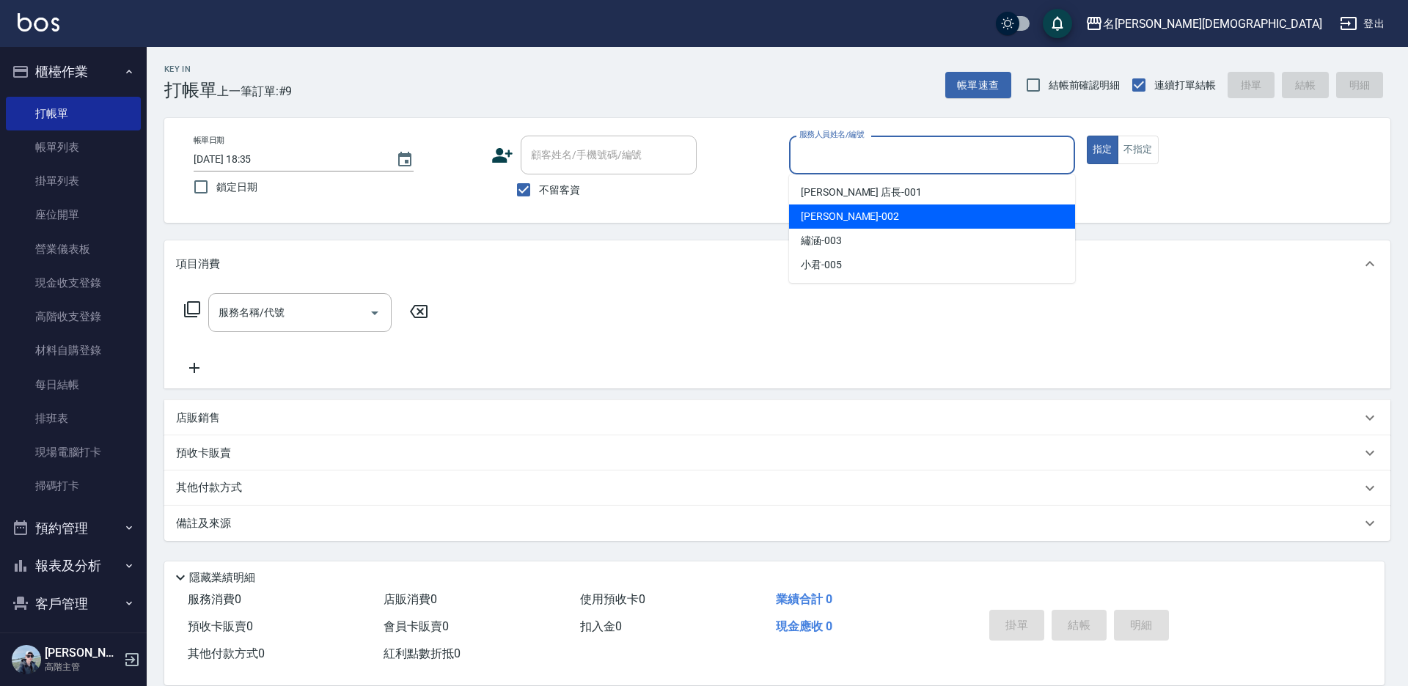
click at [823, 216] on span "香香 -002" at bounding box center [850, 216] width 98 height 15
type input "香香-002"
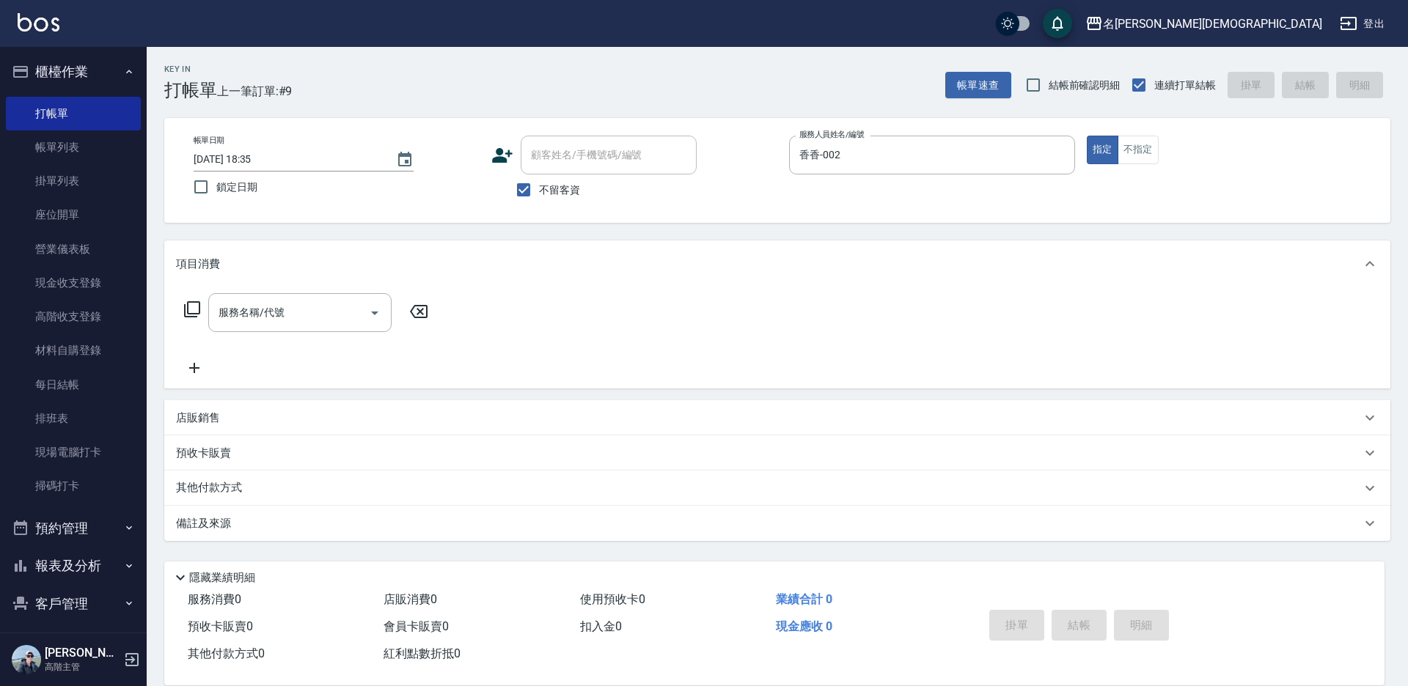
drag, startPoint x: 193, startPoint y: 303, endPoint x: 301, endPoint y: 275, distance: 111.3
click at [199, 300] on div "服務名稱/代號 服務名稱/代號" at bounding box center [306, 312] width 261 height 39
click at [195, 309] on icon at bounding box center [192, 310] width 18 height 18
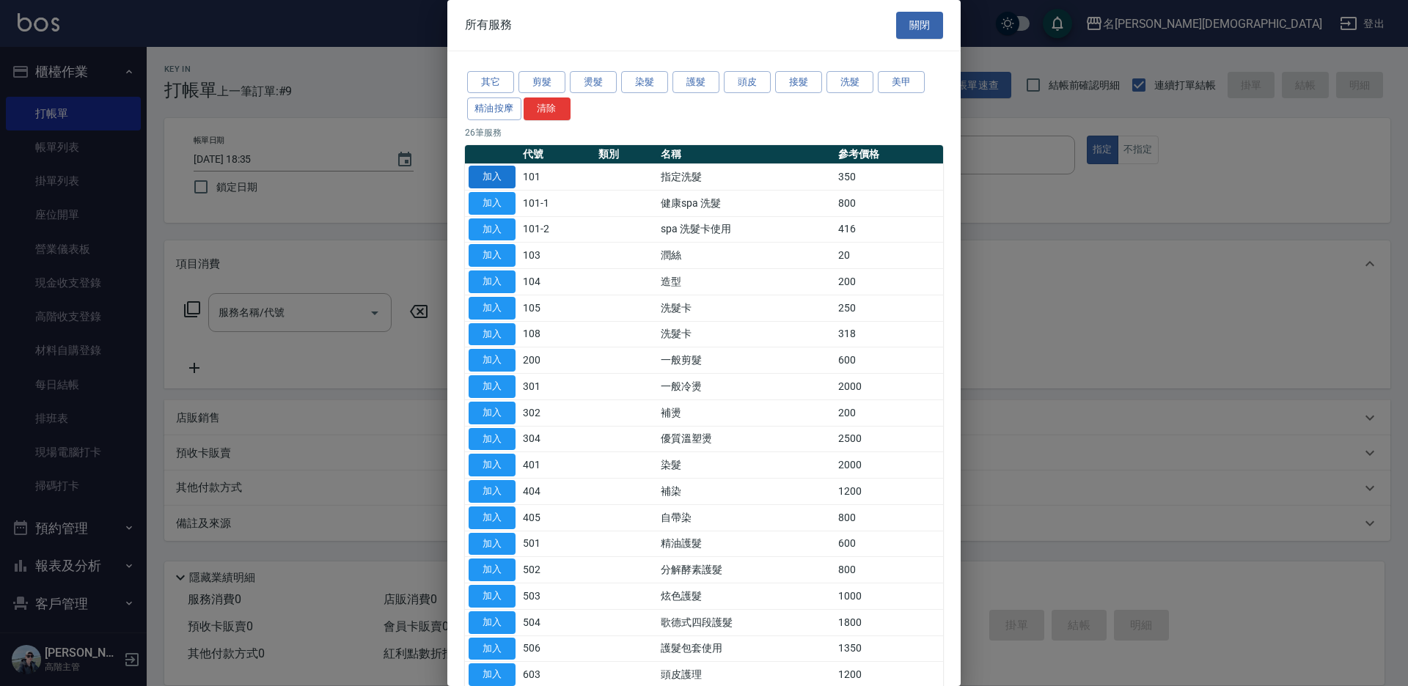
click at [485, 176] on button "加入" at bounding box center [491, 177] width 47 height 23
type input "指定洗髮(101)"
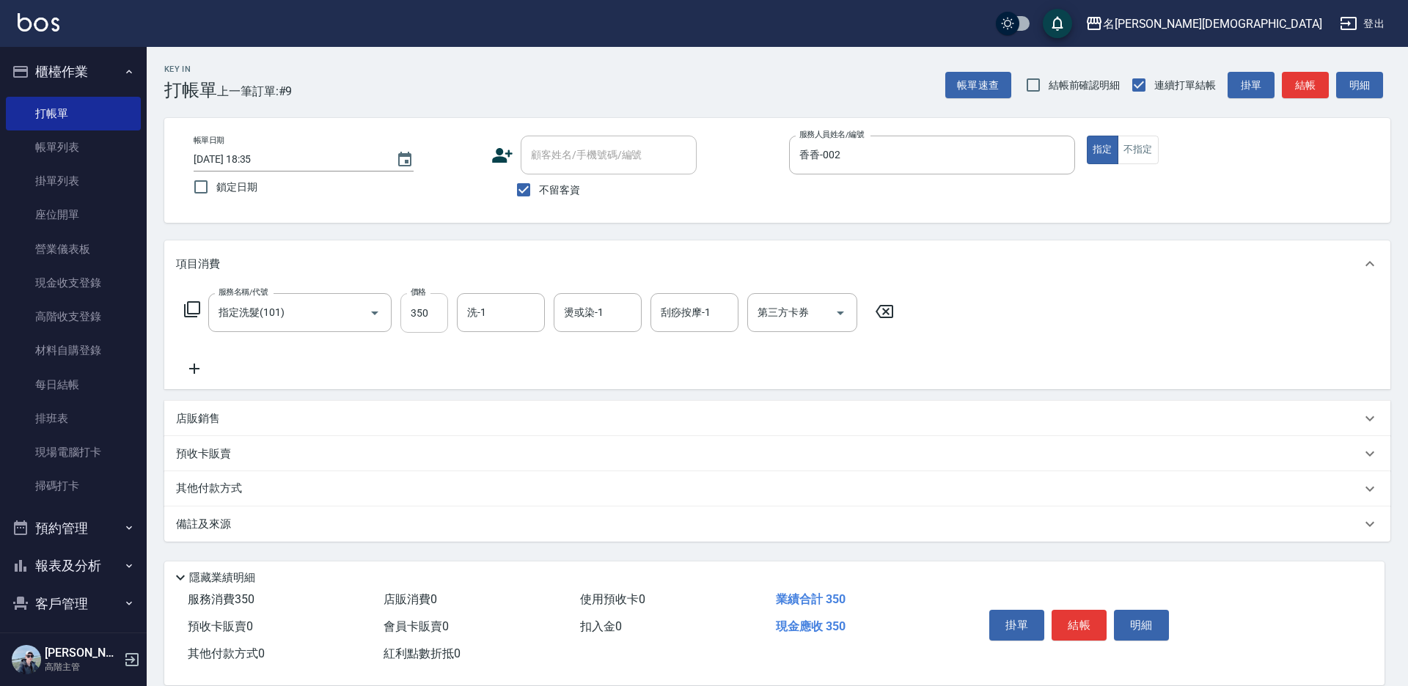
click at [430, 327] on input "350" at bounding box center [424, 313] width 48 height 40
type input "370"
click at [1071, 614] on button "結帳" at bounding box center [1078, 625] width 55 height 31
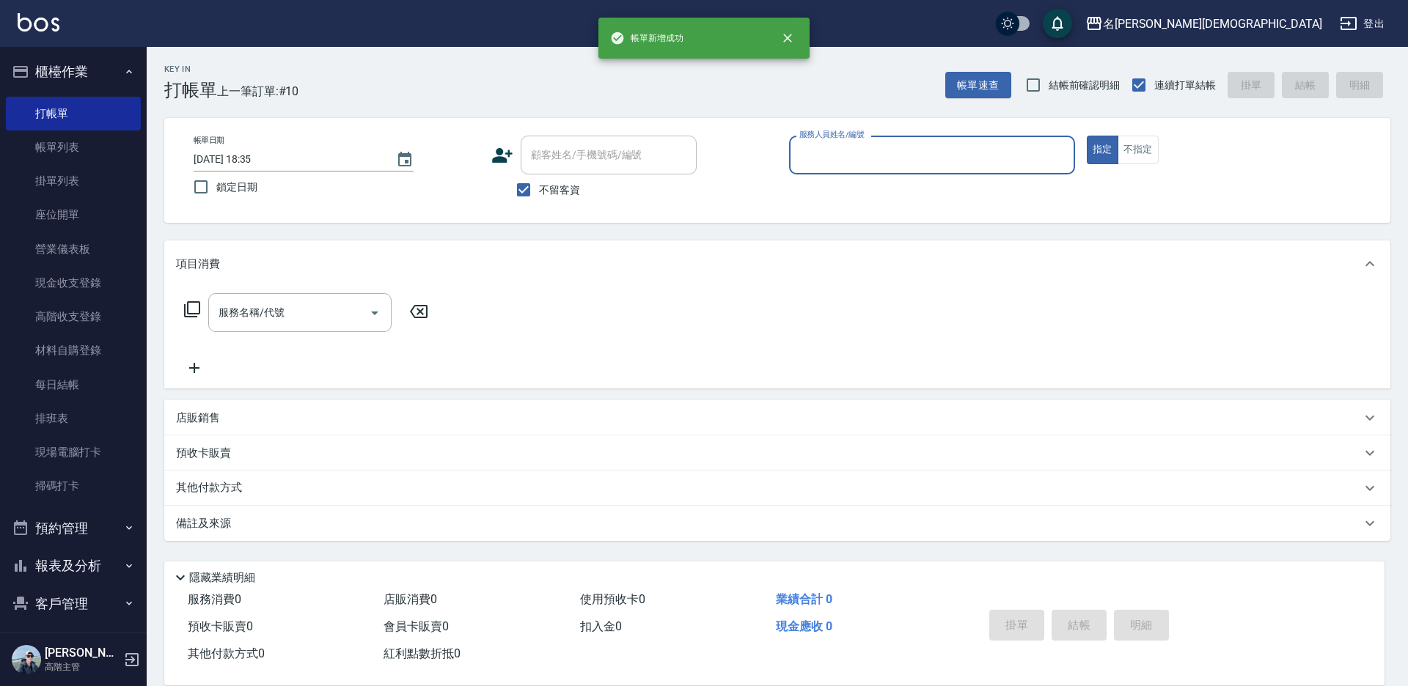
click at [808, 154] on input "服務人員姓名/編號" at bounding box center [931, 155] width 273 height 26
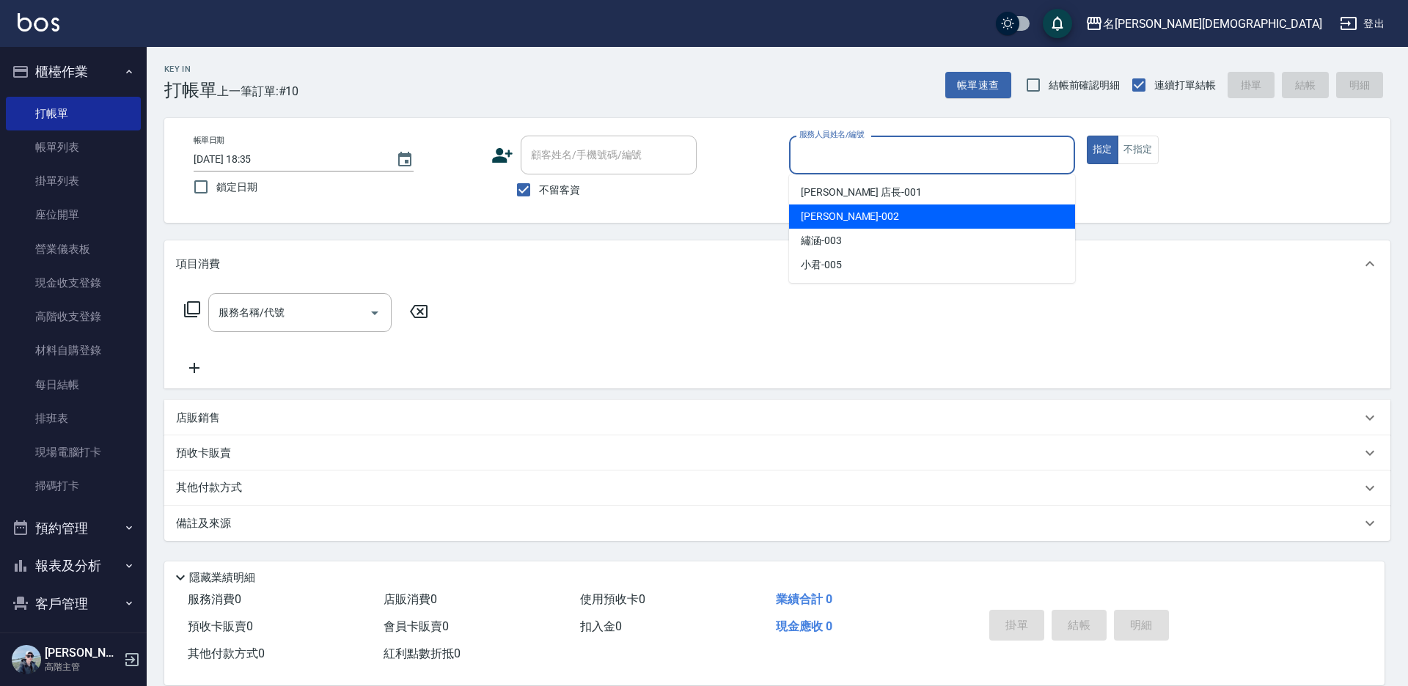
click at [812, 211] on span "香香 -002" at bounding box center [850, 216] width 98 height 15
type input "香香-002"
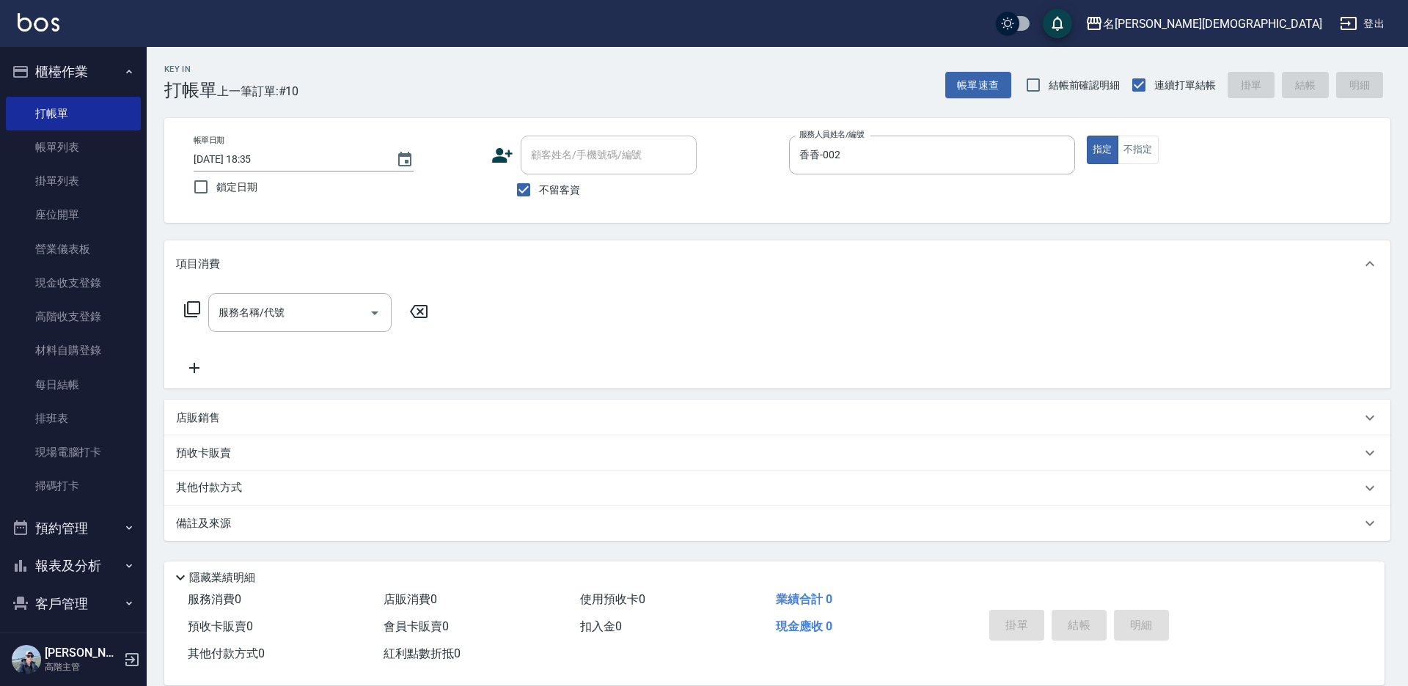
click at [189, 306] on icon at bounding box center [192, 310] width 18 height 18
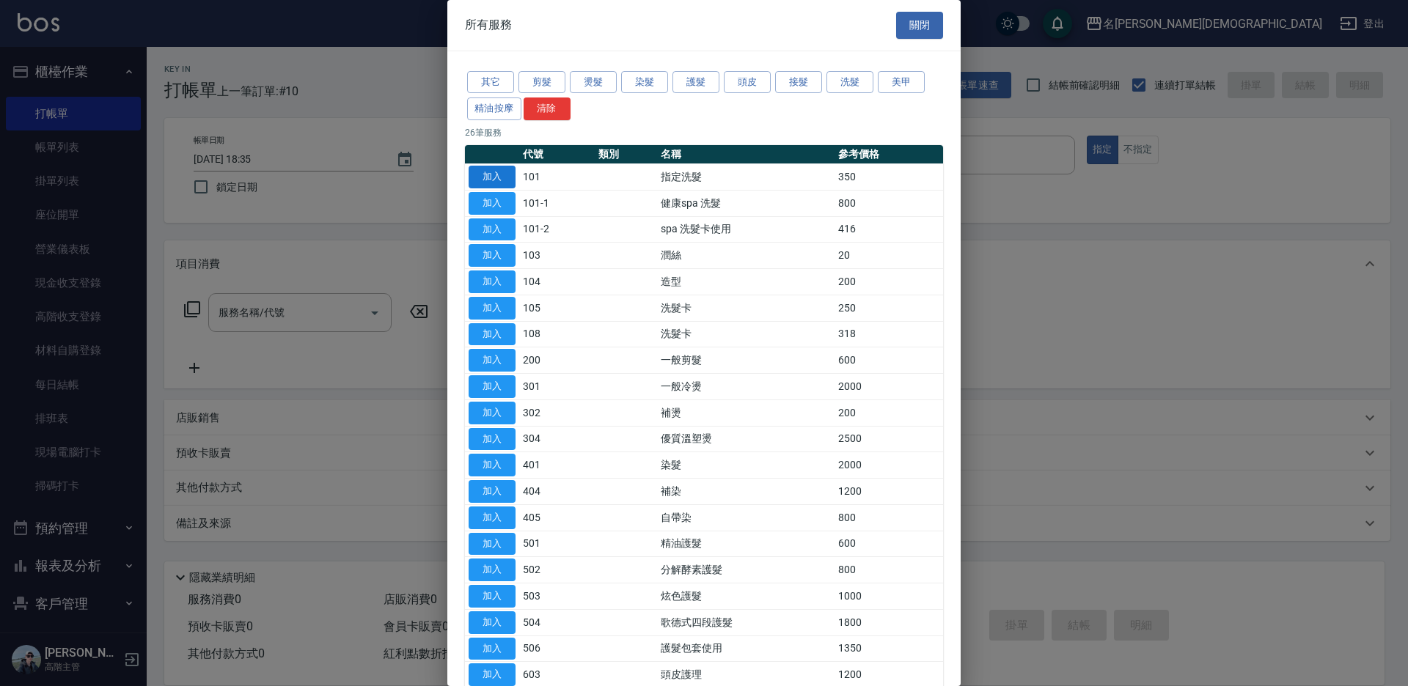
click at [498, 177] on button "加入" at bounding box center [491, 177] width 47 height 23
type input "指定洗髮(101)"
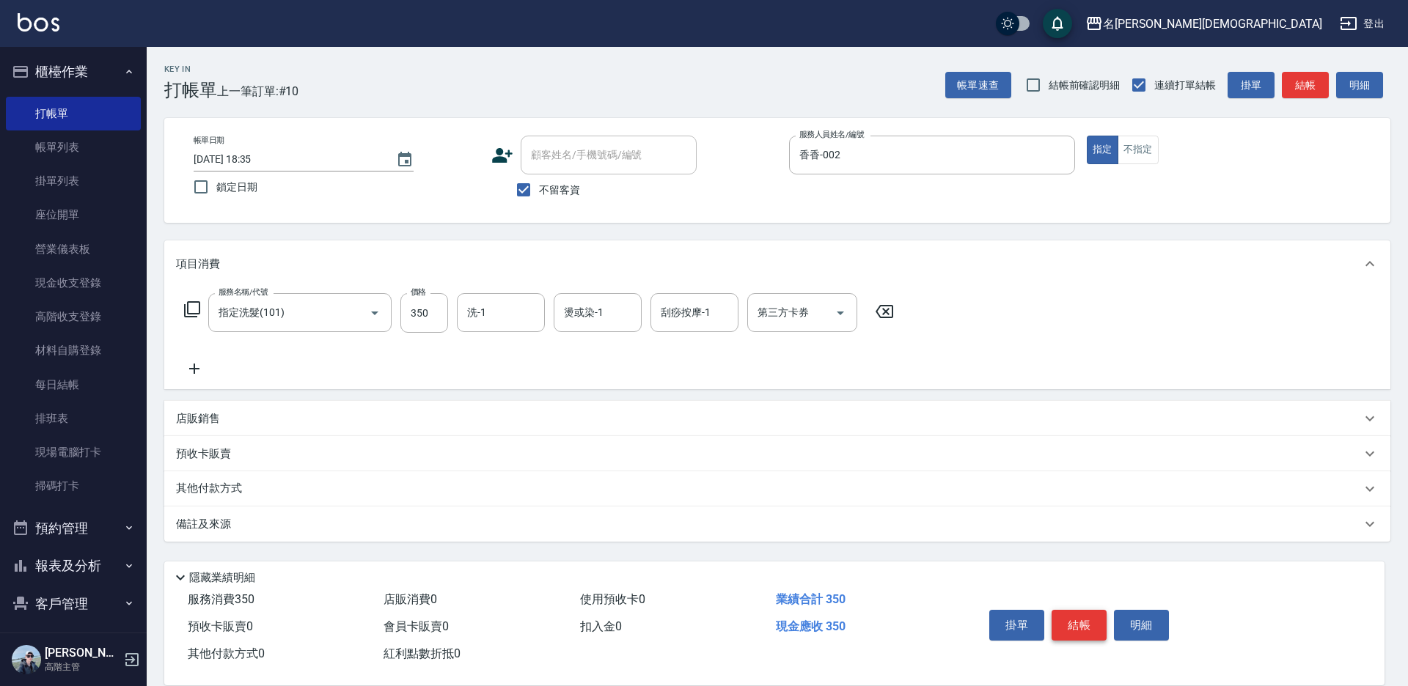
click at [1067, 620] on button "結帳" at bounding box center [1078, 625] width 55 height 31
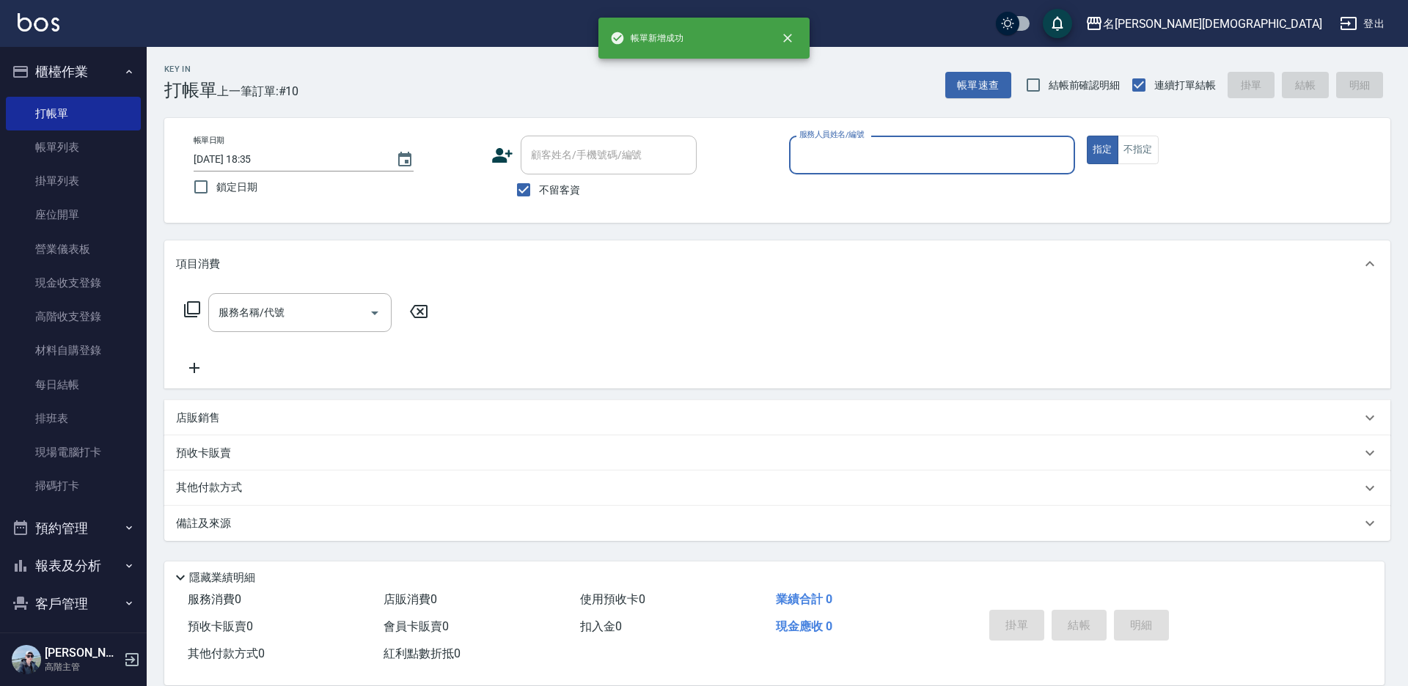
drag, startPoint x: 823, startPoint y: 157, endPoint x: 831, endPoint y: 168, distance: 13.2
click at [825, 158] on input "服務人員姓名/編號" at bounding box center [931, 155] width 273 height 26
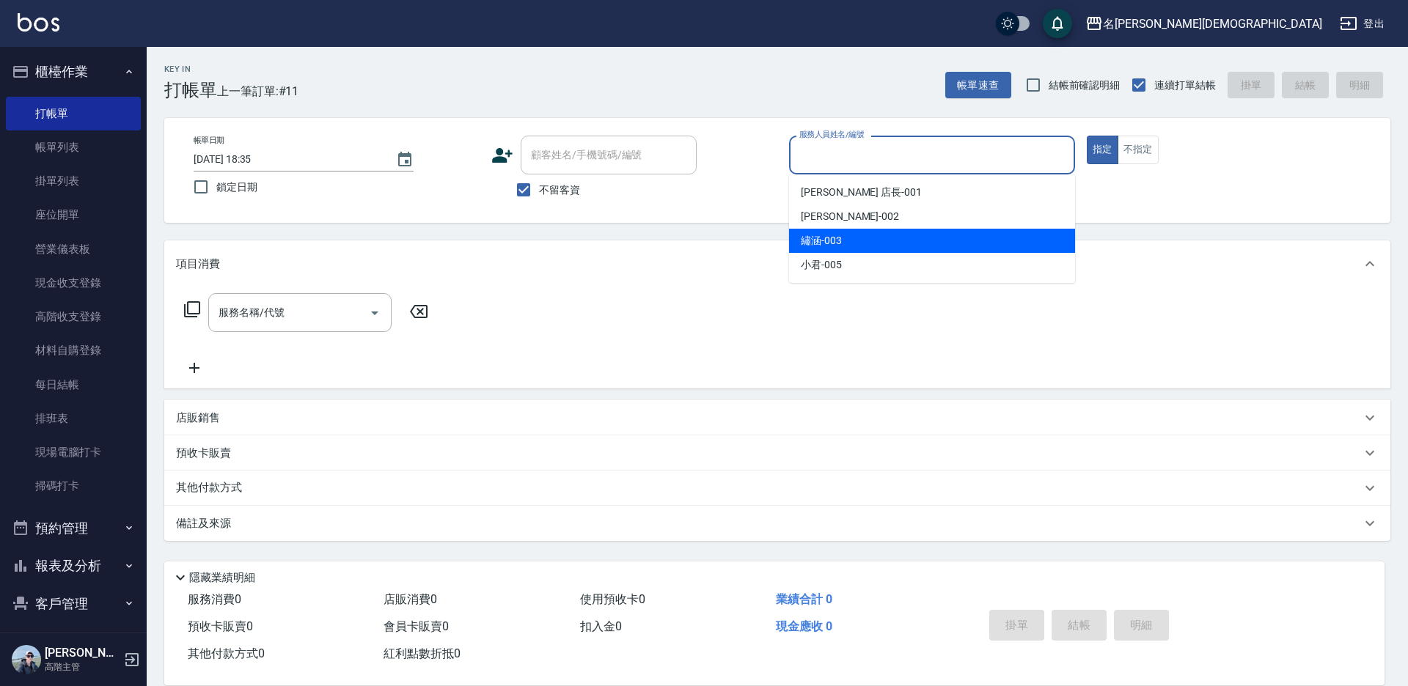
click at [839, 241] on span "繡涵 -003" at bounding box center [821, 240] width 41 height 15
type input "繡涵-003"
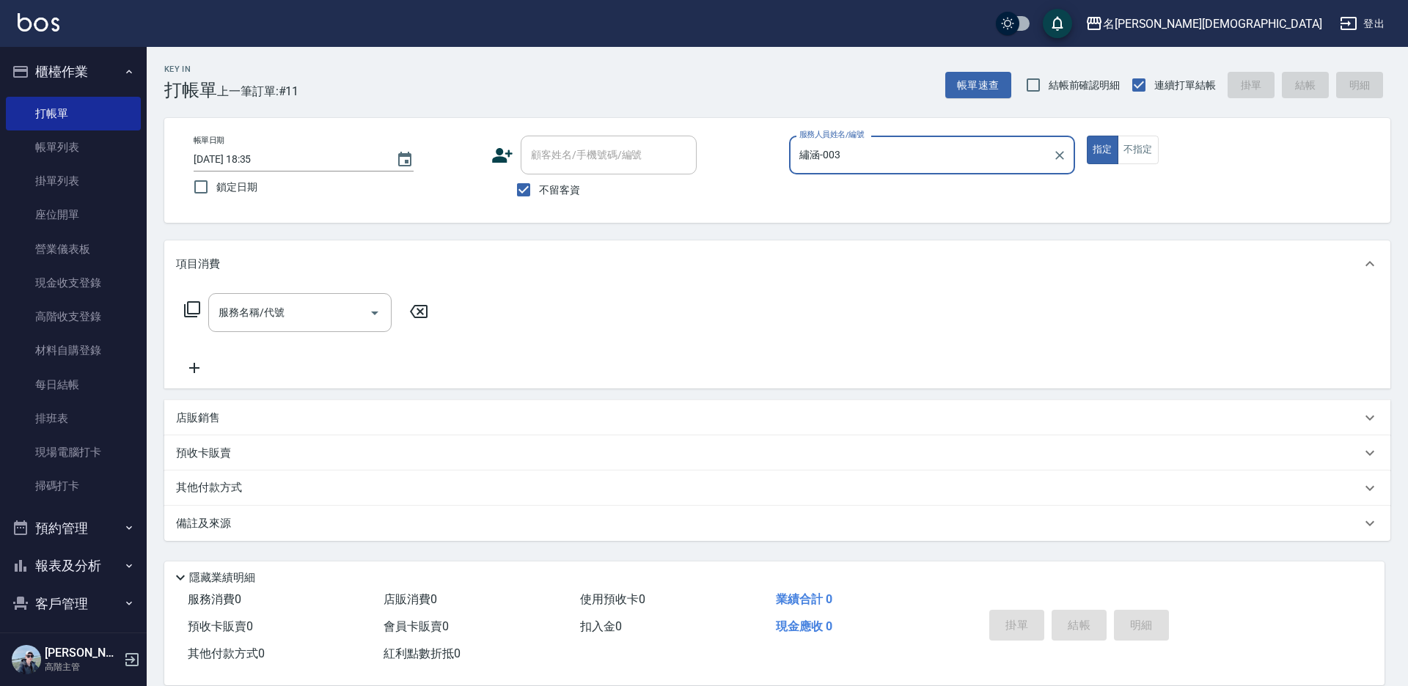
click at [185, 305] on icon at bounding box center [192, 309] width 16 height 16
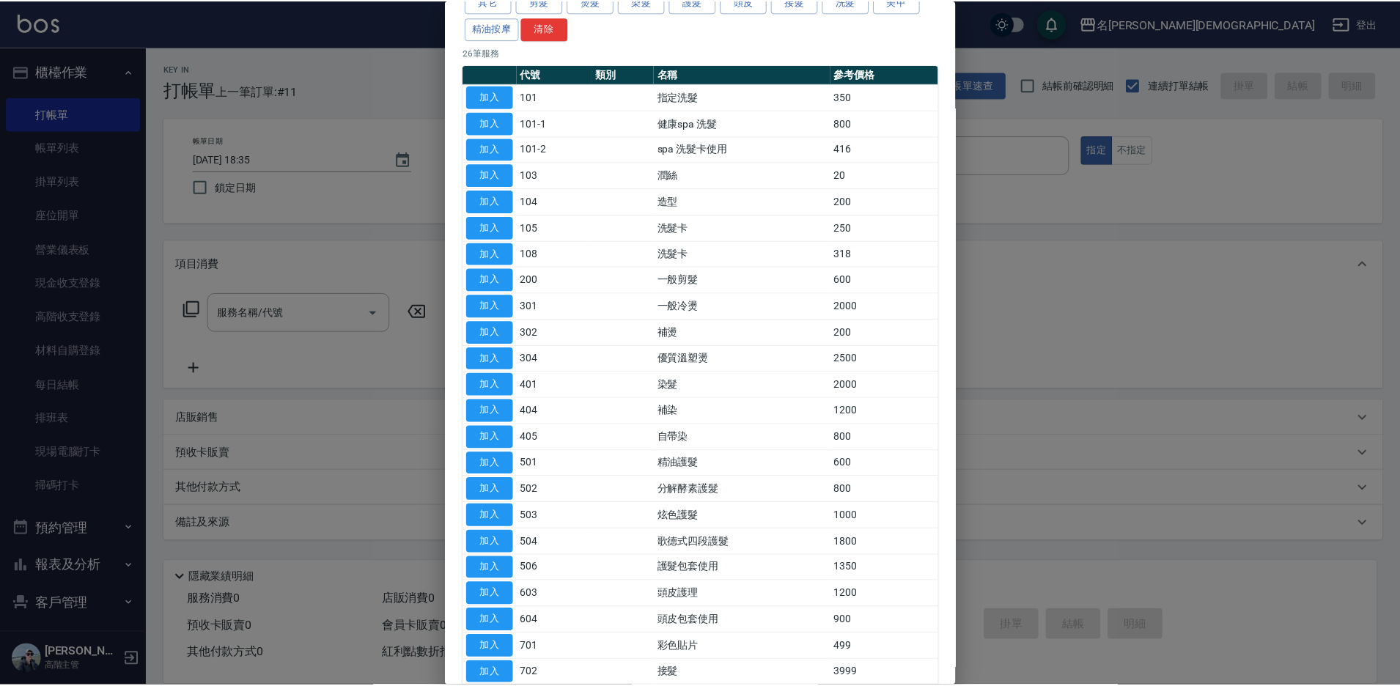
scroll to position [147, 0]
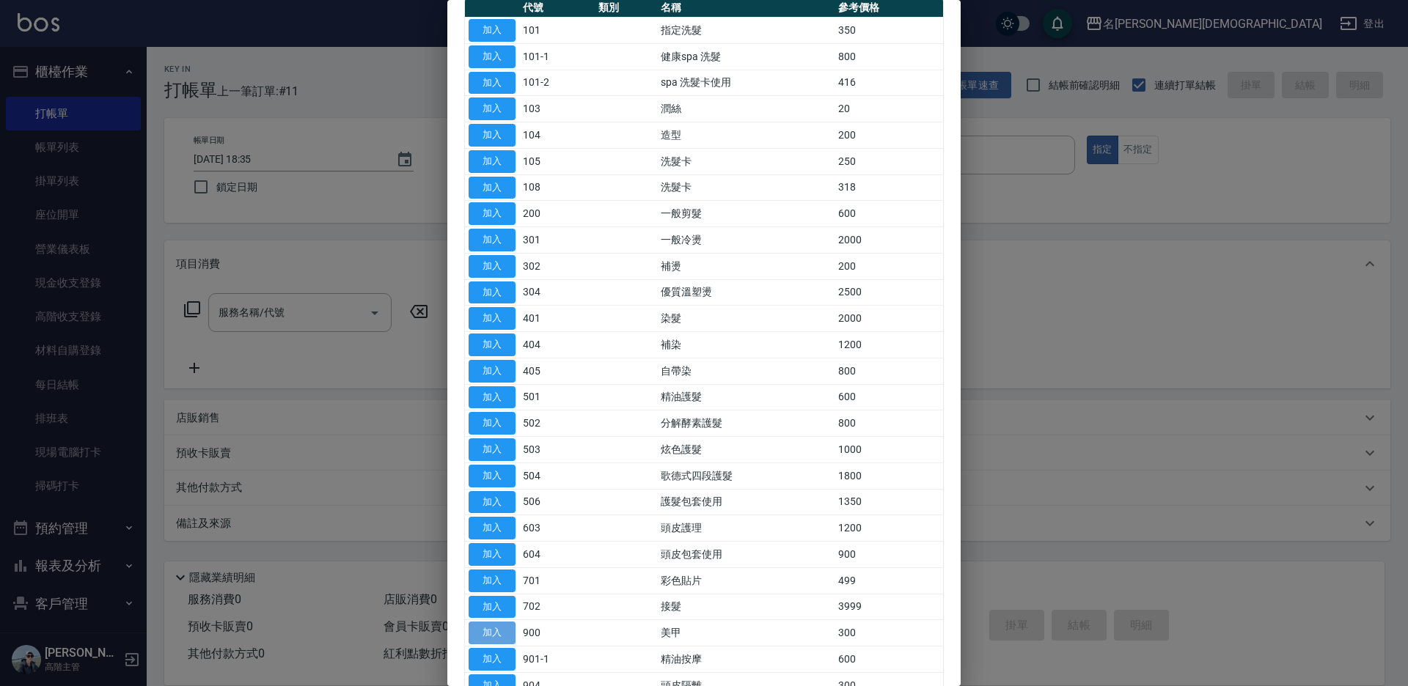
drag, startPoint x: 474, startPoint y: 629, endPoint x: 445, endPoint y: 405, distance: 225.4
click at [474, 628] on button "加入" at bounding box center [491, 633] width 47 height 23
type input "美甲(900)"
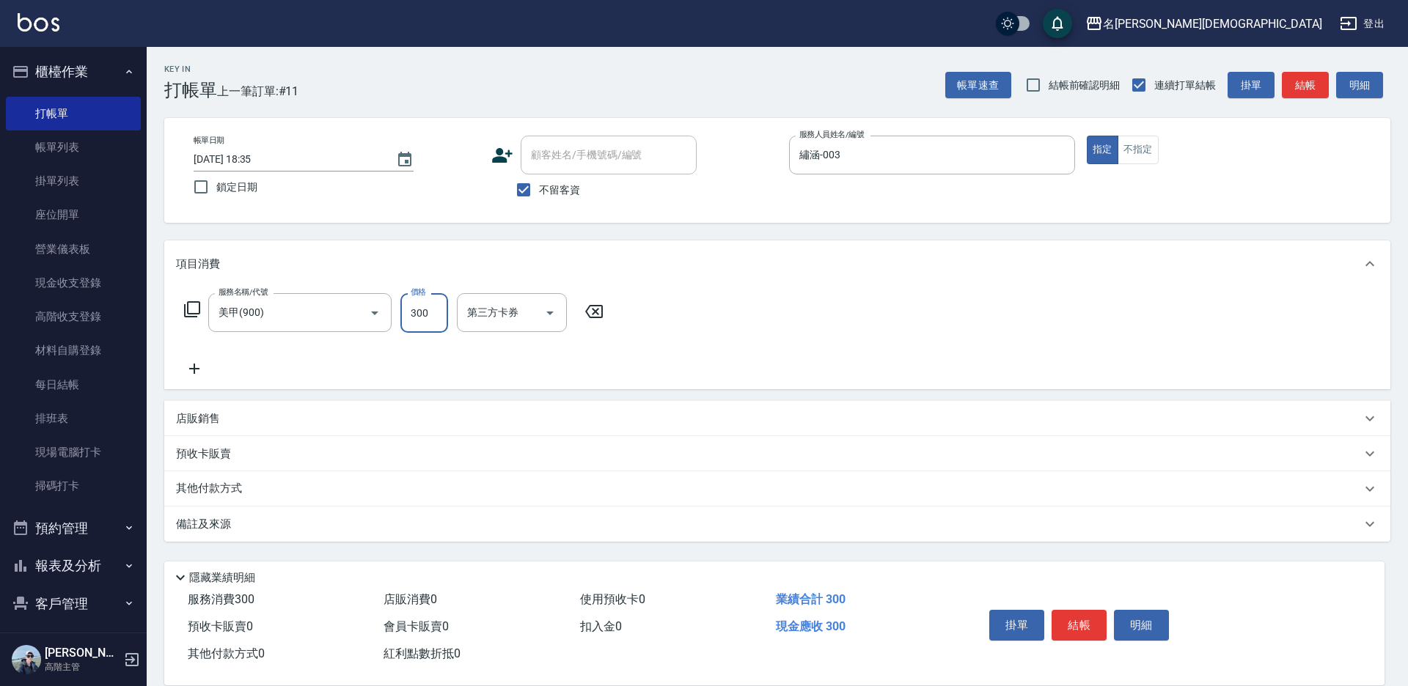
click at [415, 312] on input "300" at bounding box center [424, 313] width 48 height 40
type input "200"
click at [1097, 616] on button "結帳" at bounding box center [1078, 625] width 55 height 31
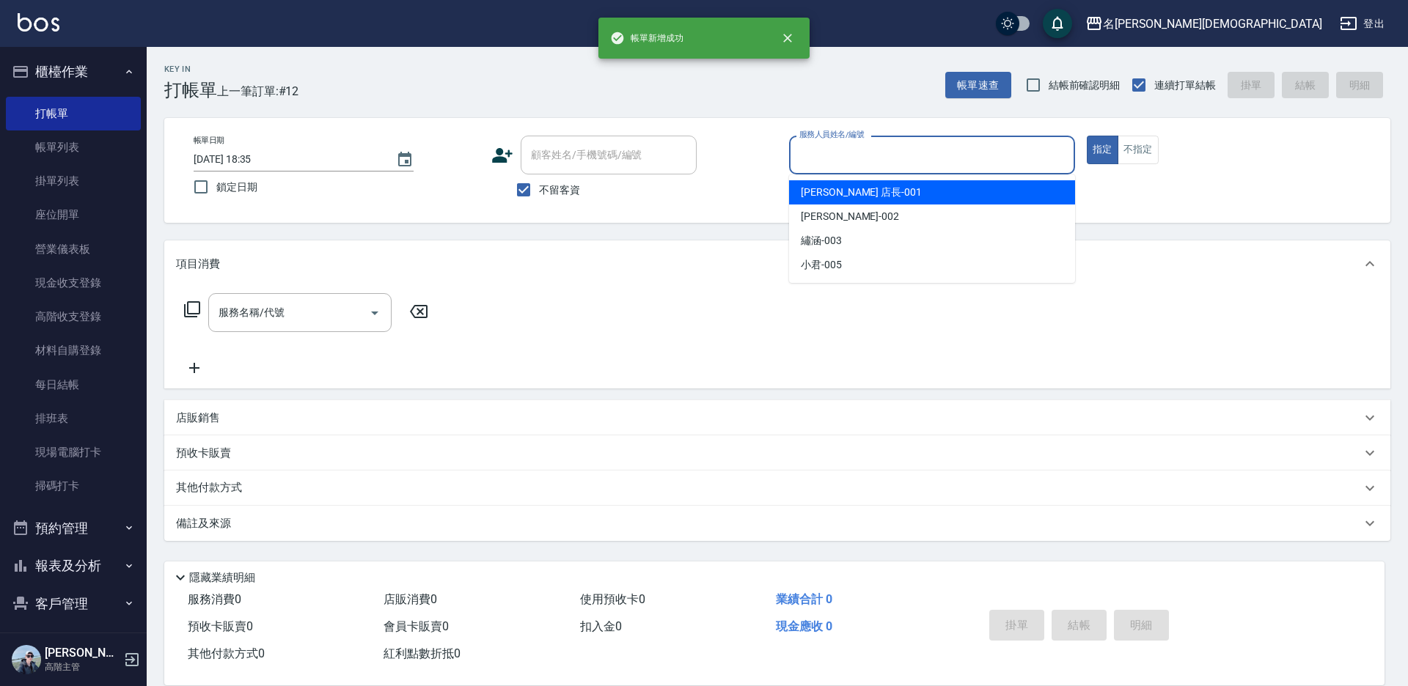
drag, startPoint x: 886, startPoint y: 150, endPoint x: 863, endPoint y: 190, distance: 45.6
click at [886, 151] on input "服務人員姓名/編號" at bounding box center [931, 155] width 273 height 26
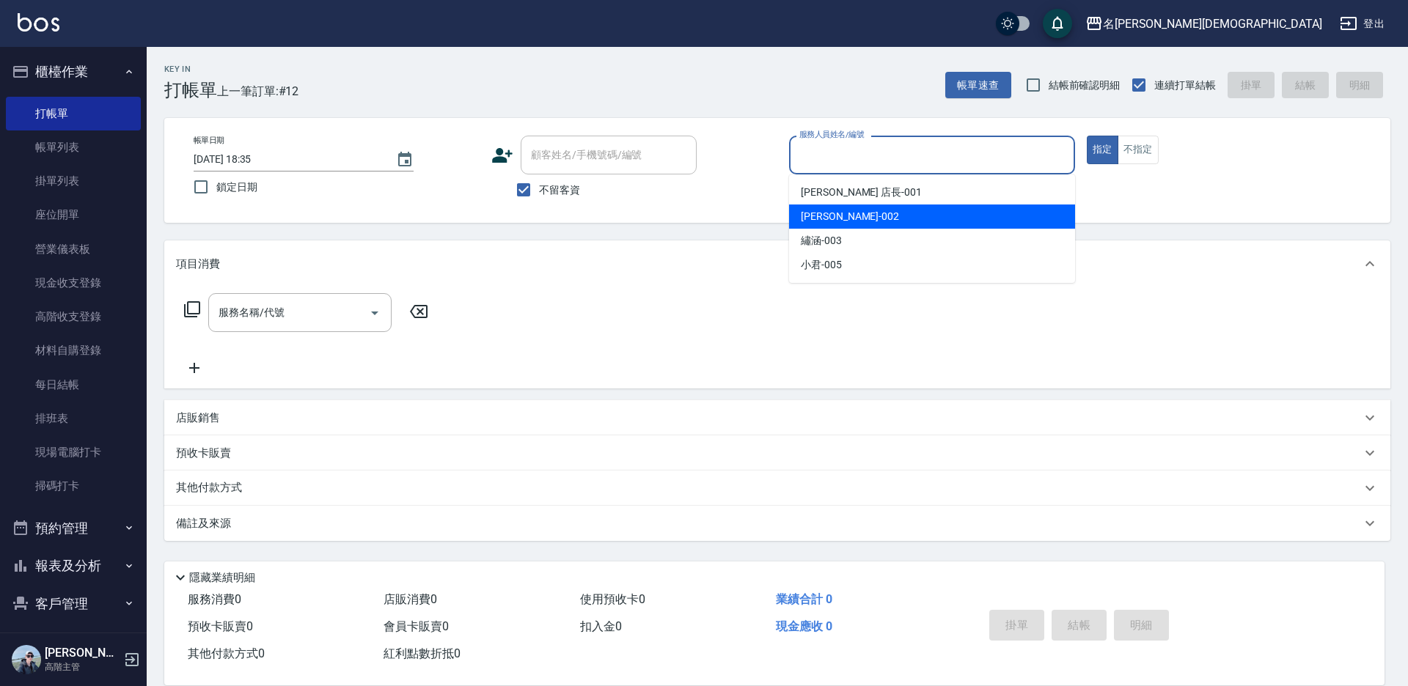
click at [847, 212] on div "香香 -002" at bounding box center [932, 217] width 286 height 24
type input "香香-002"
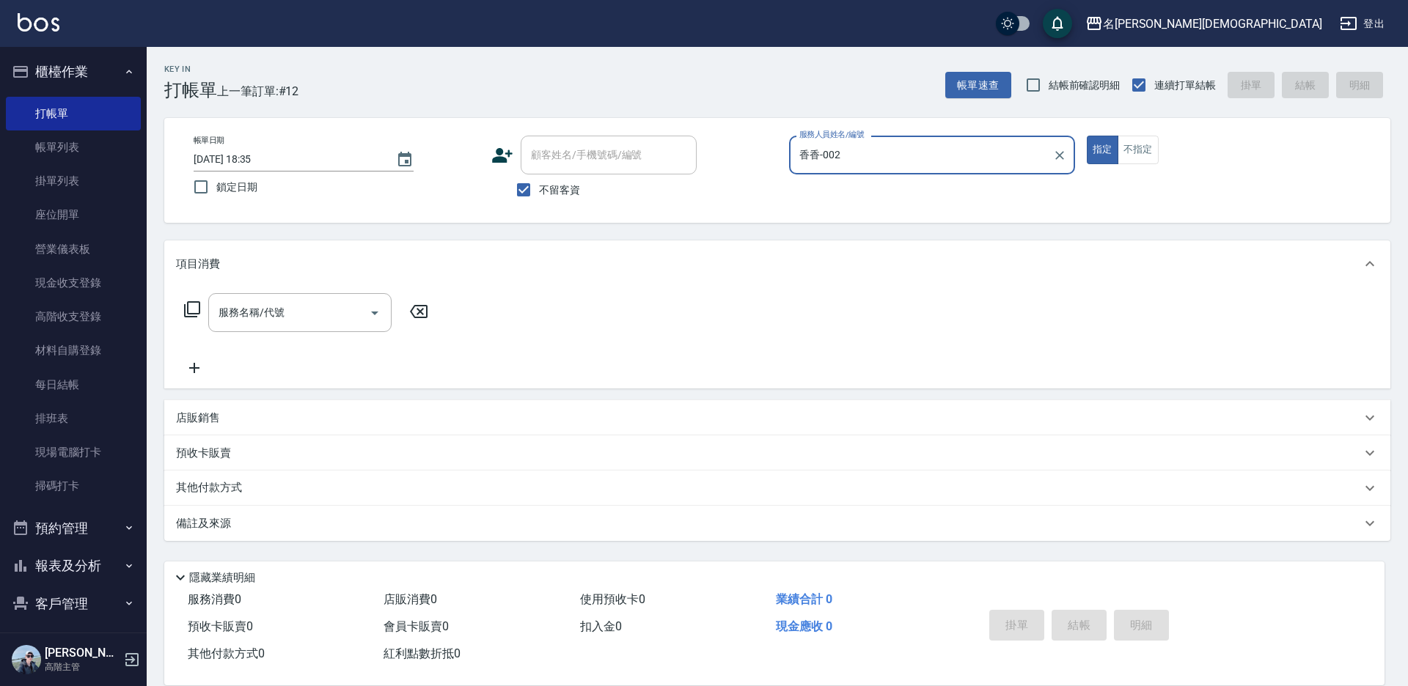
click at [194, 309] on icon at bounding box center [192, 310] width 18 height 18
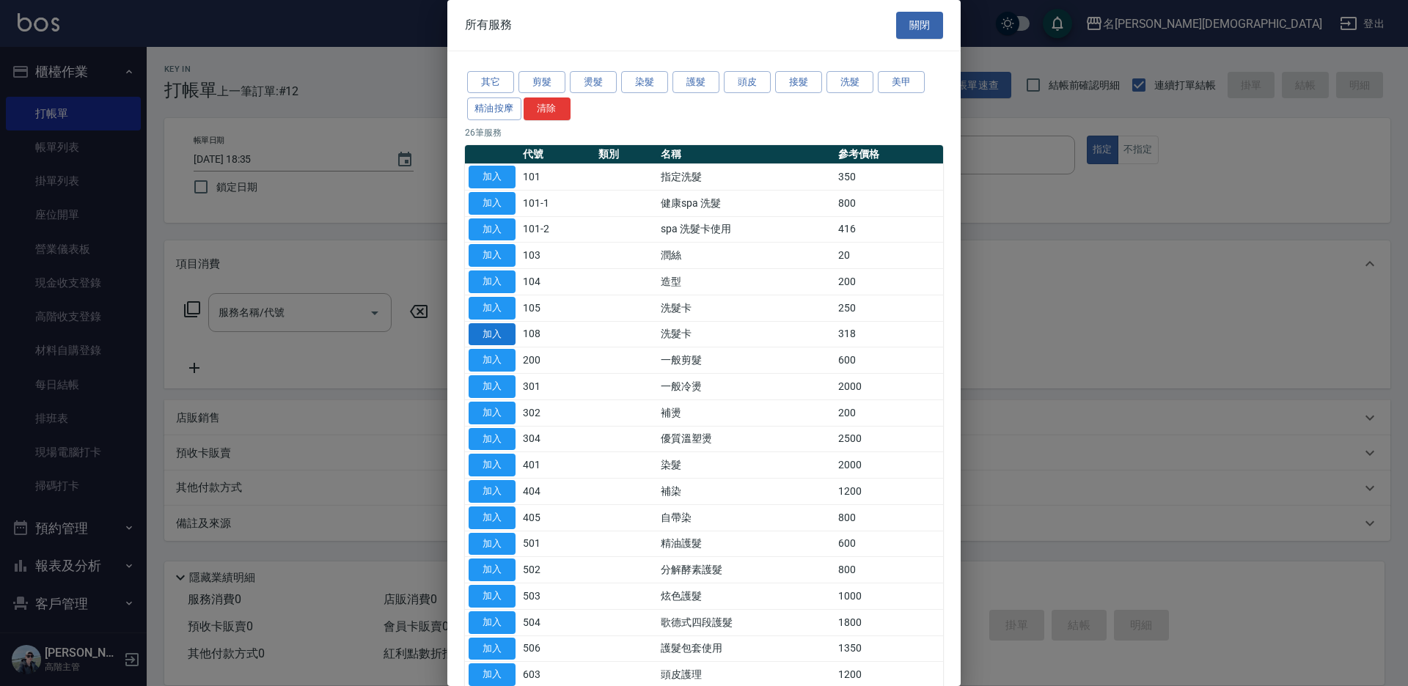
click at [504, 333] on button "加入" at bounding box center [491, 334] width 47 height 23
type input "洗髮卡(108)"
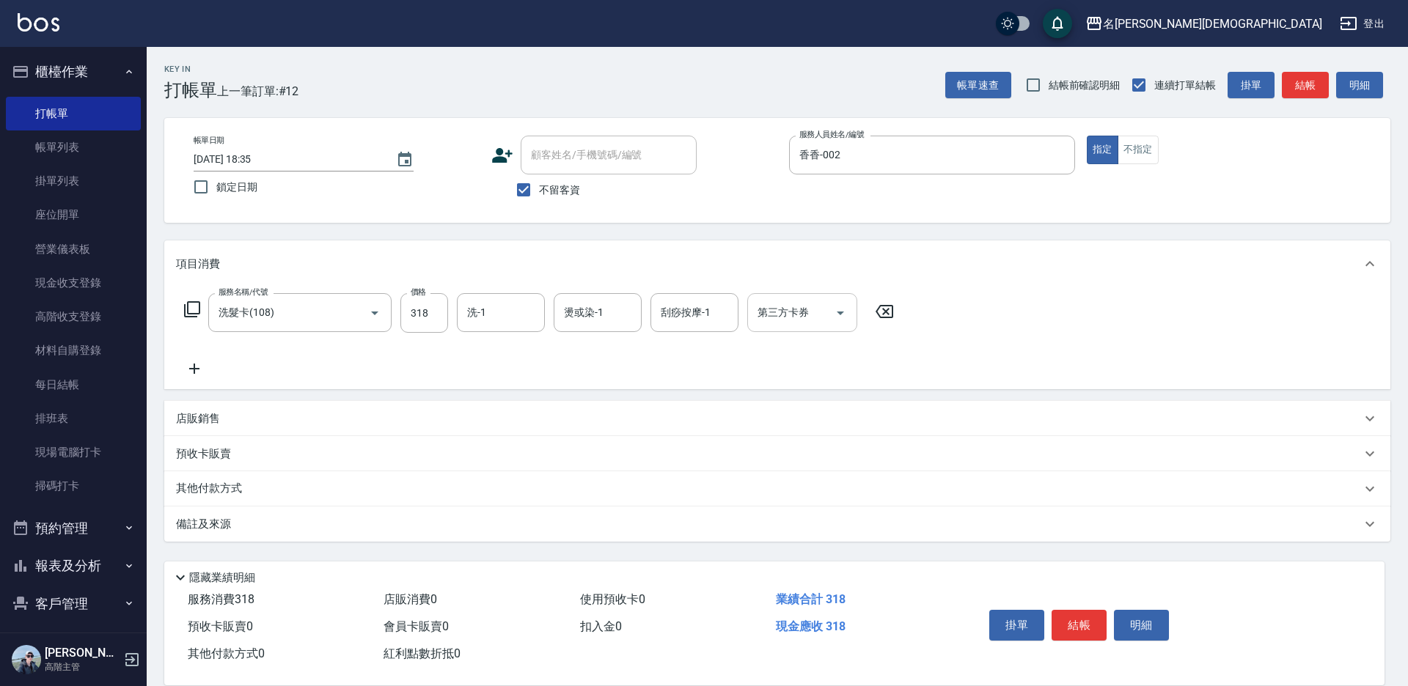
click at [775, 317] on div "第三方卡券 第三方卡券" at bounding box center [802, 312] width 110 height 39
click at [790, 371] on span "舊有卡券" at bounding box center [802, 374] width 110 height 24
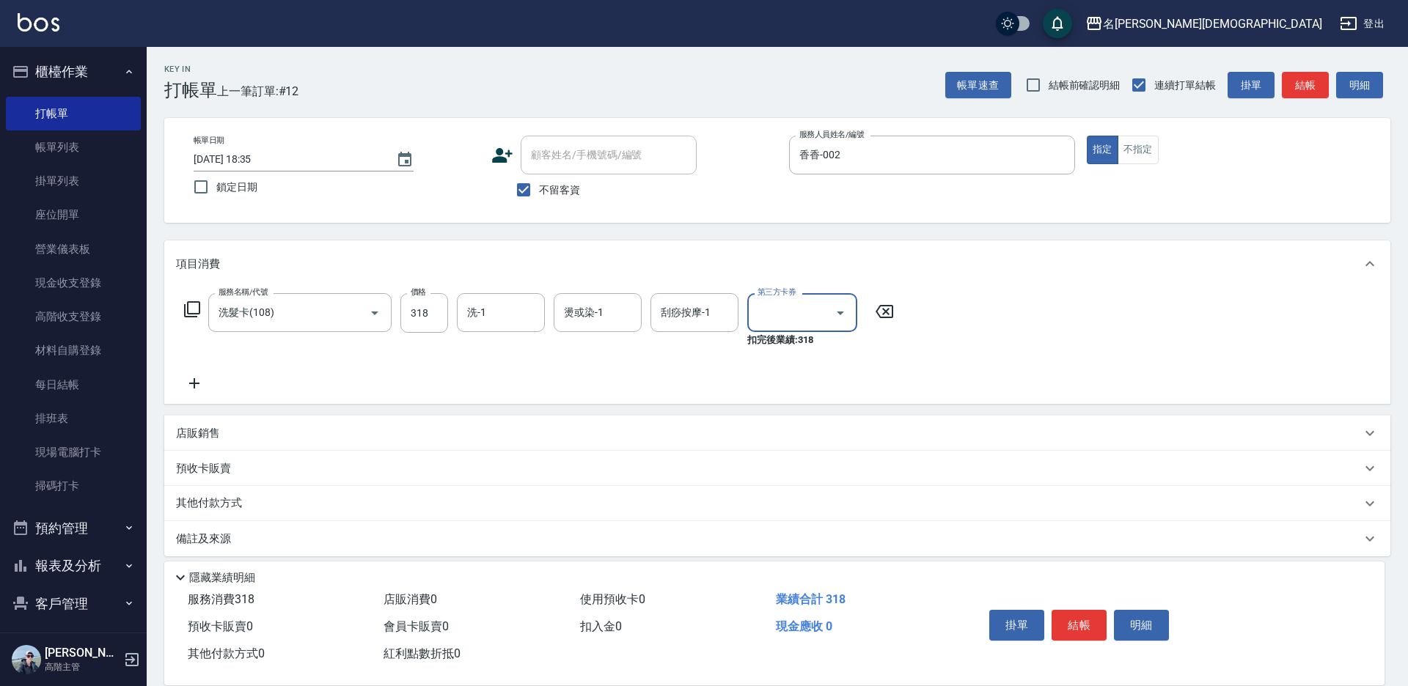
type input "舊有卡券"
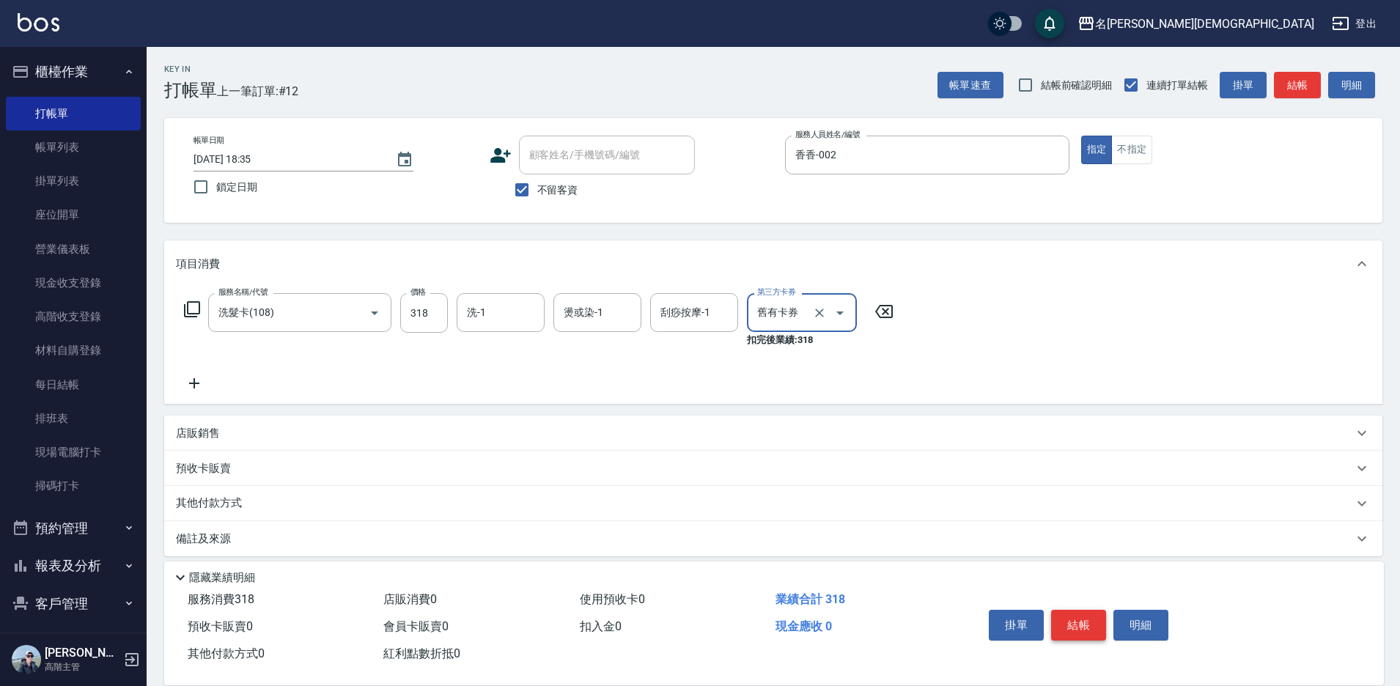
click at [1062, 613] on button "結帳" at bounding box center [1078, 625] width 55 height 31
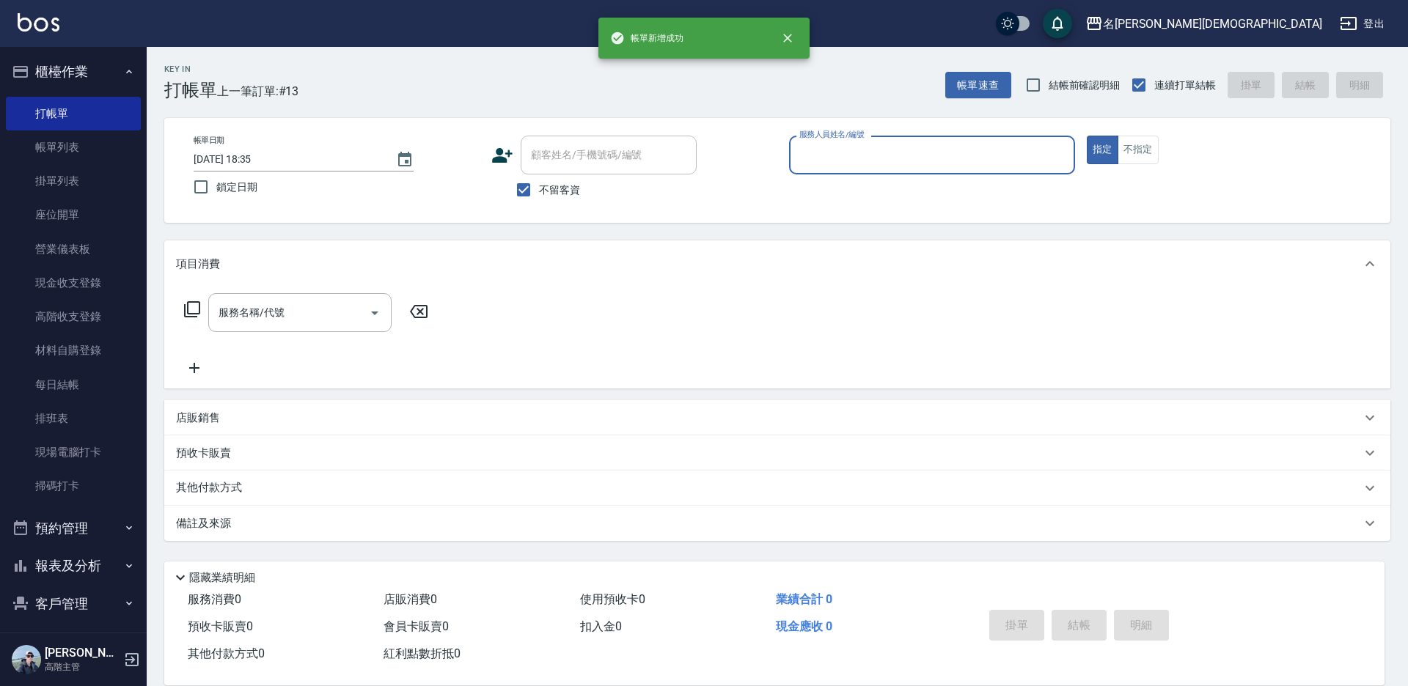
drag, startPoint x: 817, startPoint y: 156, endPoint x: 823, endPoint y: 172, distance: 17.4
click at [819, 158] on input "服務人員姓名/編號" at bounding box center [931, 155] width 273 height 26
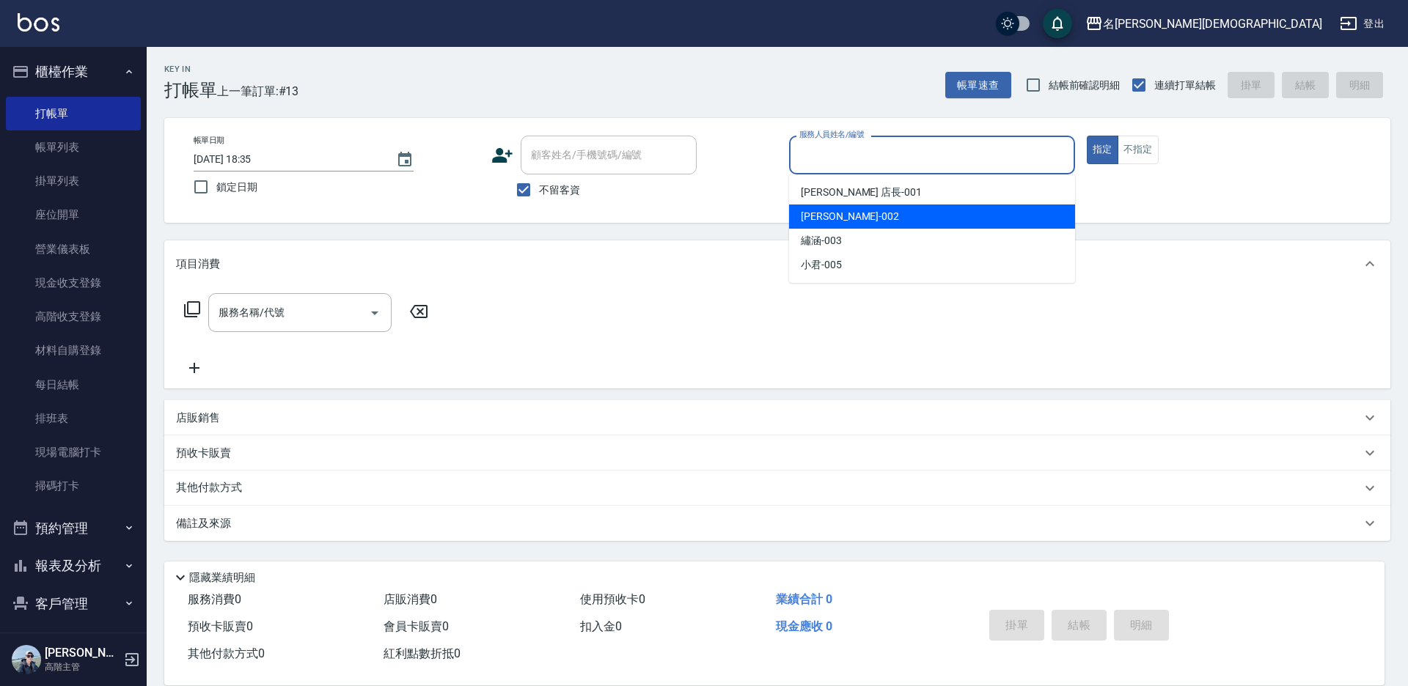
click at [828, 217] on span "香香 -002" at bounding box center [850, 216] width 98 height 15
type input "香香-002"
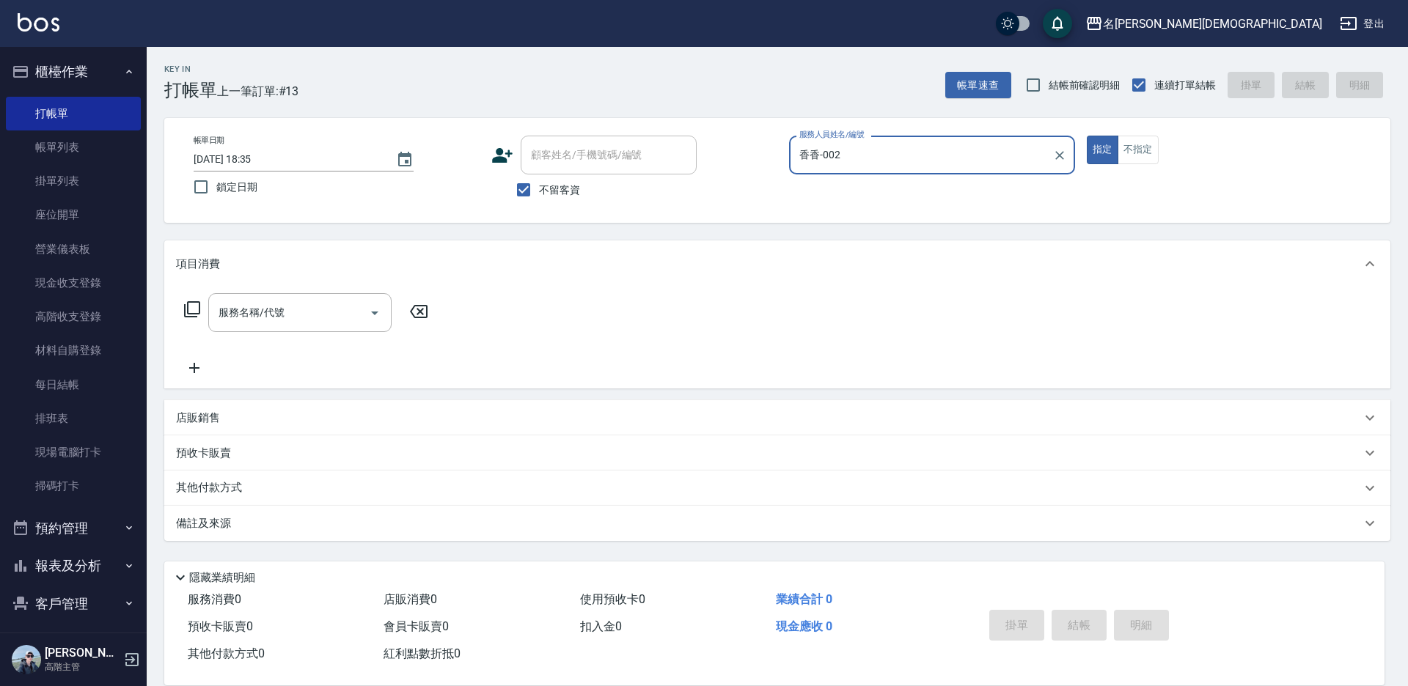
click at [191, 310] on icon at bounding box center [192, 310] width 18 height 18
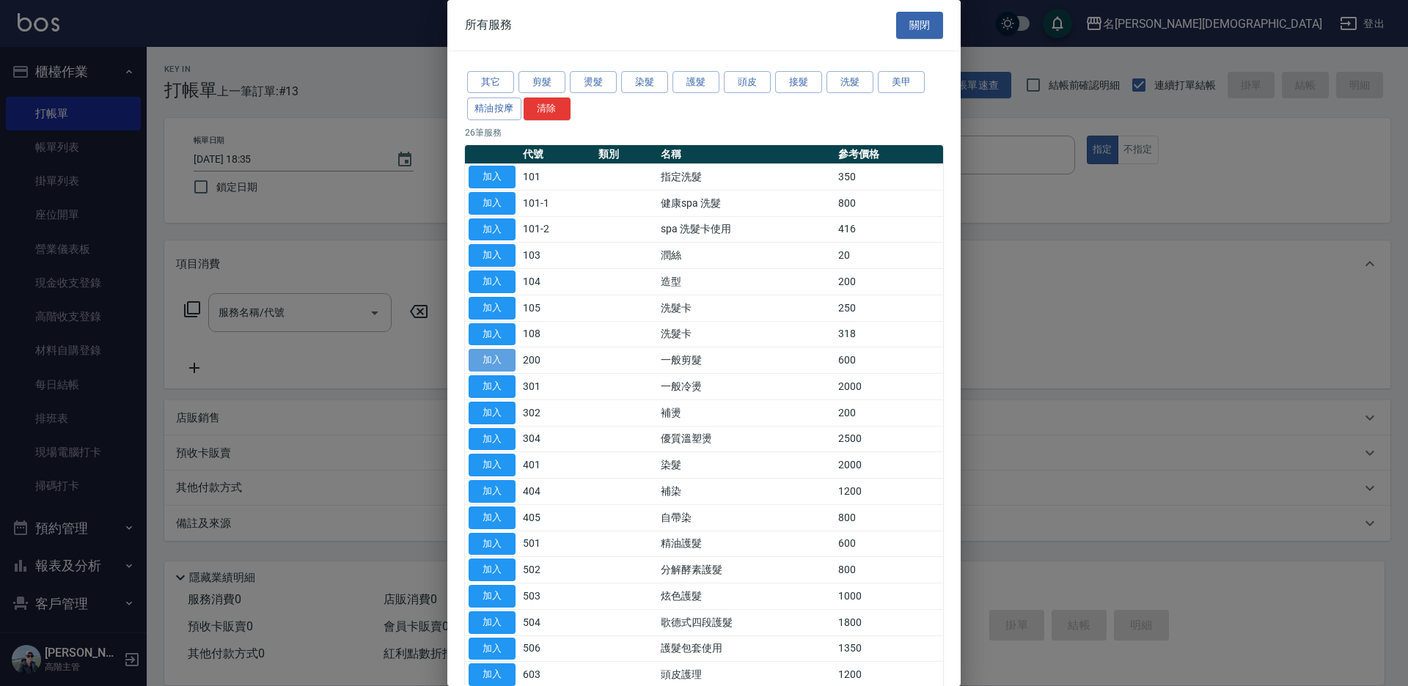
click at [493, 361] on button "加入" at bounding box center [491, 360] width 47 height 23
type input "一般剪髮(200)"
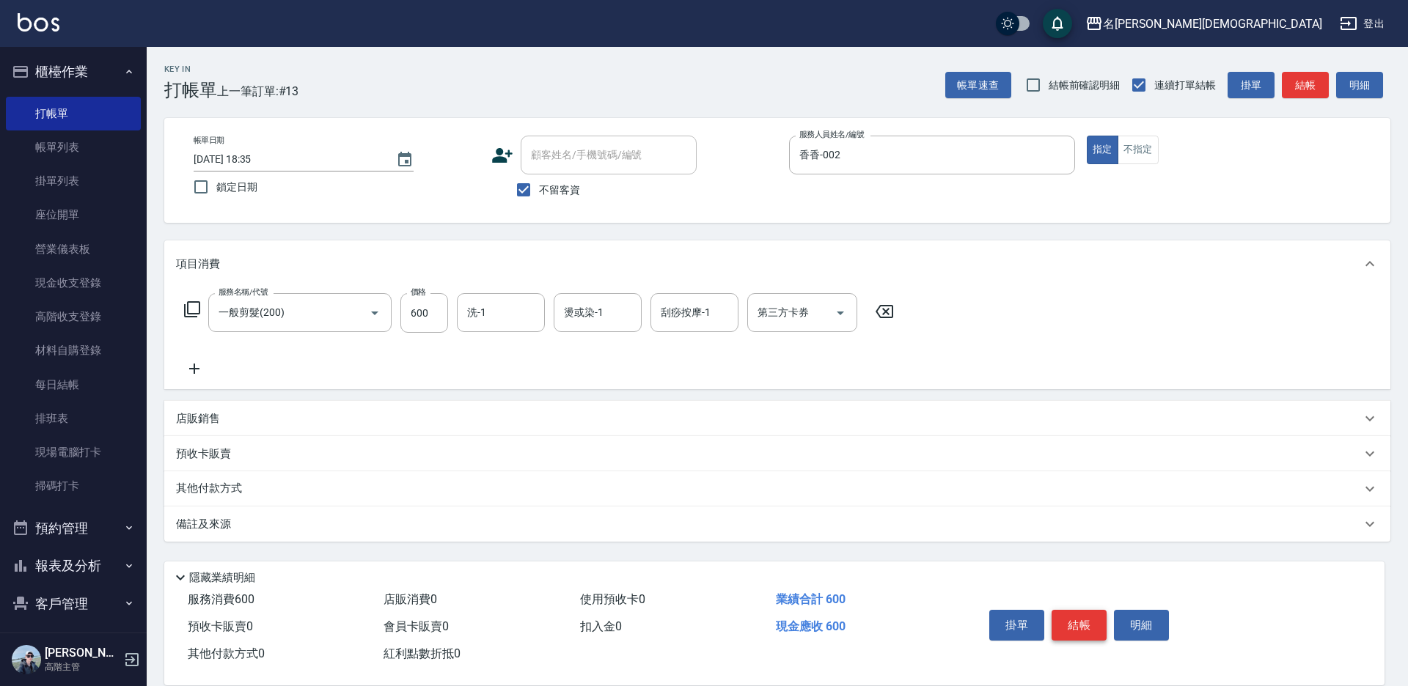
click at [1070, 619] on button "結帳" at bounding box center [1078, 625] width 55 height 31
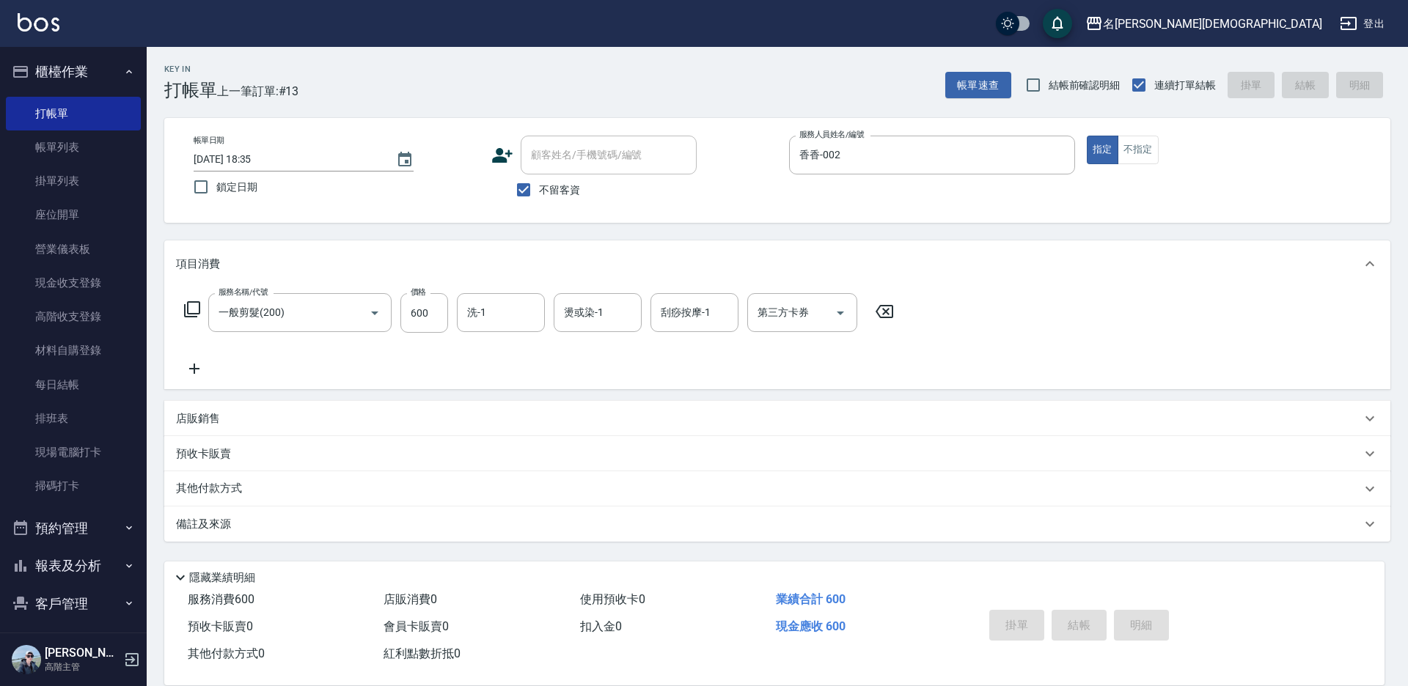
type input "[DATE] 18:36"
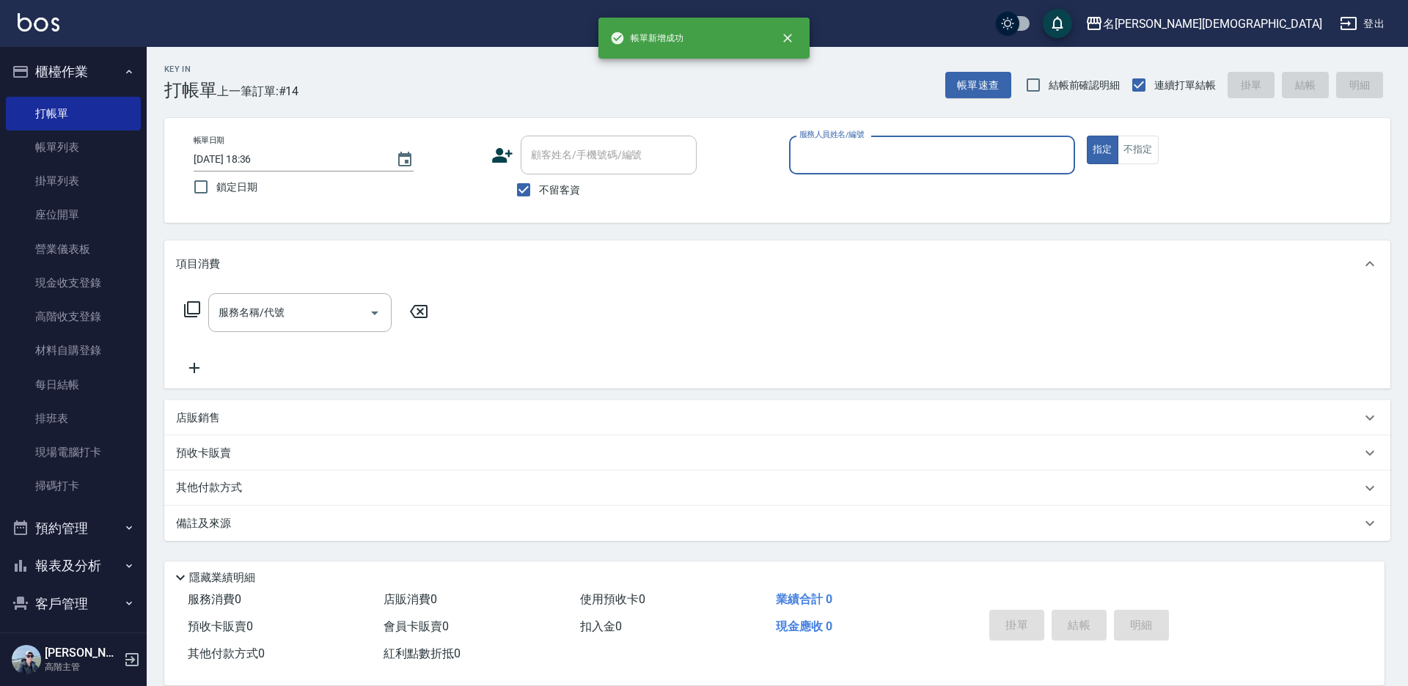
click at [828, 161] on input "服務人員姓名/編號" at bounding box center [931, 155] width 273 height 26
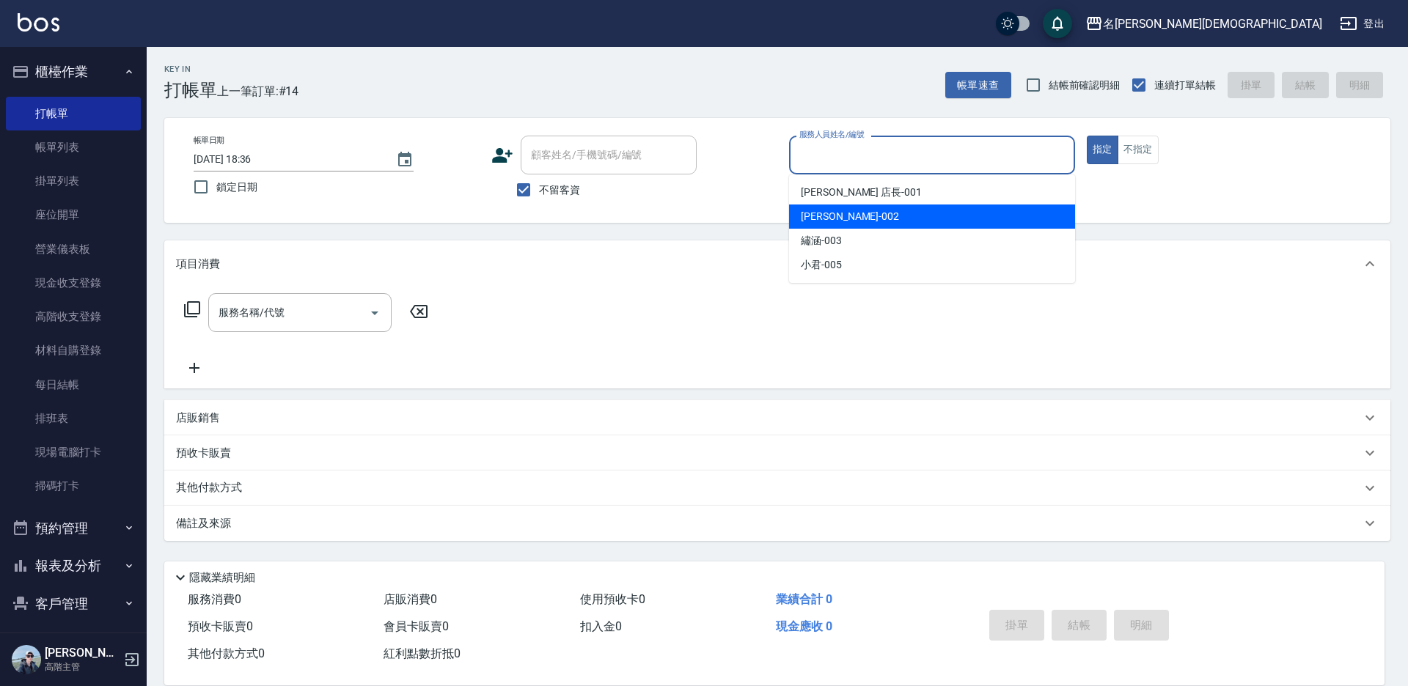
click at [817, 218] on span "香香 -002" at bounding box center [850, 216] width 98 height 15
type input "香香-002"
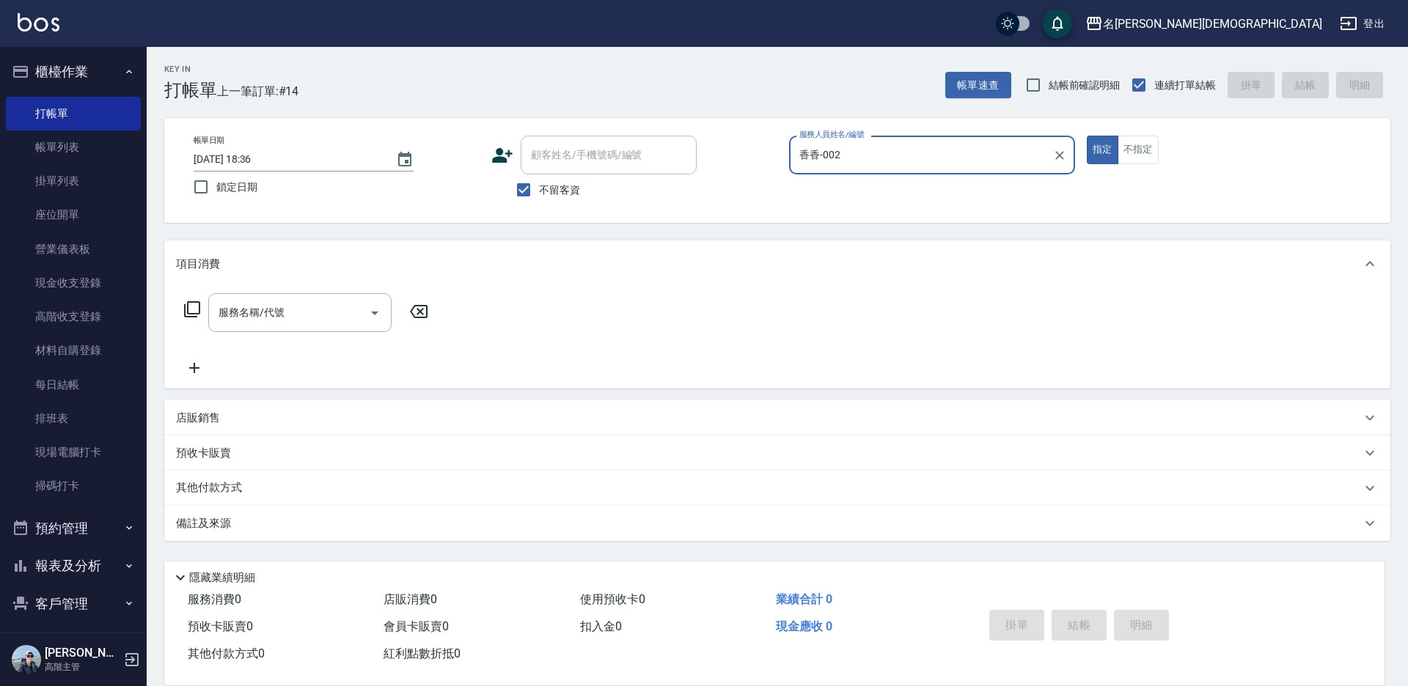
click at [192, 309] on icon at bounding box center [192, 310] width 18 height 18
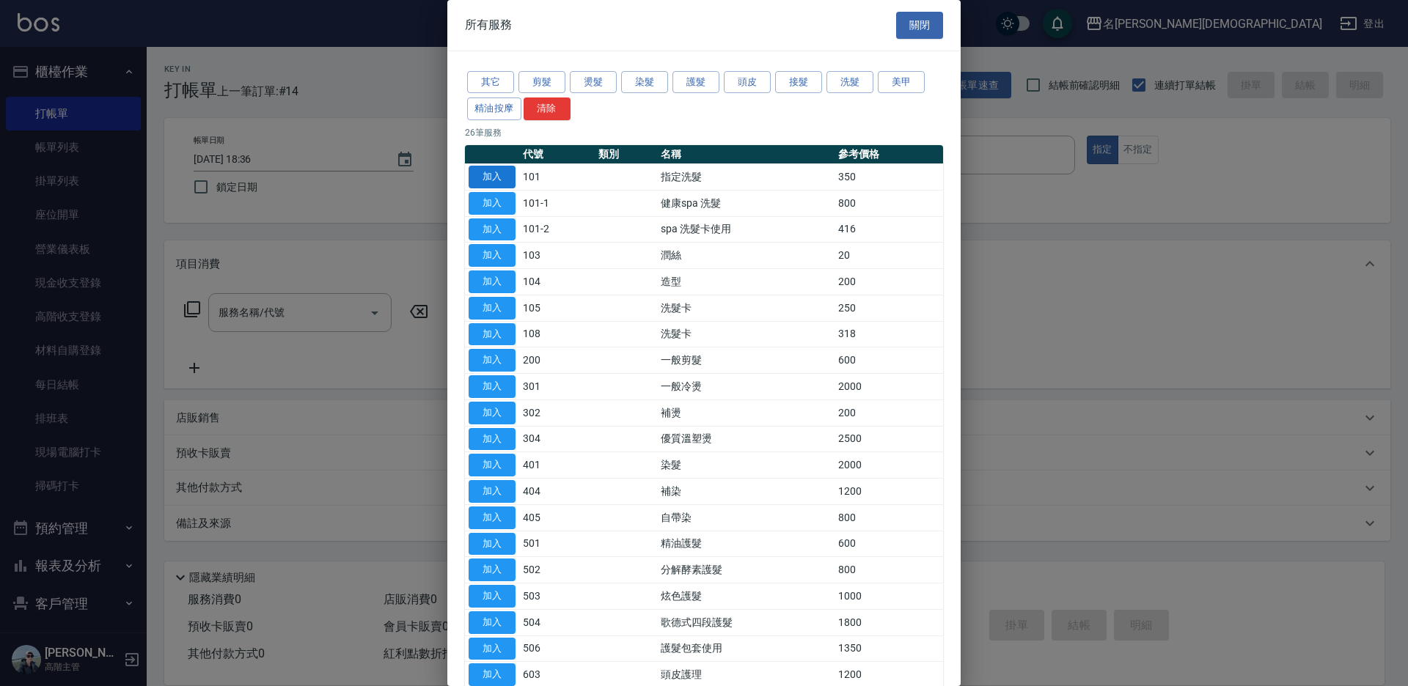
click at [495, 172] on button "加入" at bounding box center [491, 177] width 47 height 23
type input "指定洗髮(101)"
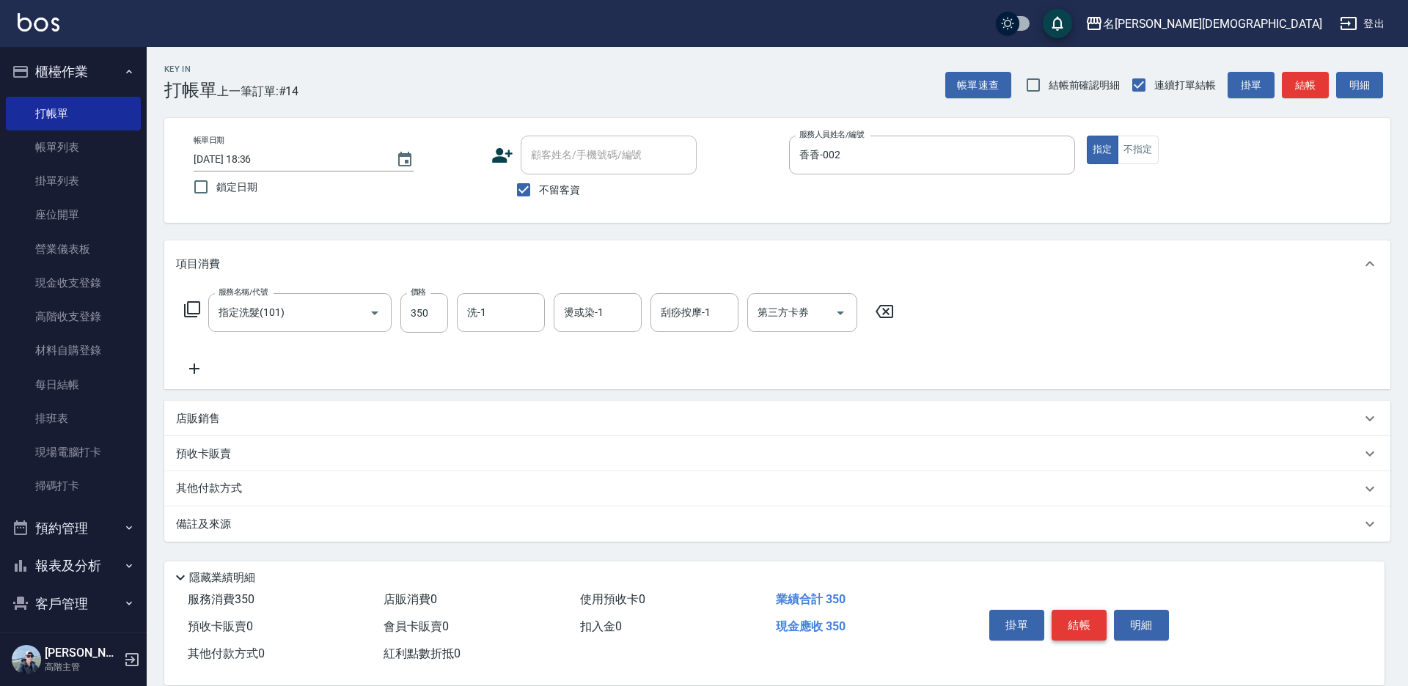
click at [1068, 611] on button "結帳" at bounding box center [1078, 625] width 55 height 31
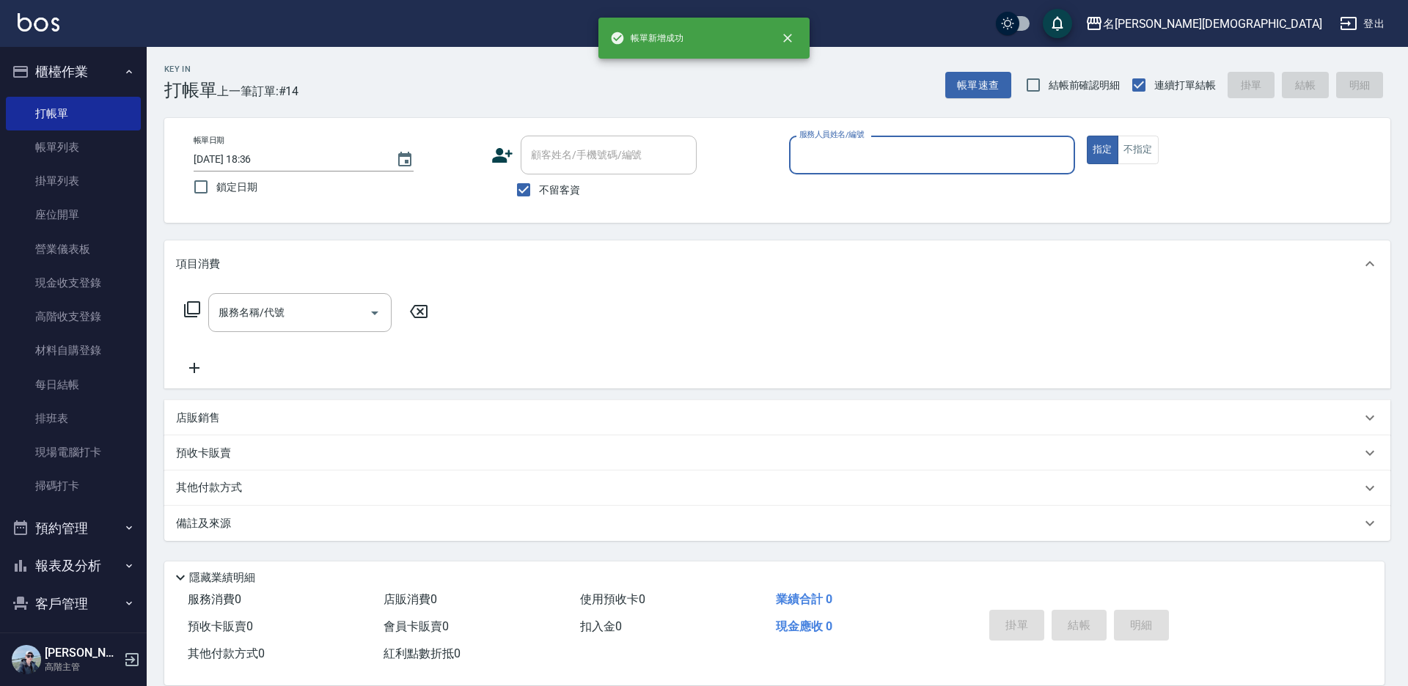
click at [838, 163] on input "服務人員姓名/編號" at bounding box center [931, 155] width 273 height 26
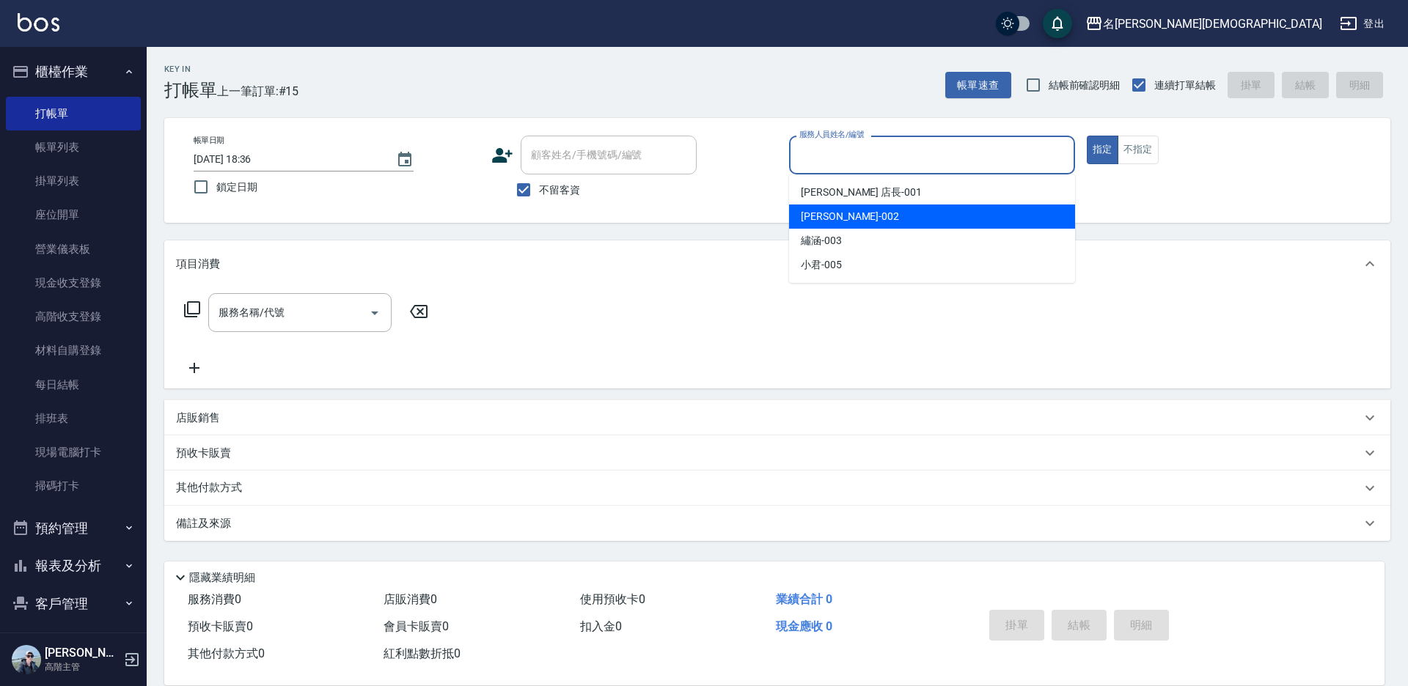
click at [843, 210] on div "香香 -002" at bounding box center [932, 217] width 286 height 24
type input "香香-002"
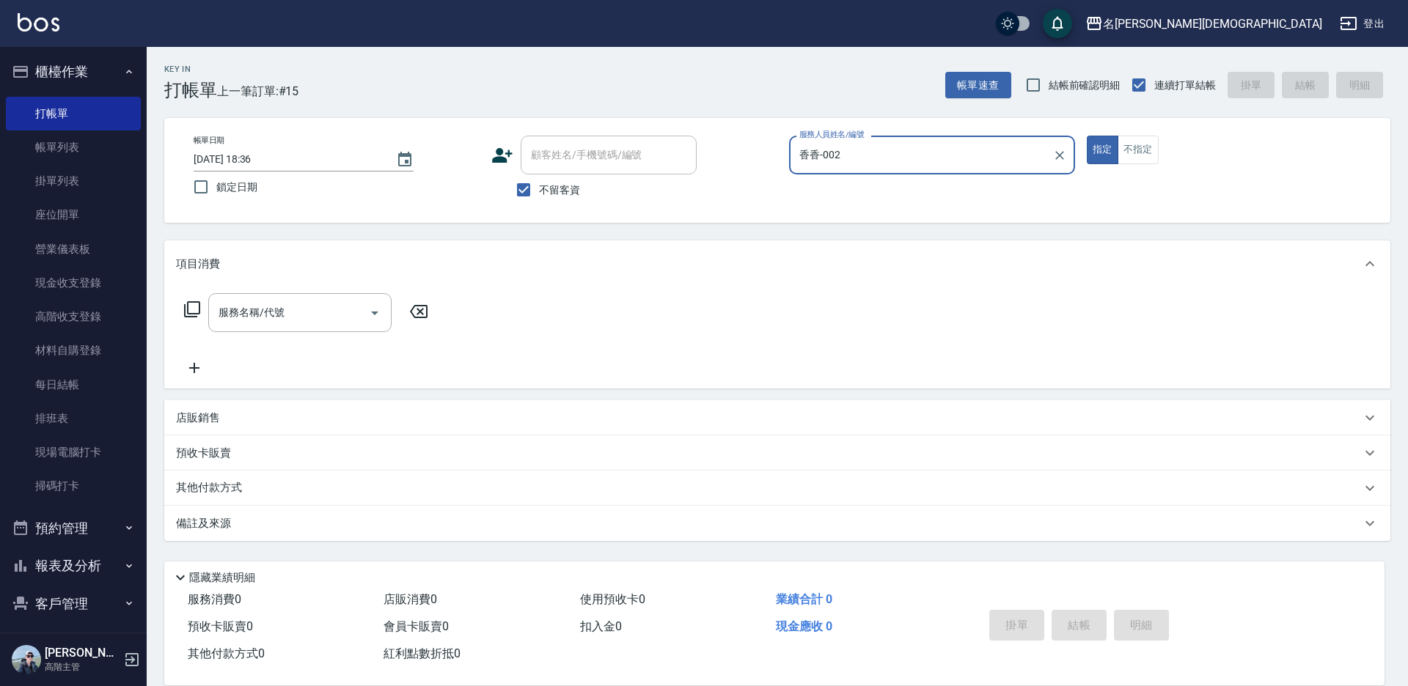
click at [189, 310] on icon at bounding box center [192, 310] width 18 height 18
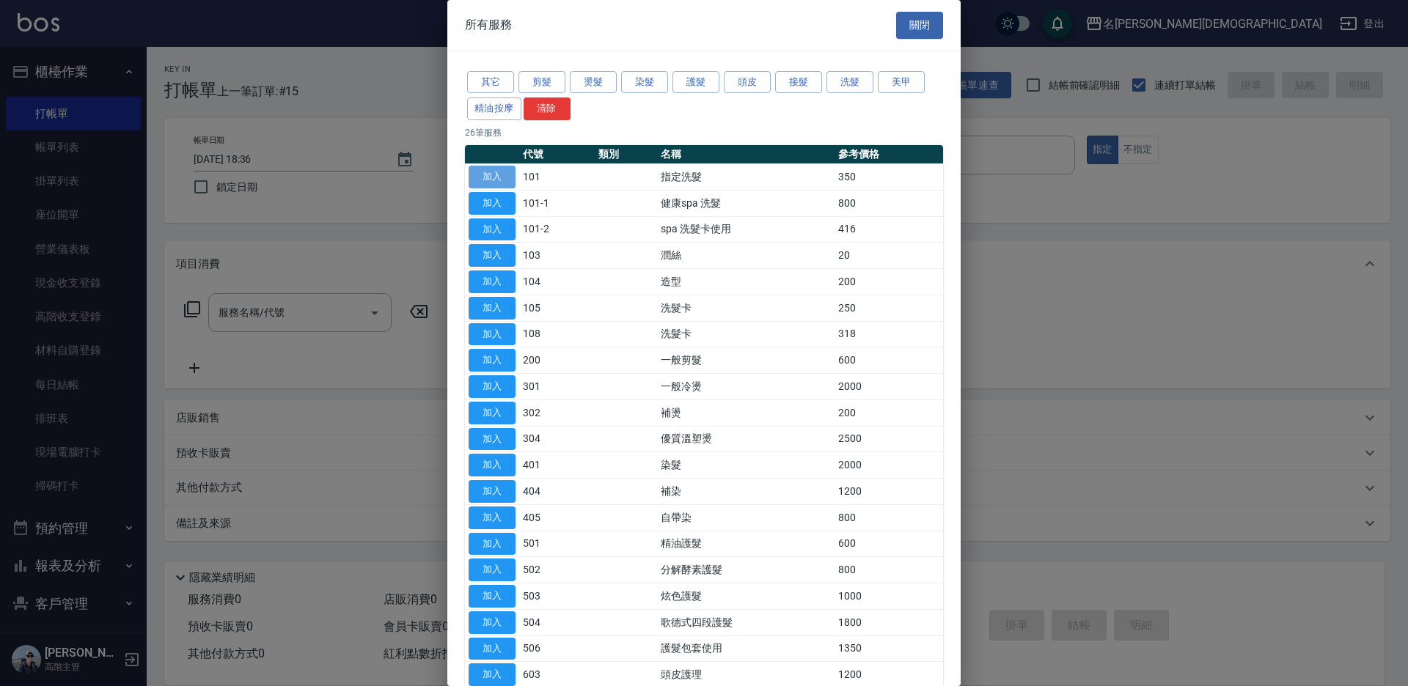
click at [505, 177] on button "加入" at bounding box center [491, 177] width 47 height 23
type input "指定洗髮(101)"
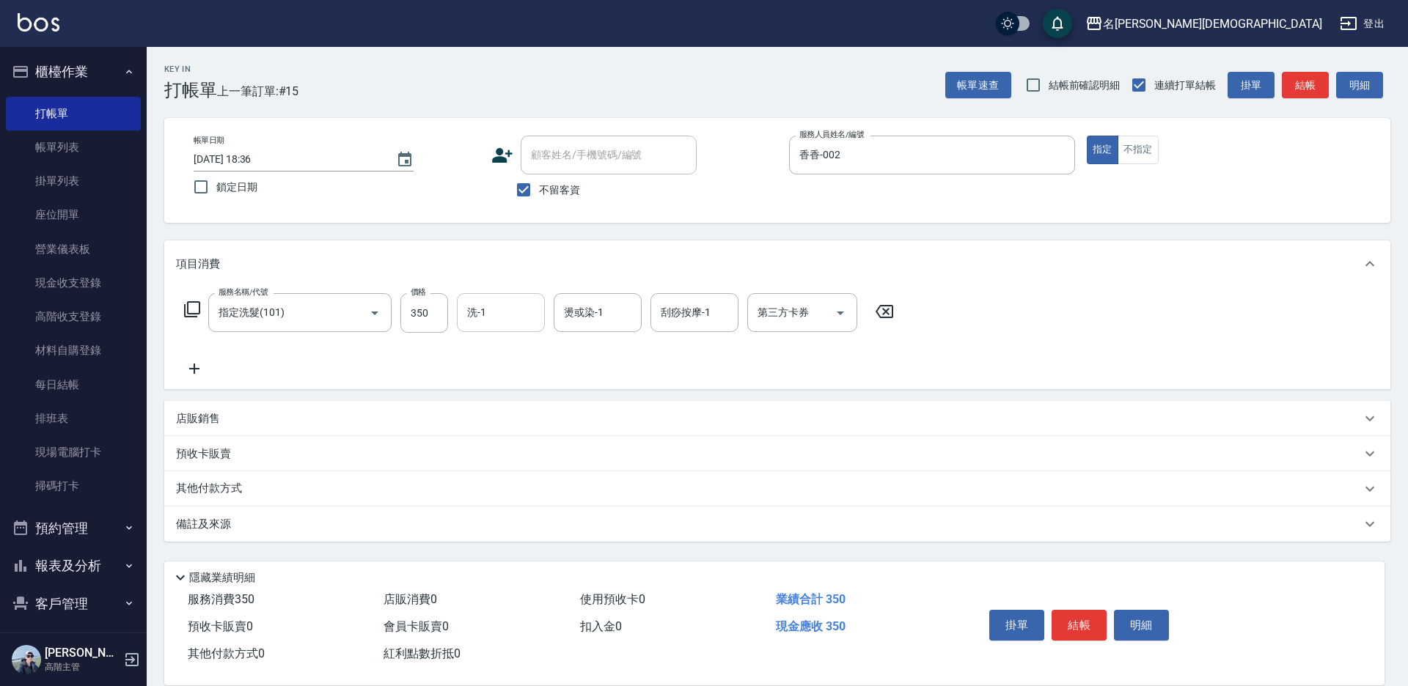
click at [482, 311] on div "洗-1 洗-1" at bounding box center [501, 312] width 88 height 39
click at [512, 402] on div "繡涵 -003" at bounding box center [501, 414] width 88 height 24
type input "繡涵-003"
click at [1073, 616] on button "結帳" at bounding box center [1078, 625] width 55 height 31
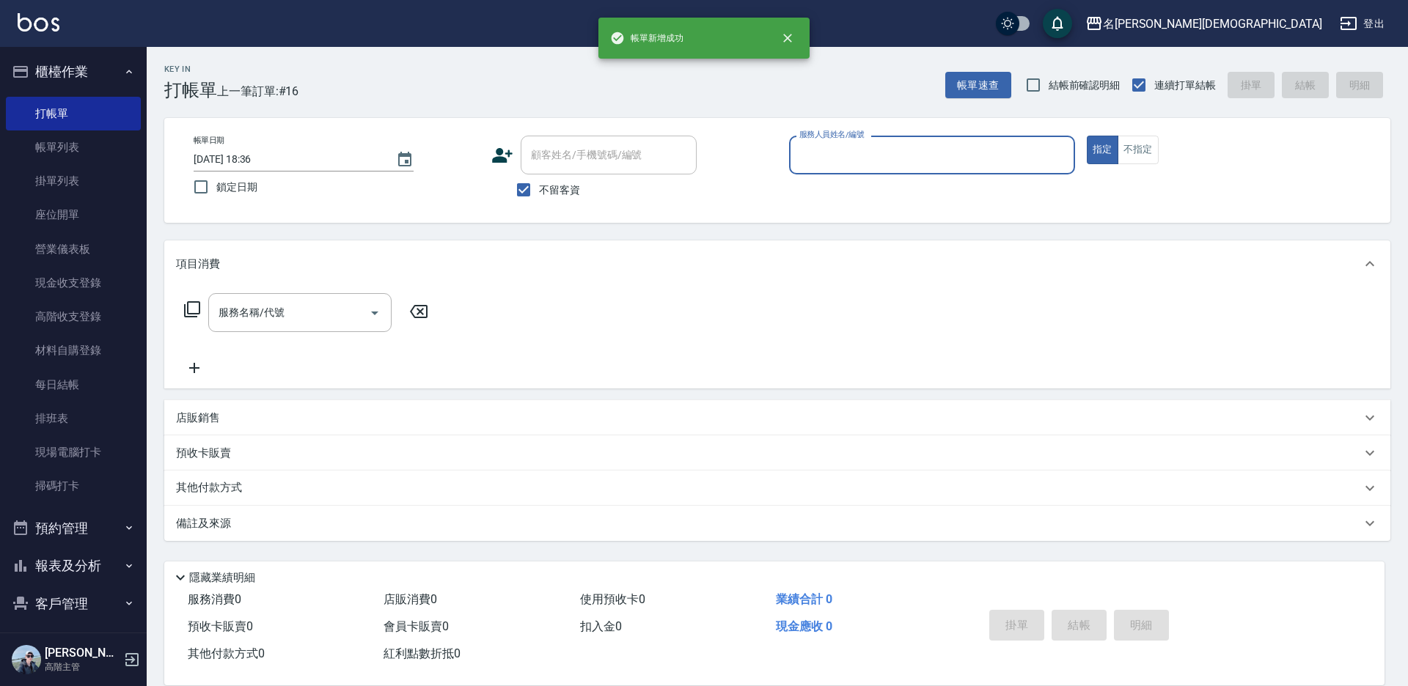
click at [831, 156] on input "服務人員姓名/編號" at bounding box center [931, 155] width 273 height 26
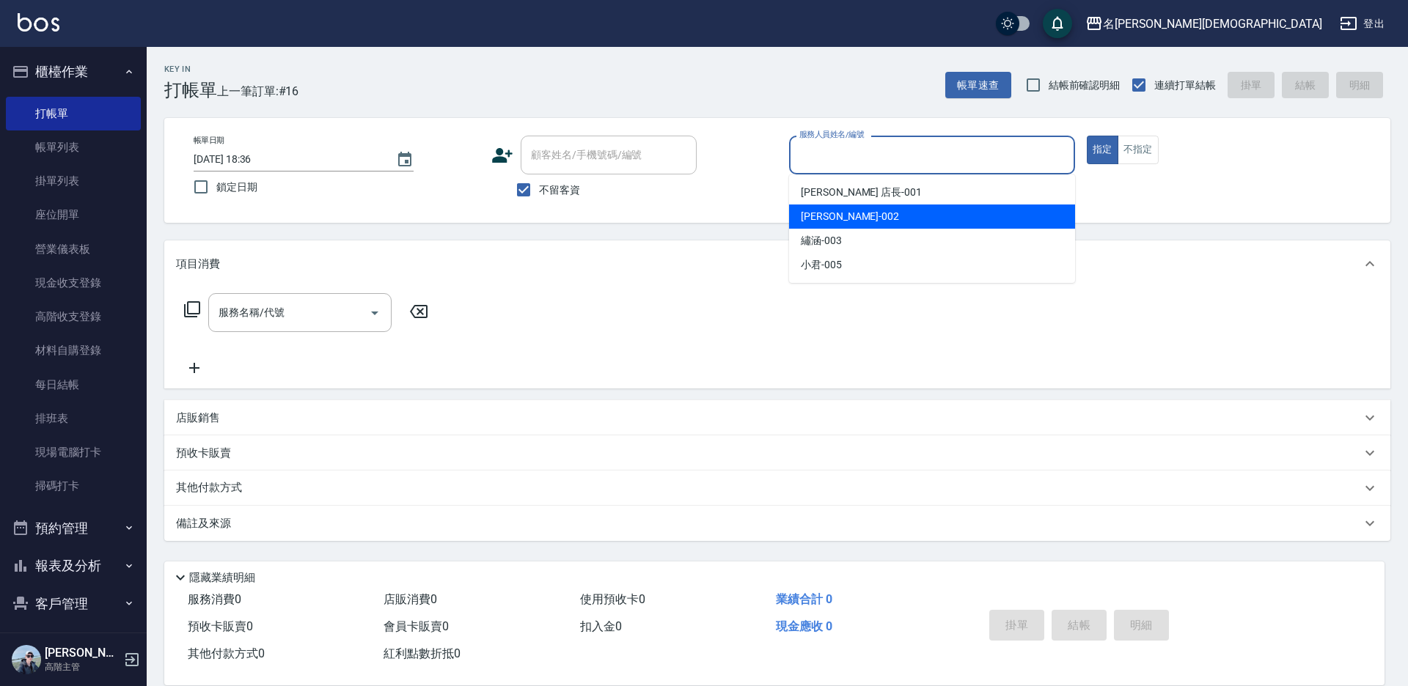
drag, startPoint x: 826, startPoint y: 216, endPoint x: 629, endPoint y: 246, distance: 199.5
click at [826, 217] on span "香香 -002" at bounding box center [850, 216] width 98 height 15
type input "香香-002"
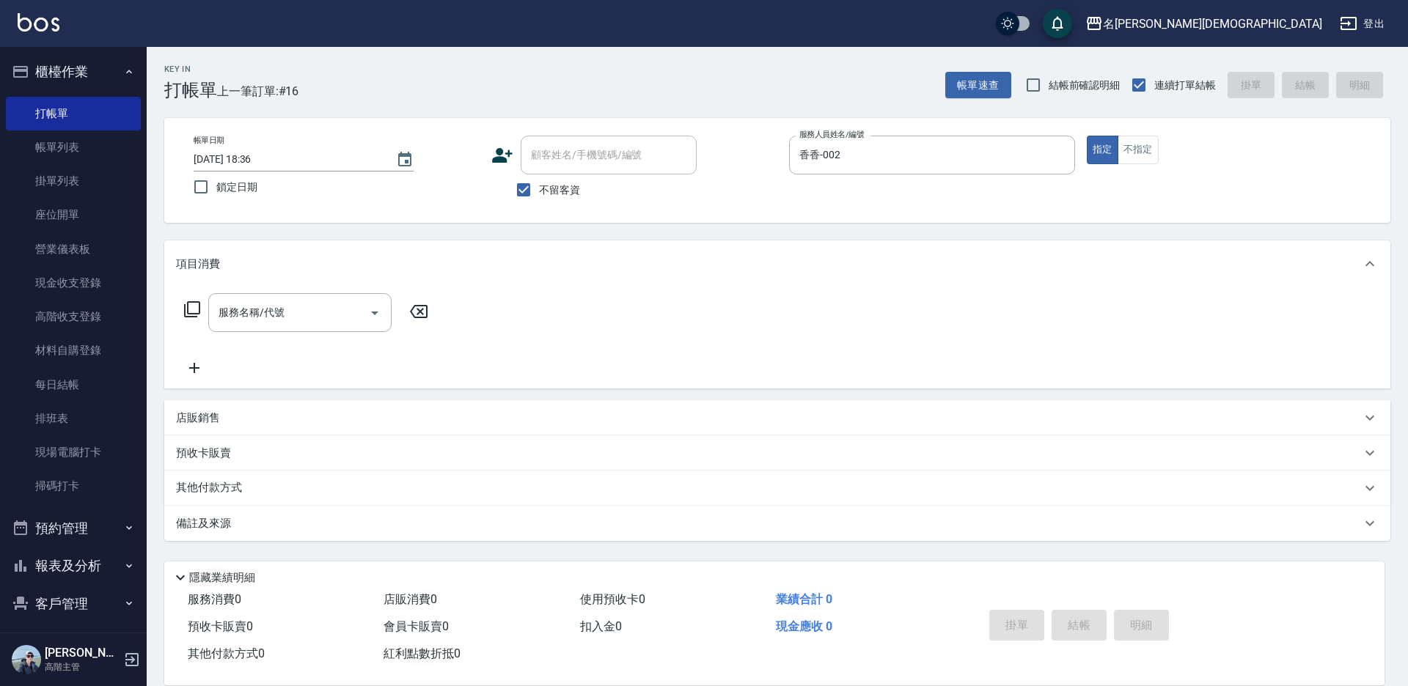
click at [194, 306] on icon at bounding box center [192, 310] width 18 height 18
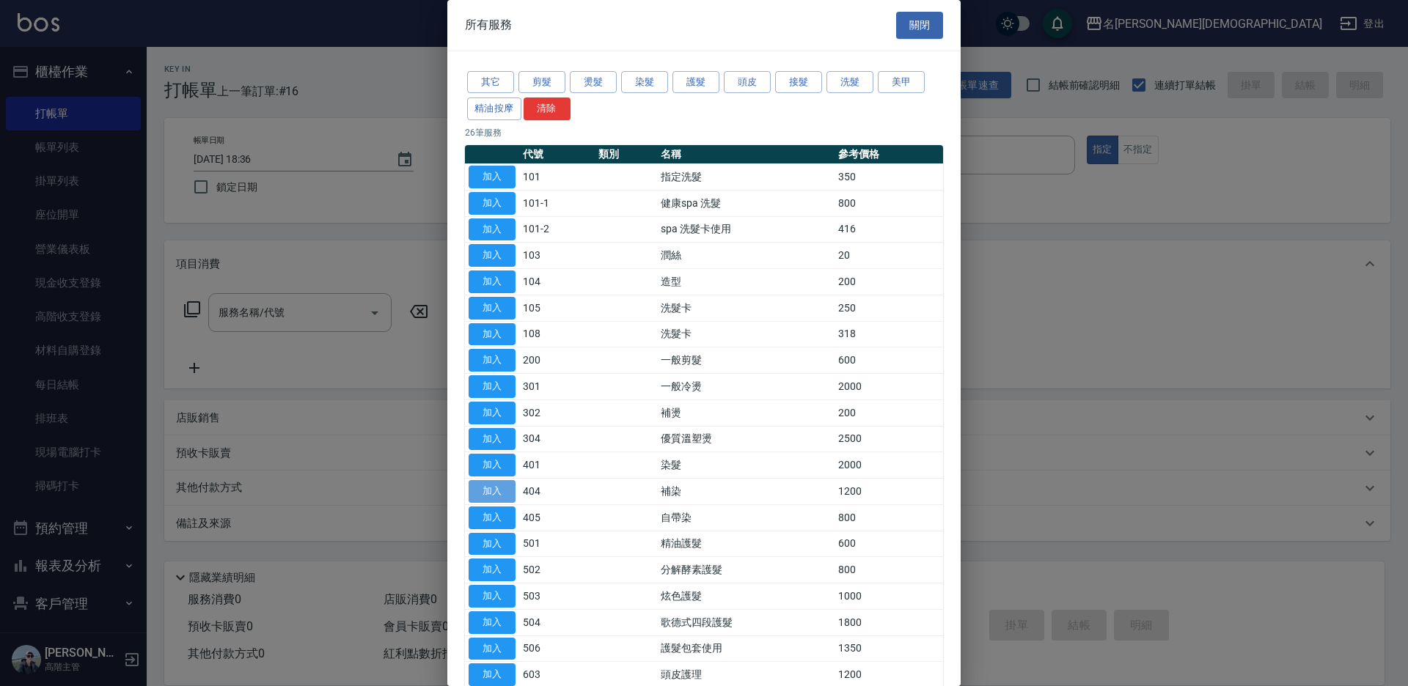
click at [493, 490] on button "加入" at bounding box center [491, 491] width 47 height 23
type input "補染(404)"
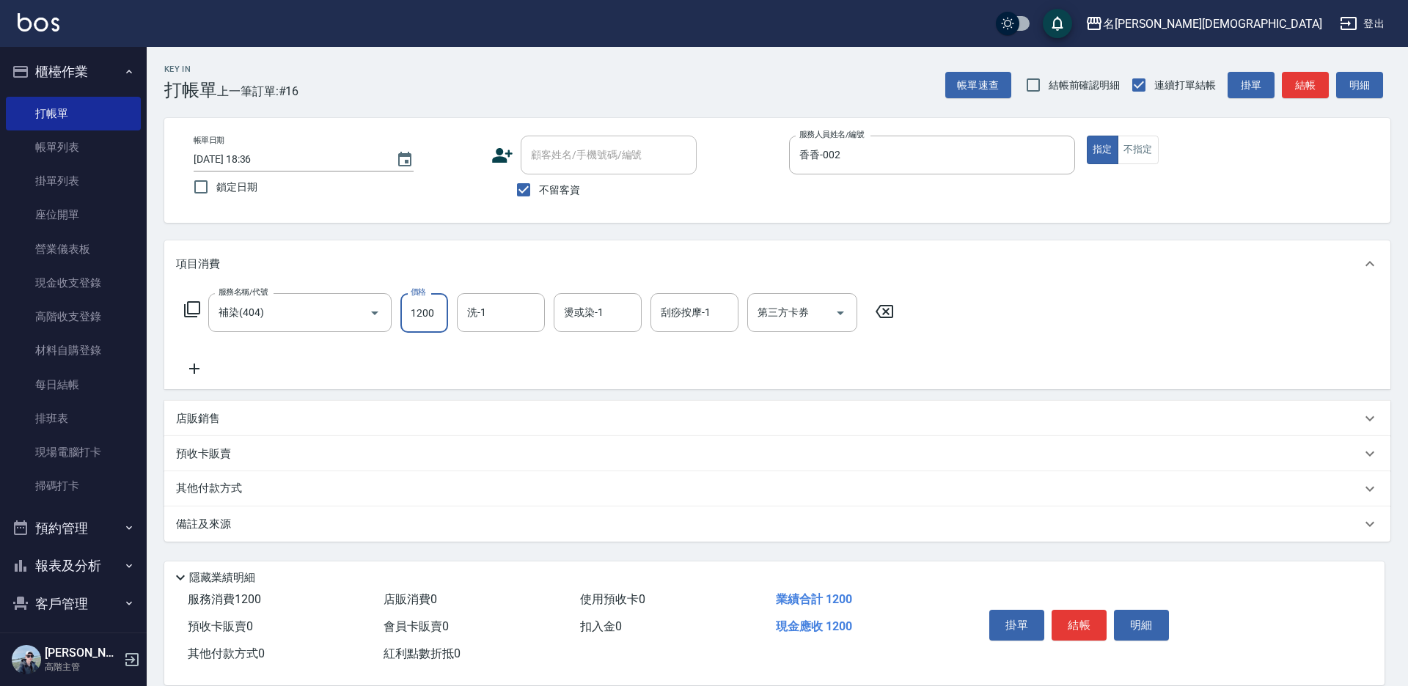
click at [426, 322] on input "1200" at bounding box center [424, 313] width 48 height 40
type input "1500"
click at [195, 308] on icon at bounding box center [192, 310] width 18 height 18
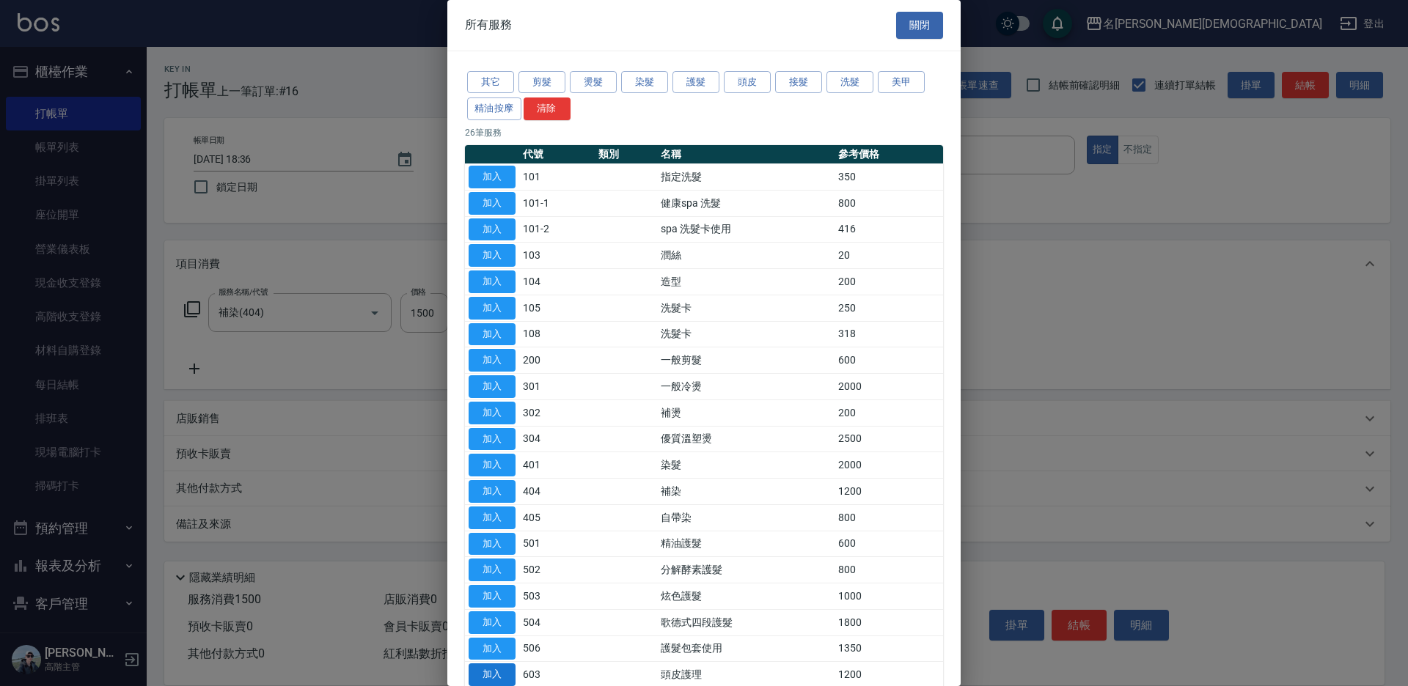
click at [496, 668] on button "加入" at bounding box center [491, 674] width 47 height 23
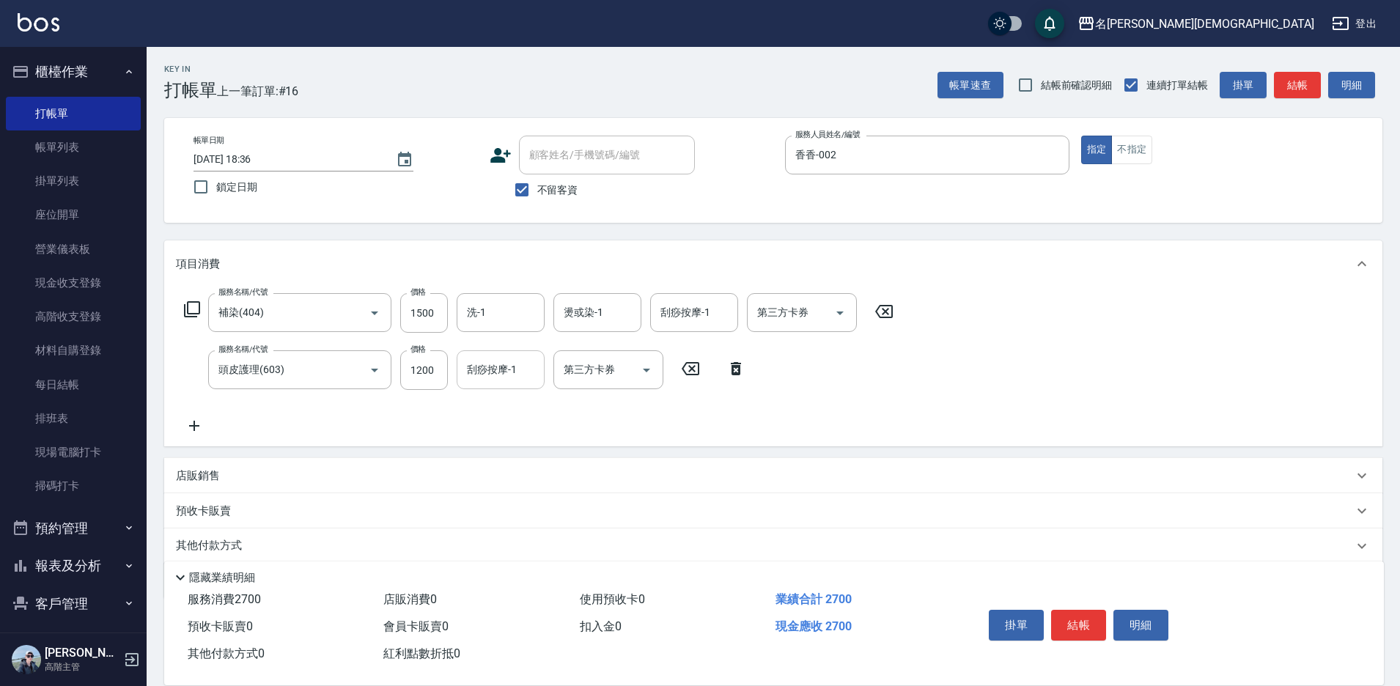
click at [494, 368] on div "刮痧按摩-1 刮痧按摩-1" at bounding box center [501, 369] width 88 height 39
click at [514, 459] on div "繡涵 -003" at bounding box center [501, 471] width 88 height 24
type input "繡涵-003"
click at [1063, 620] on button "結帳" at bounding box center [1078, 625] width 55 height 31
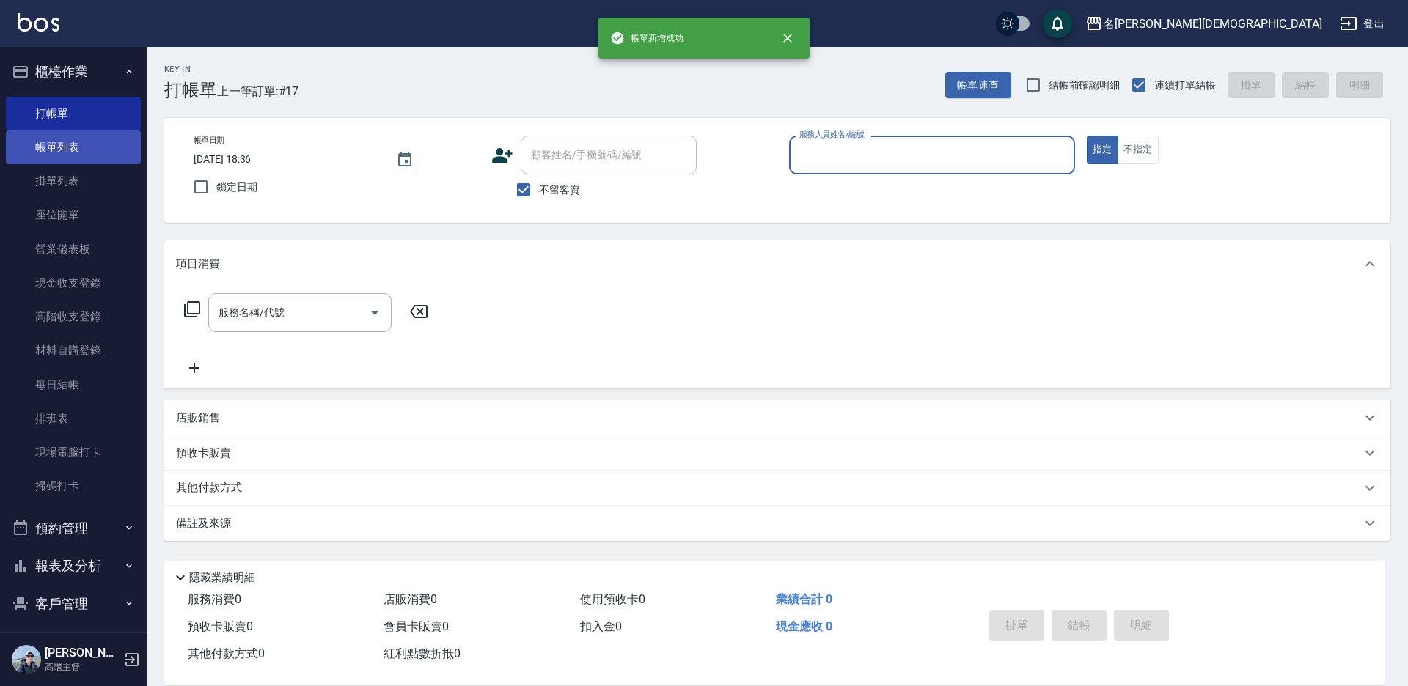
click at [46, 141] on link "帳單列表" at bounding box center [73, 147] width 135 height 34
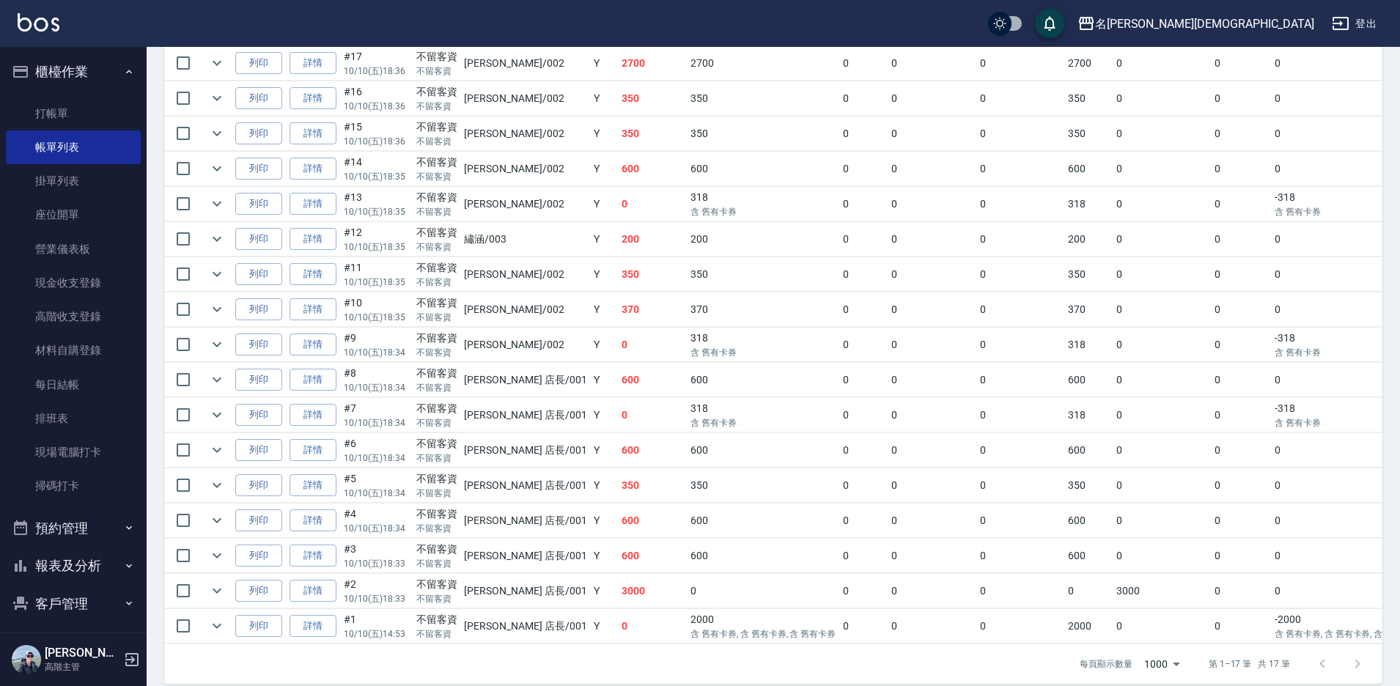
scroll to position [423, 0]
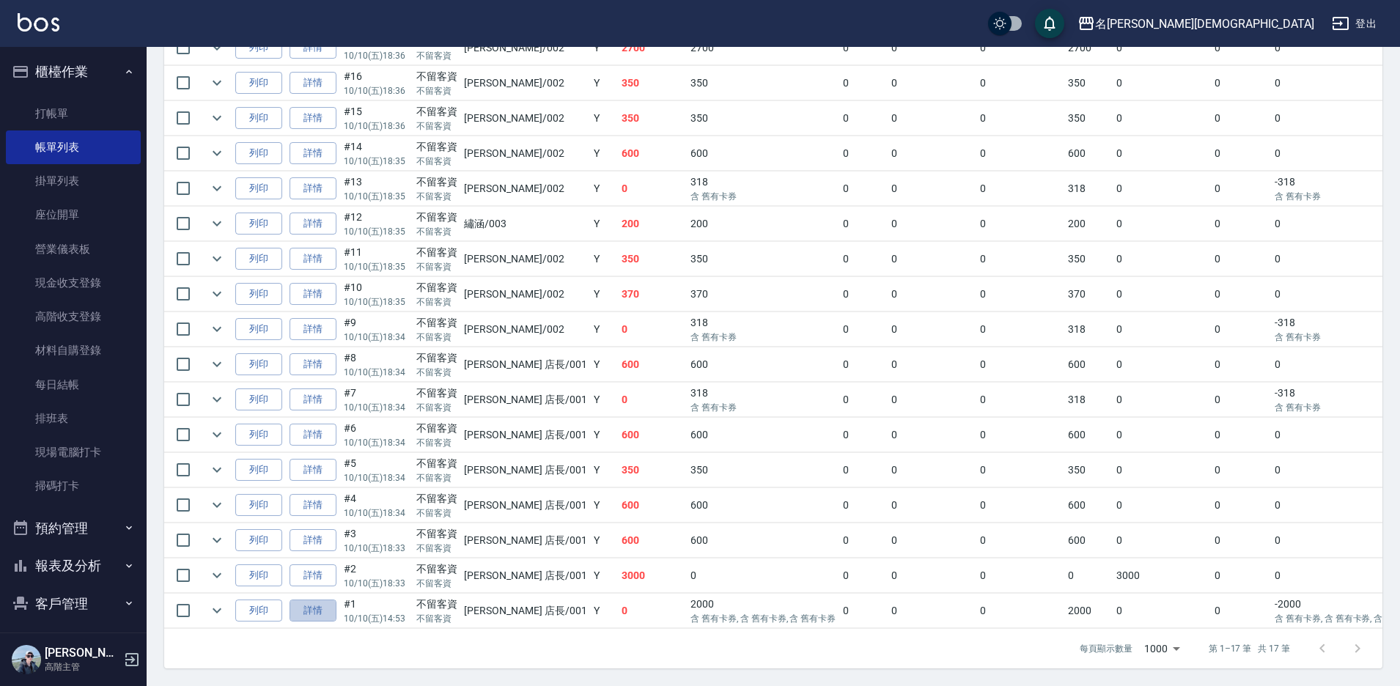
drag, startPoint x: 316, startPoint y: 594, endPoint x: 323, endPoint y: 590, distance: 7.5
click at [316, 600] on link "詳情" at bounding box center [313, 611] width 47 height 23
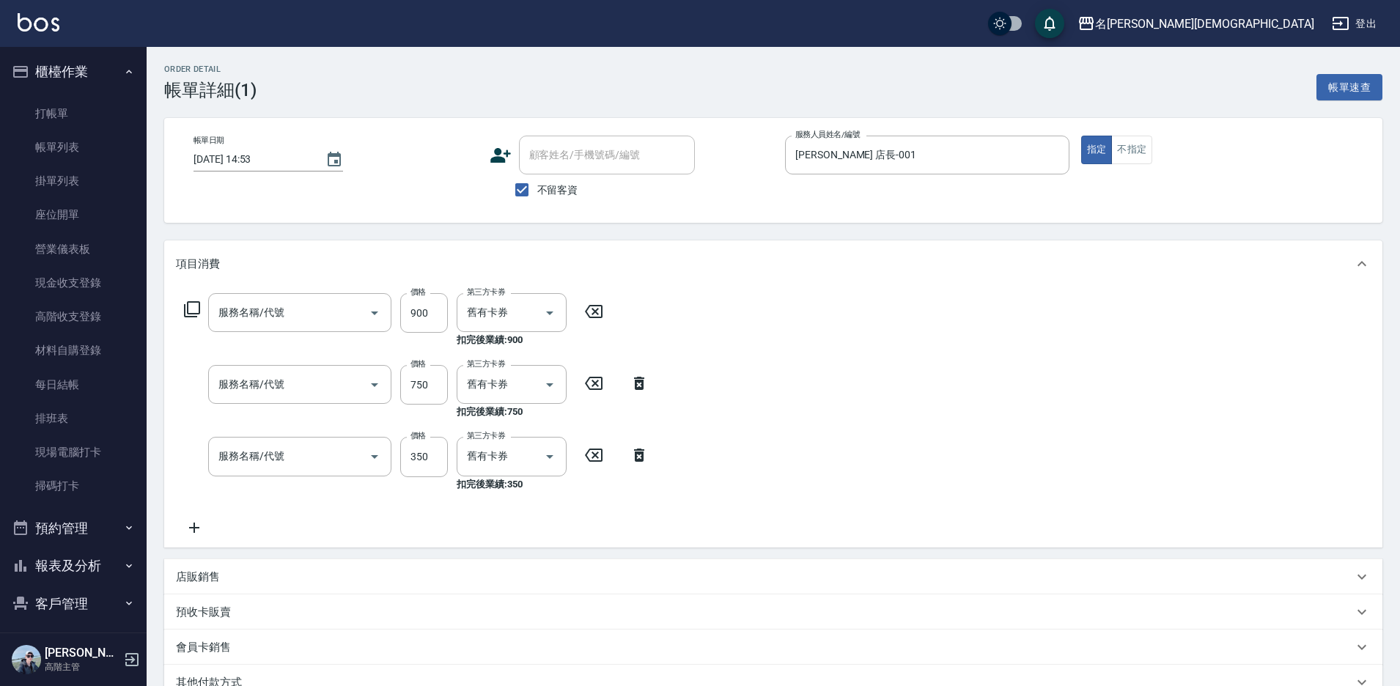
type input "[DATE] 14:53"
checkbox input "true"
type input "[PERSON_NAME] 店長-001"
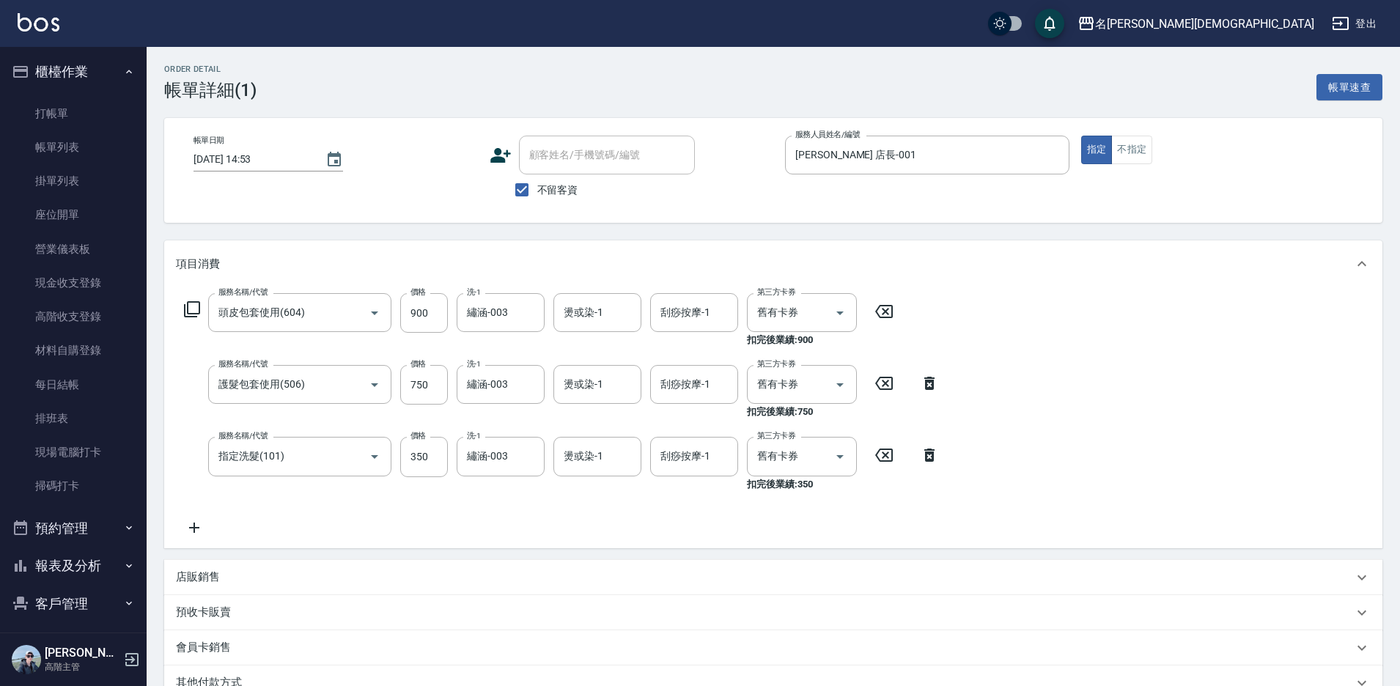
type input "頭皮包套使用(604)"
type input "護髮包套使用(506)"
type input "指定洗髮(101)"
click at [934, 455] on icon at bounding box center [929, 455] width 10 height 13
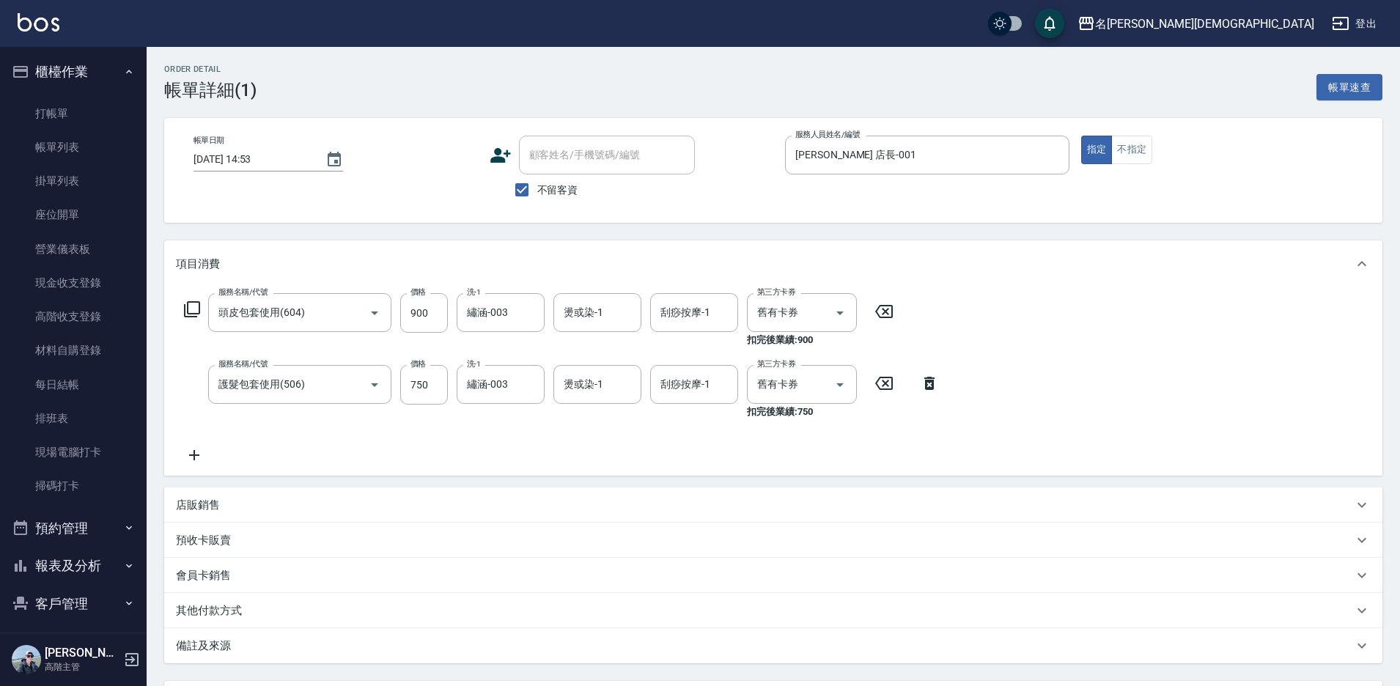
click at [188, 308] on icon at bounding box center [192, 309] width 16 height 16
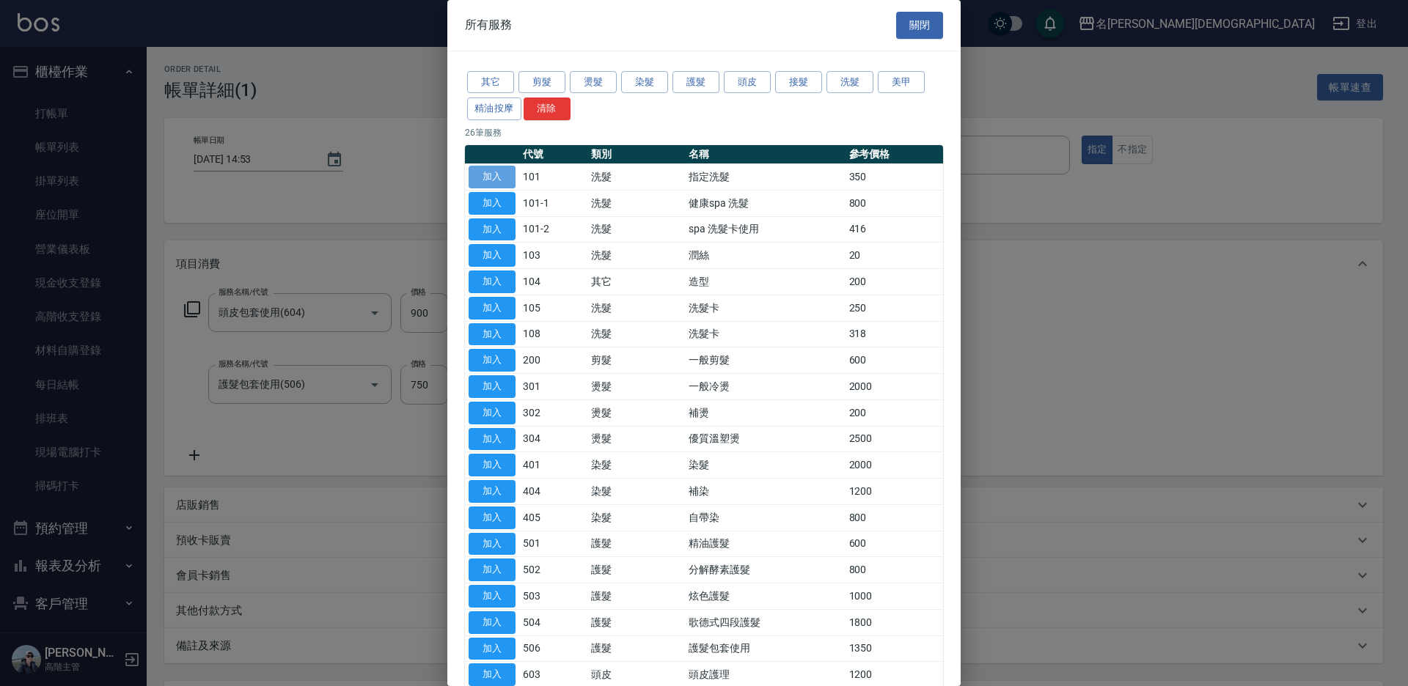
click at [492, 176] on button "加入" at bounding box center [491, 177] width 47 height 23
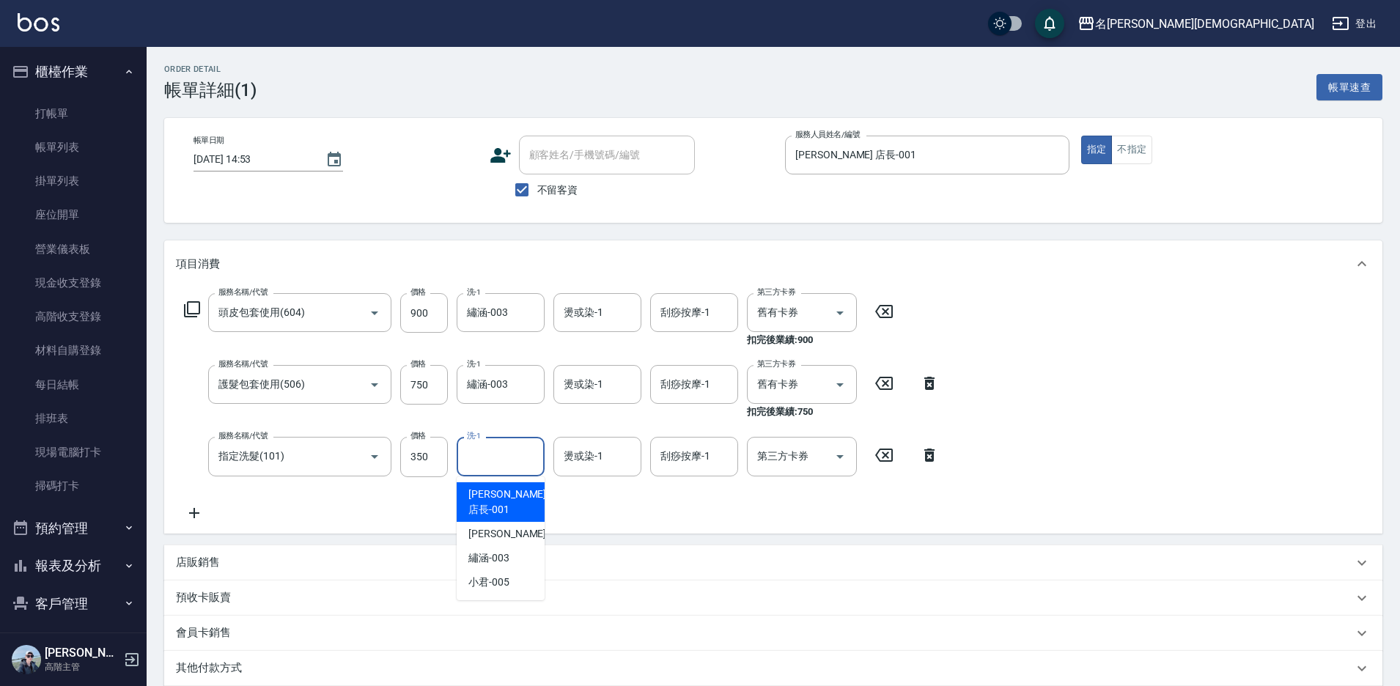
drag, startPoint x: 495, startPoint y: 451, endPoint x: 501, endPoint y: 477, distance: 26.5
click at [495, 452] on input "洗-1" at bounding box center [500, 457] width 75 height 26
click at [507, 551] on span "繡涵 -003" at bounding box center [488, 558] width 41 height 15
type input "繡涵-003"
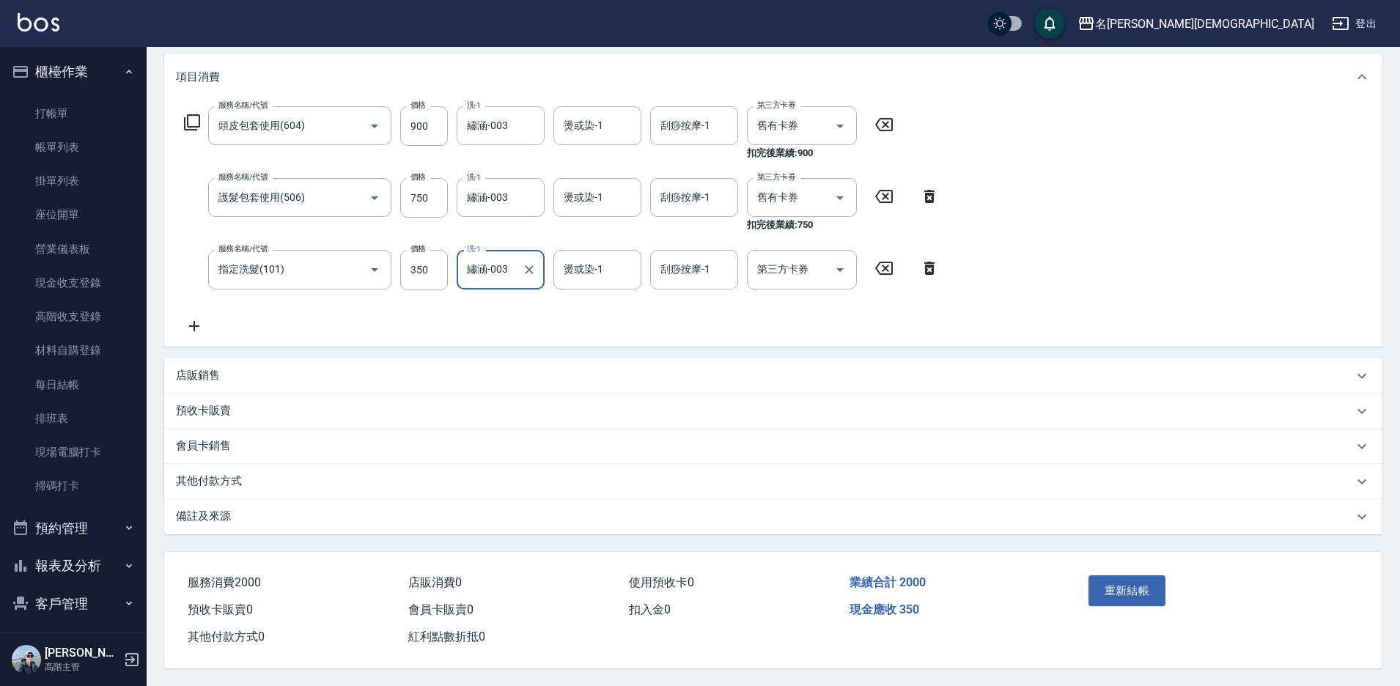
scroll to position [194, 0]
click at [1152, 588] on button "重新結帳" at bounding box center [1128, 590] width 78 height 31
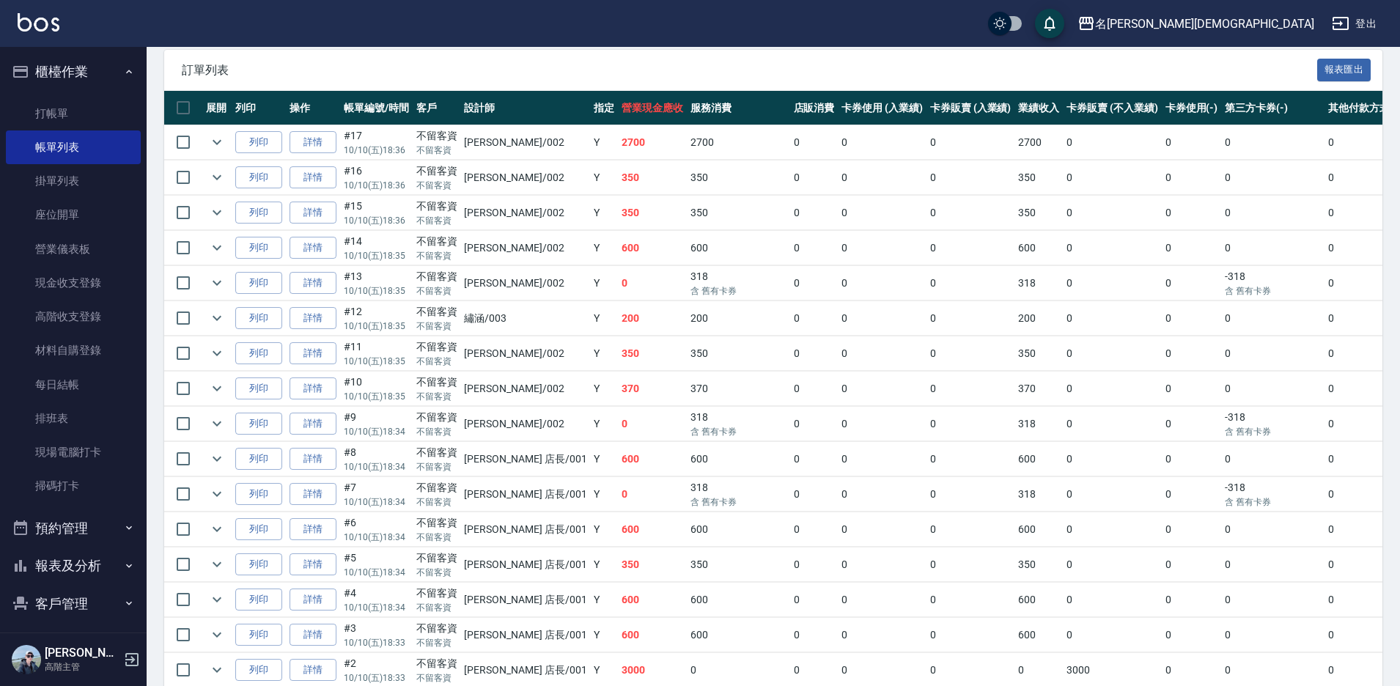
scroll to position [56, 0]
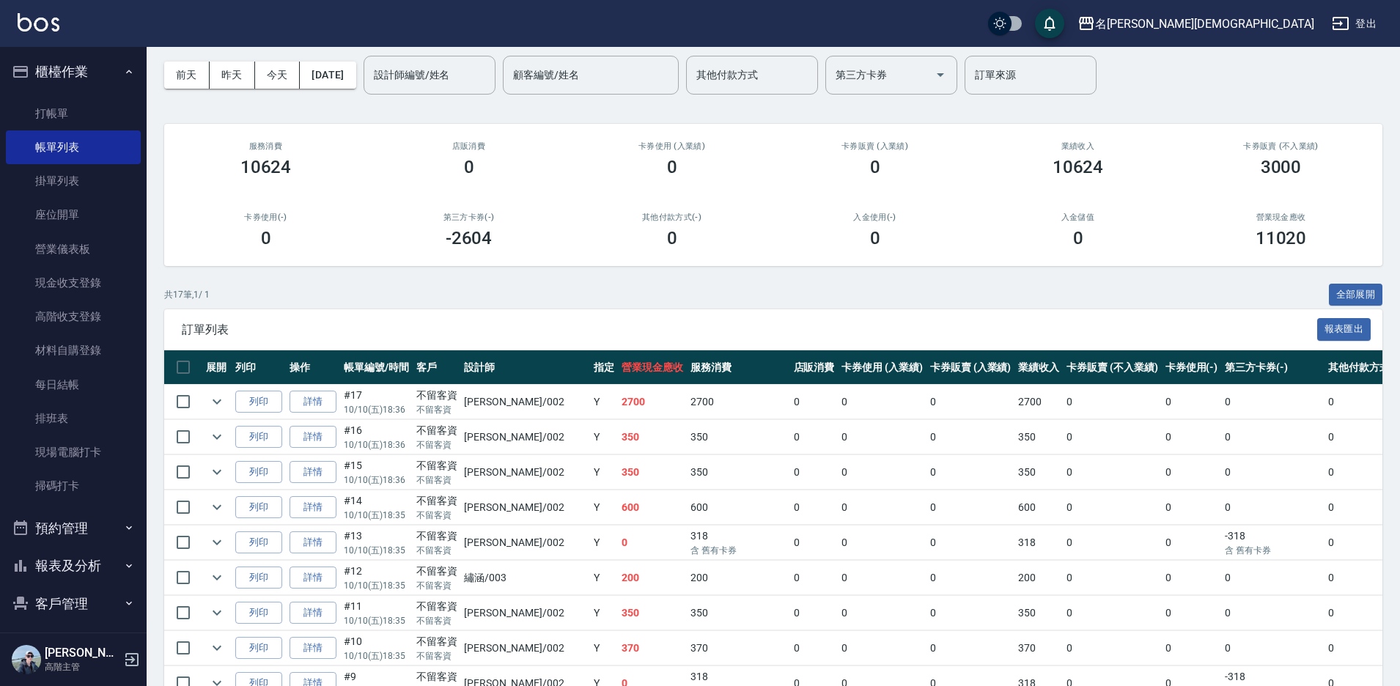
drag, startPoint x: 713, startPoint y: 595, endPoint x: 534, endPoint y: 685, distance: 200.0
